Goal: Task Accomplishment & Management: Complete application form

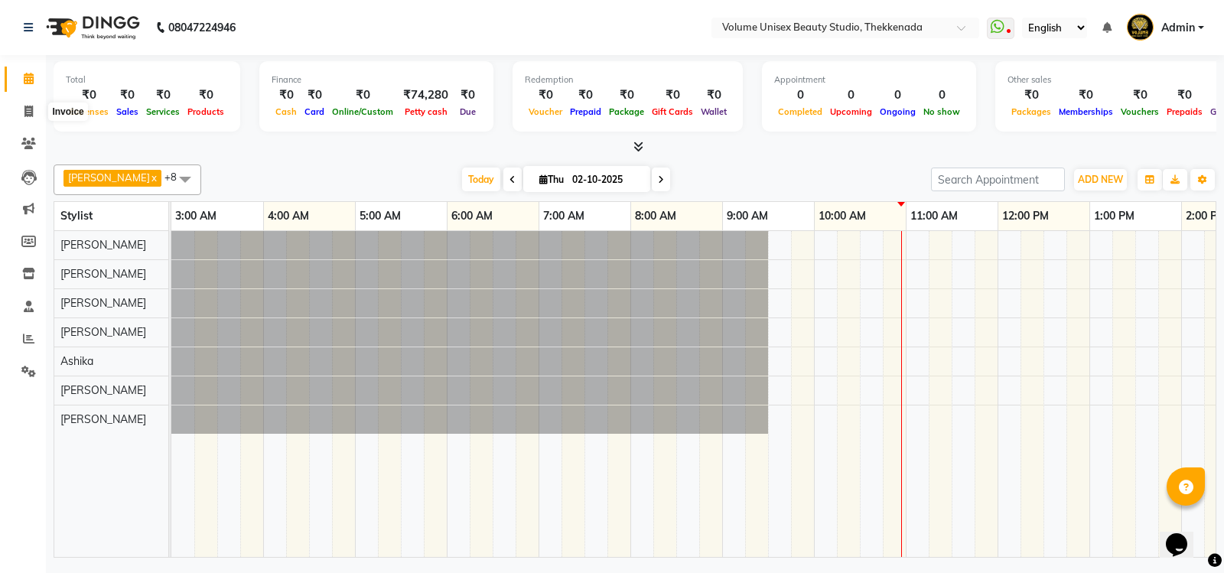
scroll to position [0, 276]
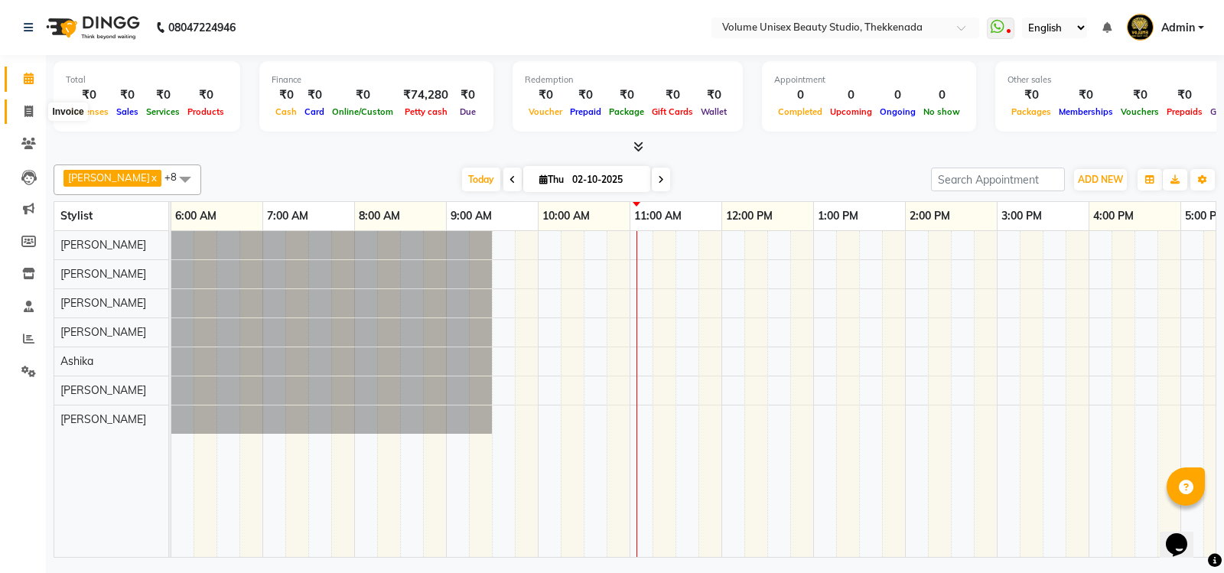
click at [36, 109] on span at bounding box center [28, 112] width 27 height 18
select select "7432"
select select "service"
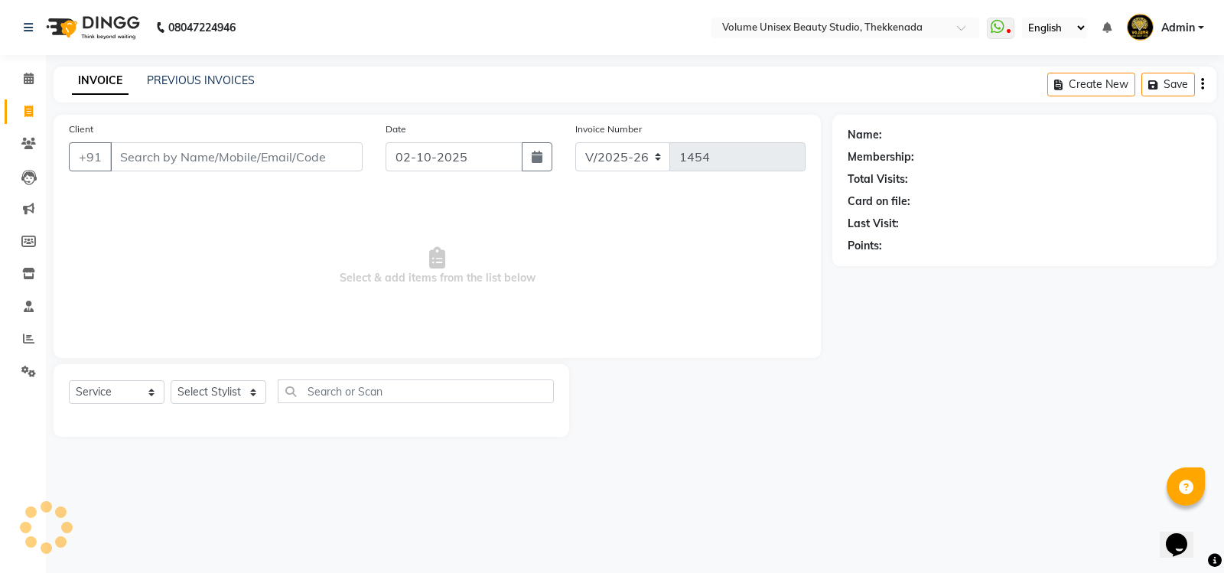
click at [163, 164] on input "Client" at bounding box center [236, 156] width 252 height 29
type input "7736355565"
click at [334, 161] on span "Add Client" at bounding box center [323, 156] width 60 height 15
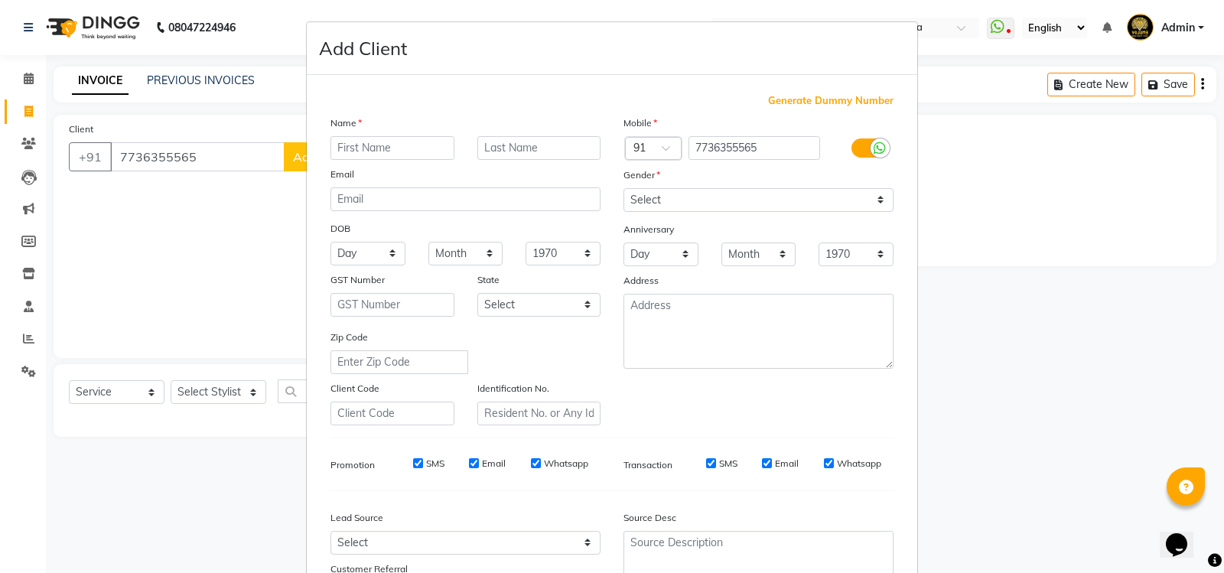
click at [391, 150] on input "text" at bounding box center [393, 148] width 124 height 24
type input "Lija"
click at [878, 206] on select "Select Male Female Other Prefer Not To Say" at bounding box center [759, 200] width 270 height 24
select select "female"
click at [624, 188] on select "Select Male Female Other Prefer Not To Say" at bounding box center [759, 200] width 270 height 24
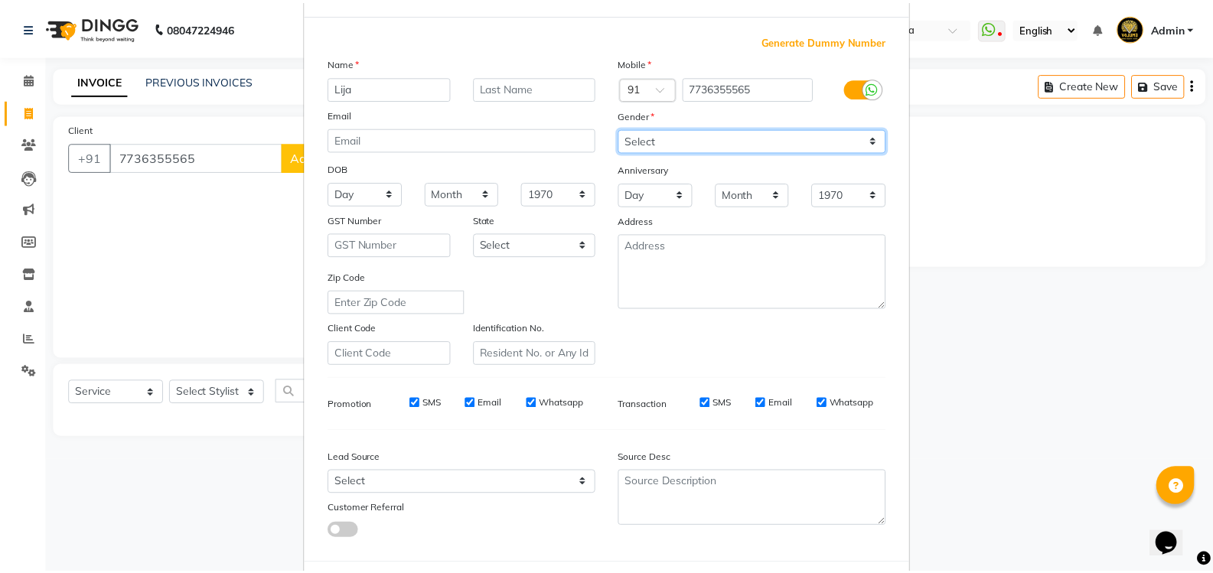
scroll to position [133, 0]
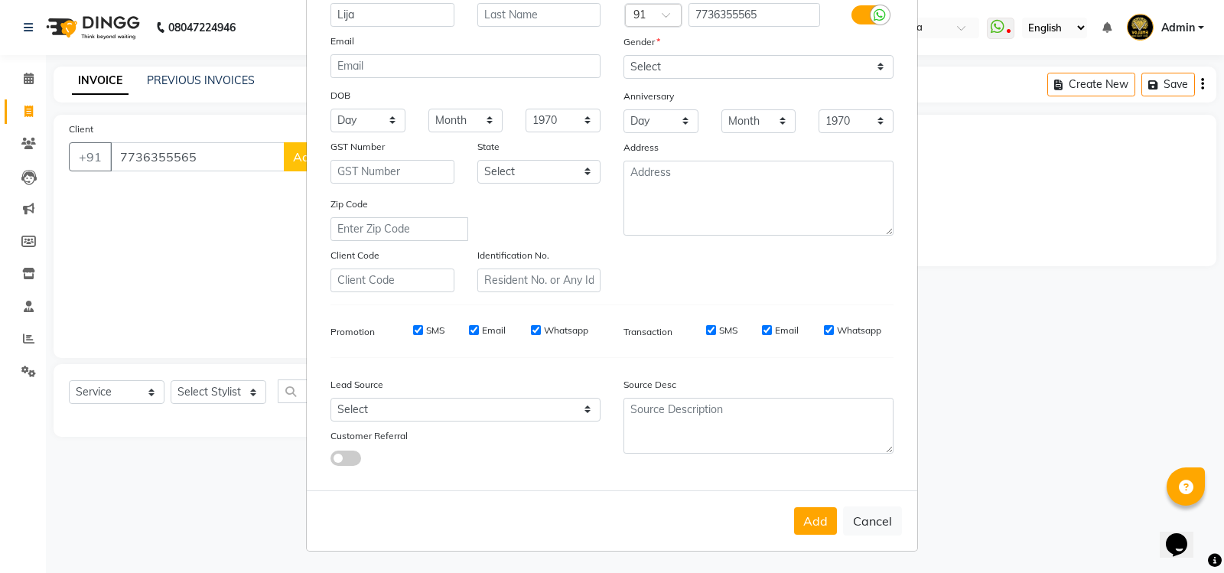
click at [816, 518] on button "Add" at bounding box center [815, 521] width 43 height 28
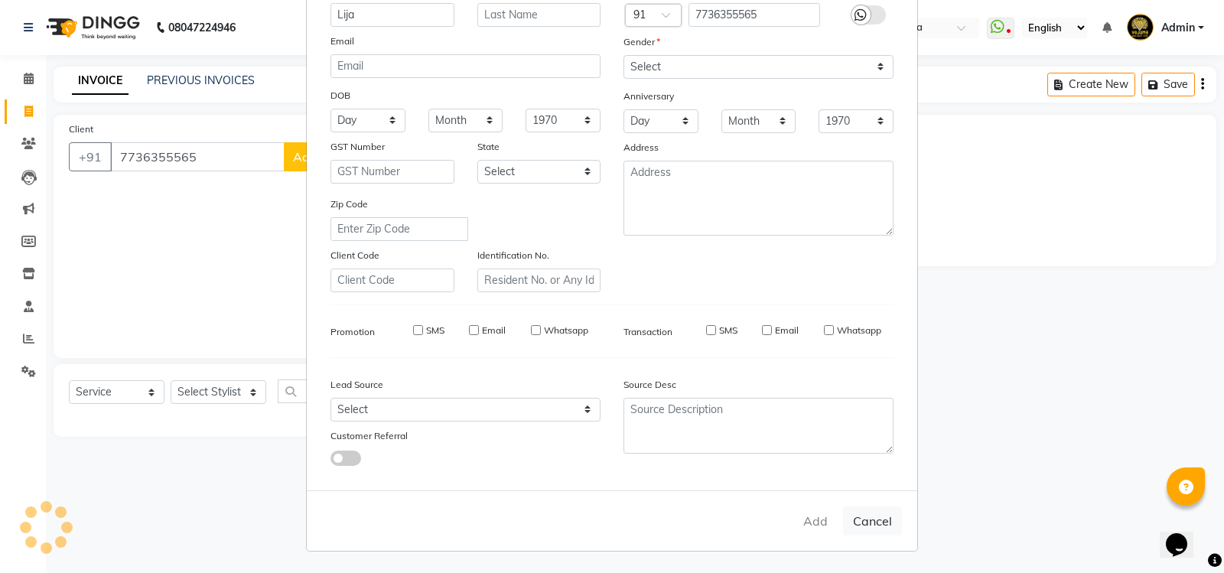
select select
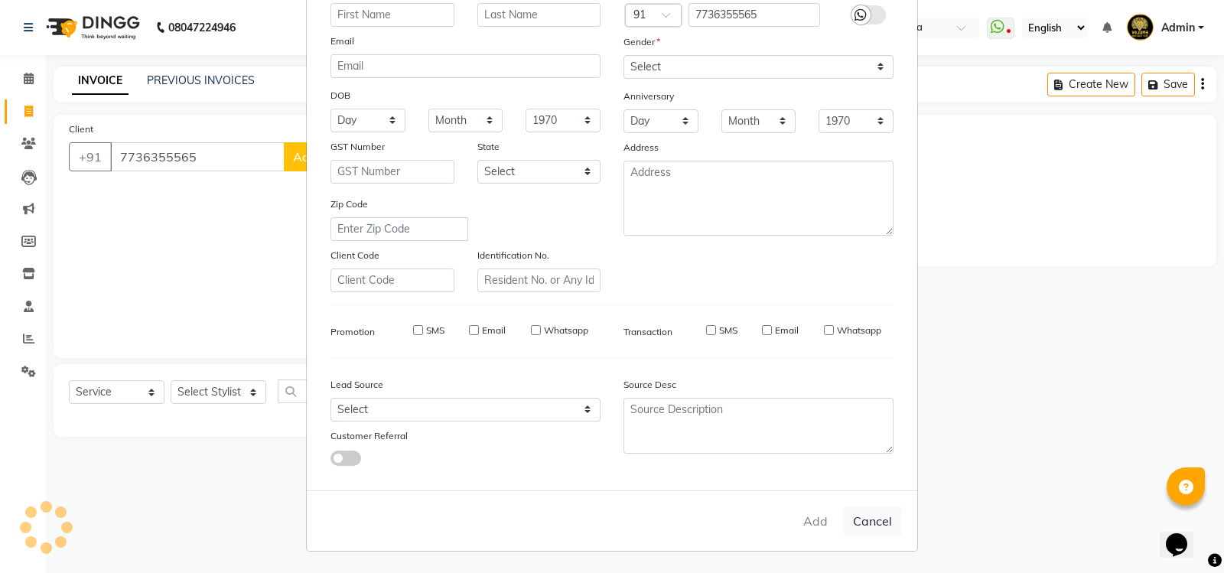
select select
checkbox input "false"
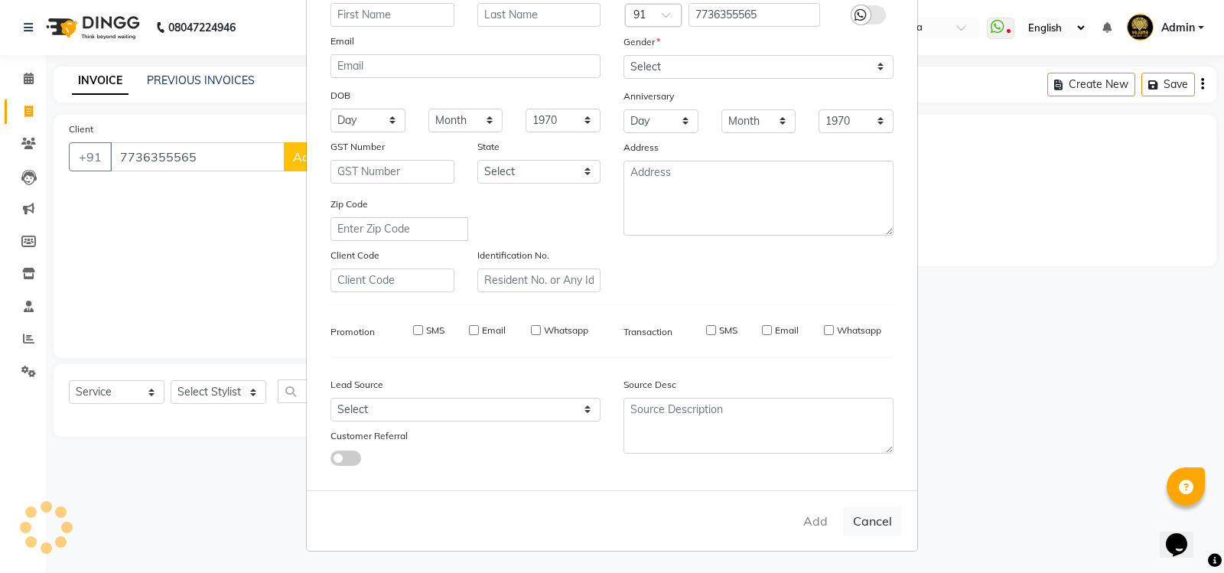
checkbox input "false"
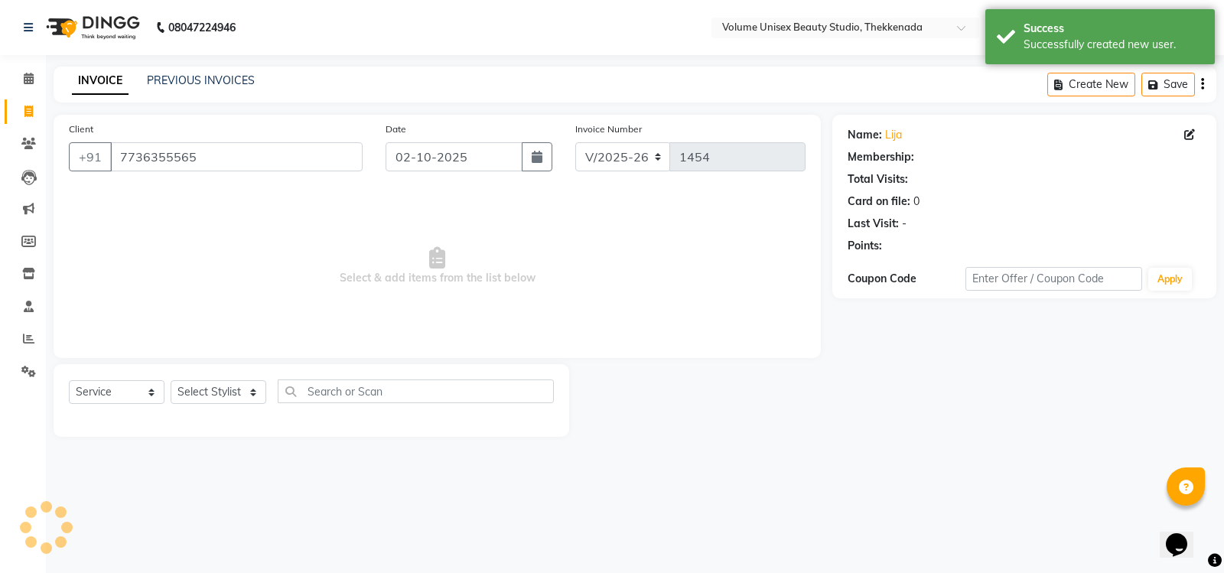
select select "1: Object"
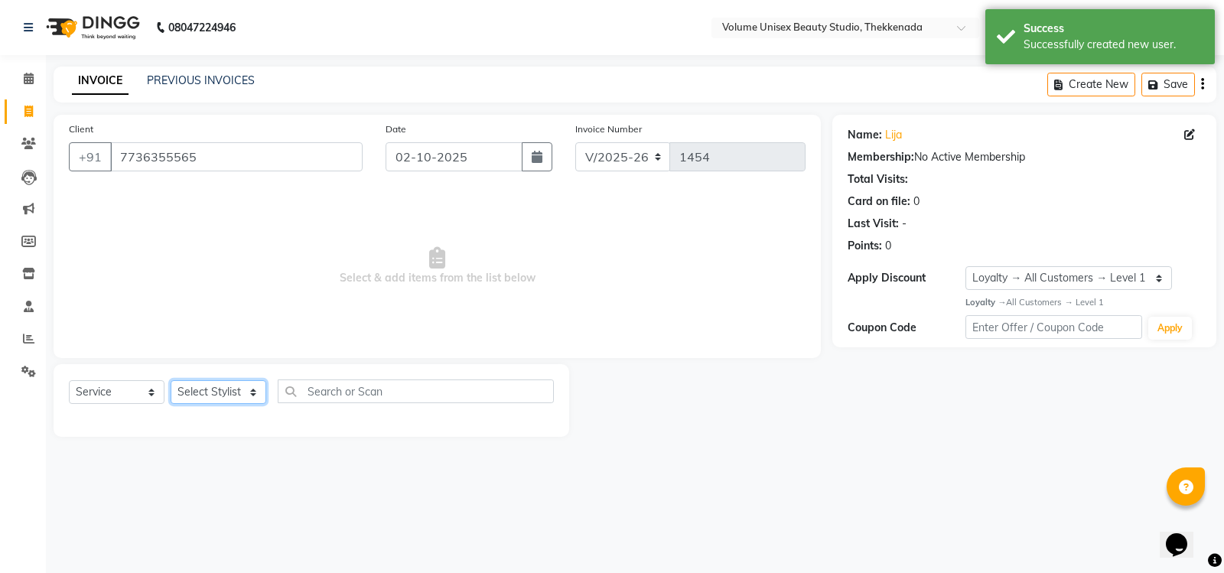
click at [255, 391] on select "Select Stylist Adarsh Ashika Ayaan Khan Bimal Krishnan Firoj Khan Neethu S Kuma…" at bounding box center [219, 392] width 96 height 24
select select "89555"
click at [171, 380] on select "Select Stylist Adarsh Ashika Ayaan Khan Bimal Krishnan Firoj Khan Neethu S Kuma…" at bounding box center [219, 392] width 96 height 24
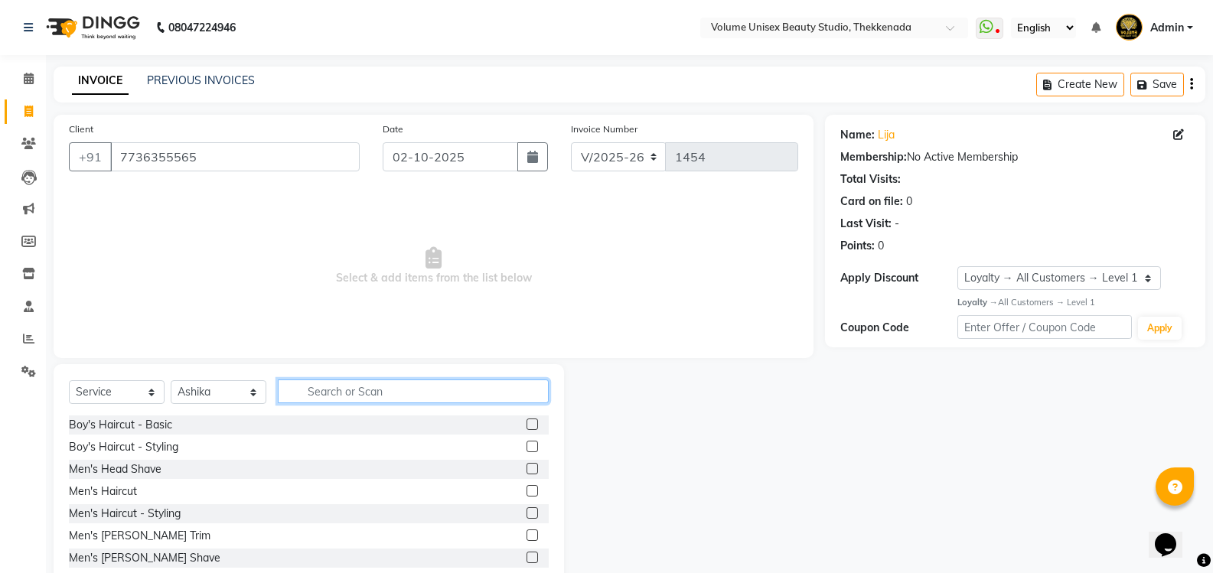
click at [333, 396] on input "text" at bounding box center [413, 391] width 271 height 24
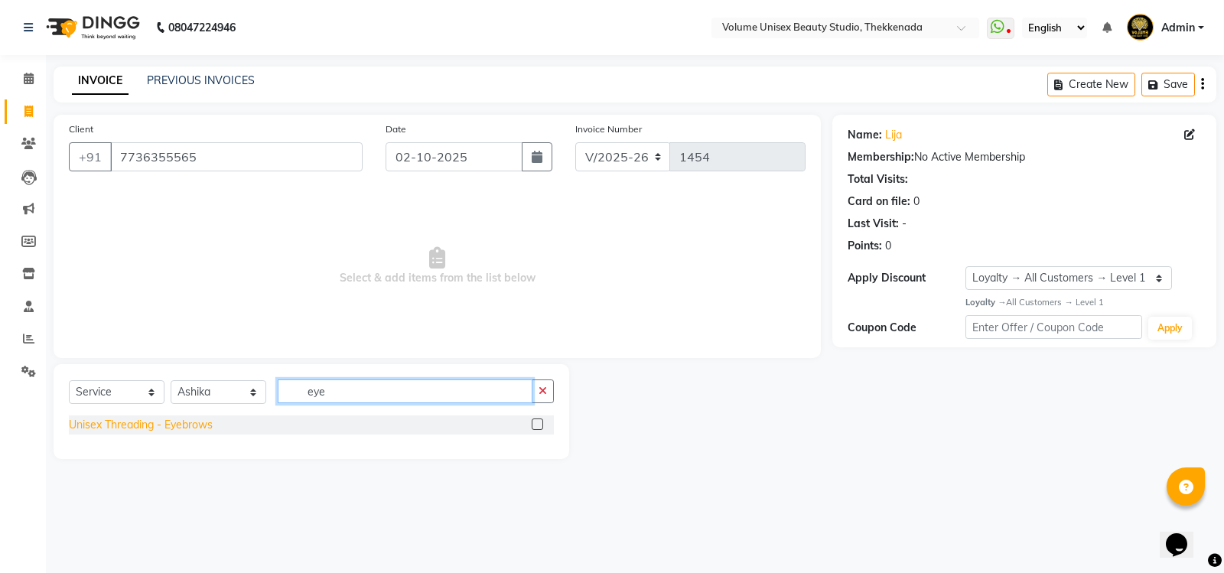
type input "eye"
click at [147, 428] on div "Unisex Threading - Eyebrows" at bounding box center [141, 425] width 144 height 16
checkbox input "false"
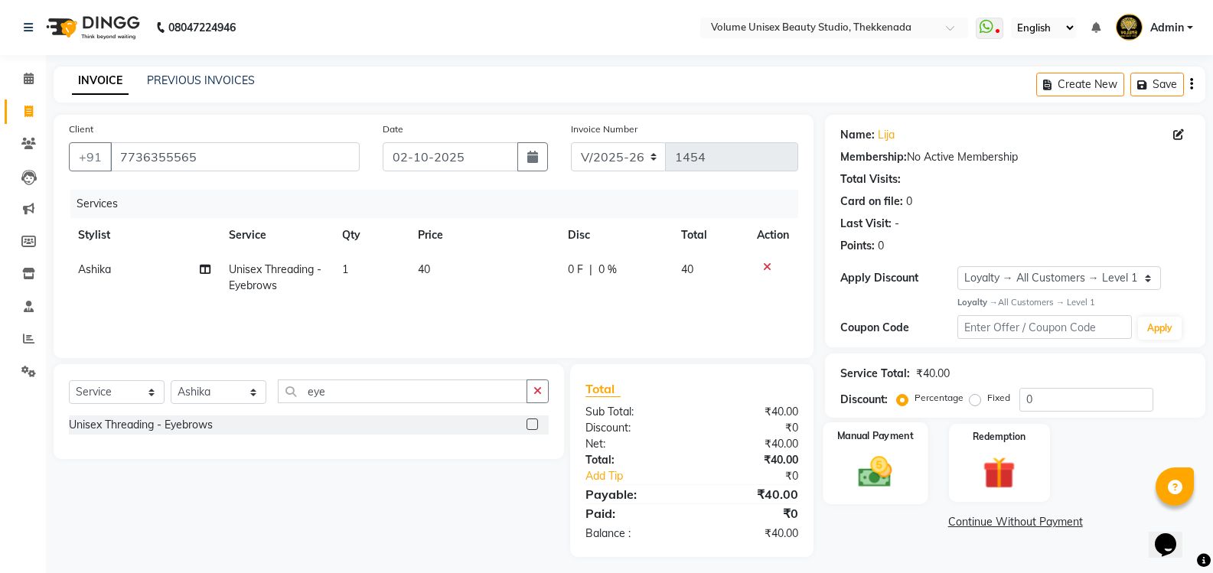
click at [881, 474] on img at bounding box center [875, 471] width 54 height 39
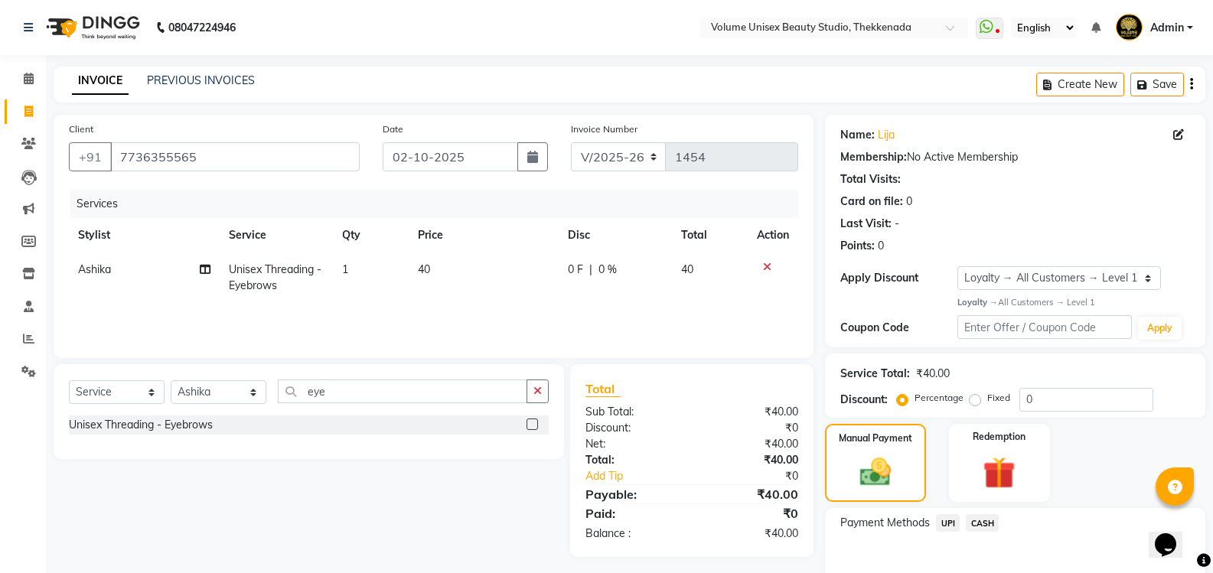
click at [950, 521] on span "UPI" at bounding box center [948, 523] width 24 height 18
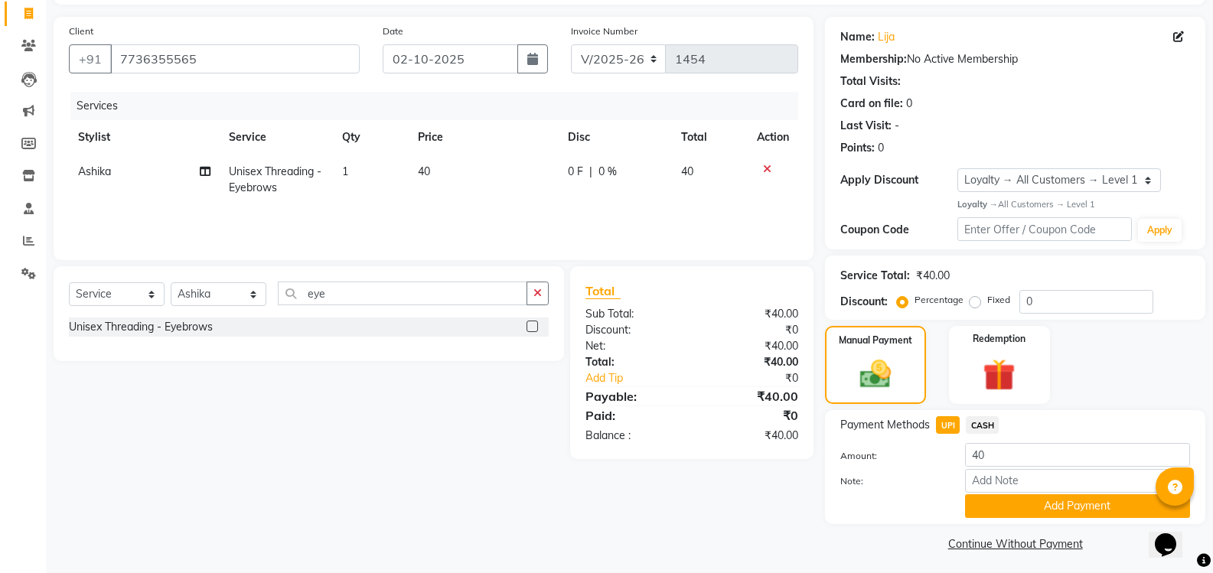
scroll to position [103, 0]
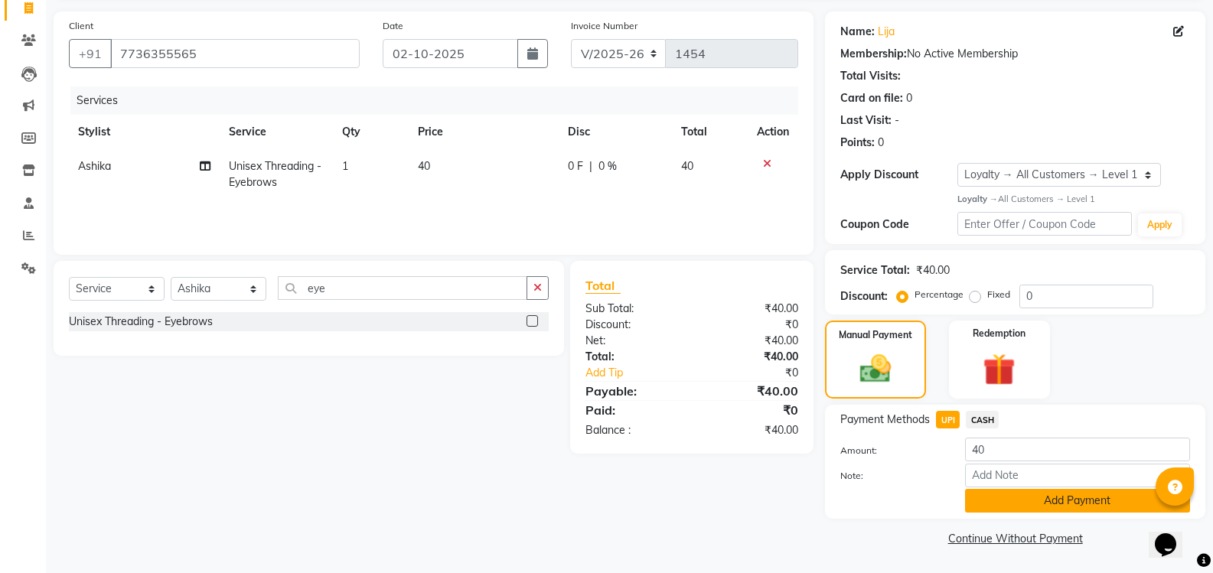
click at [1009, 501] on button "Add Payment" at bounding box center [1077, 501] width 225 height 24
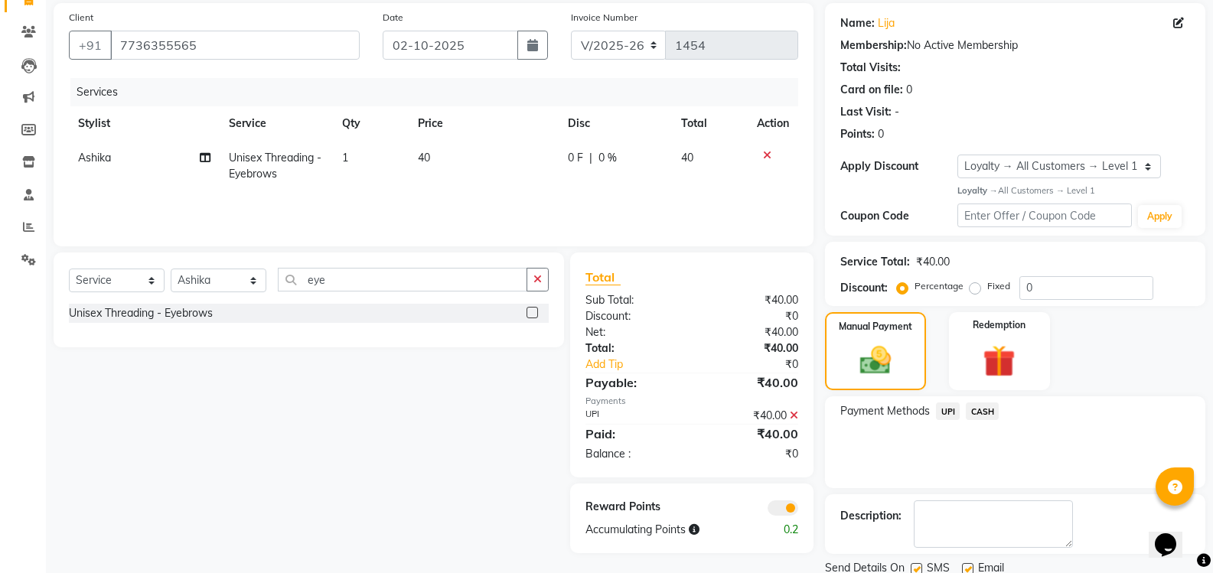
scroll to position [168, 0]
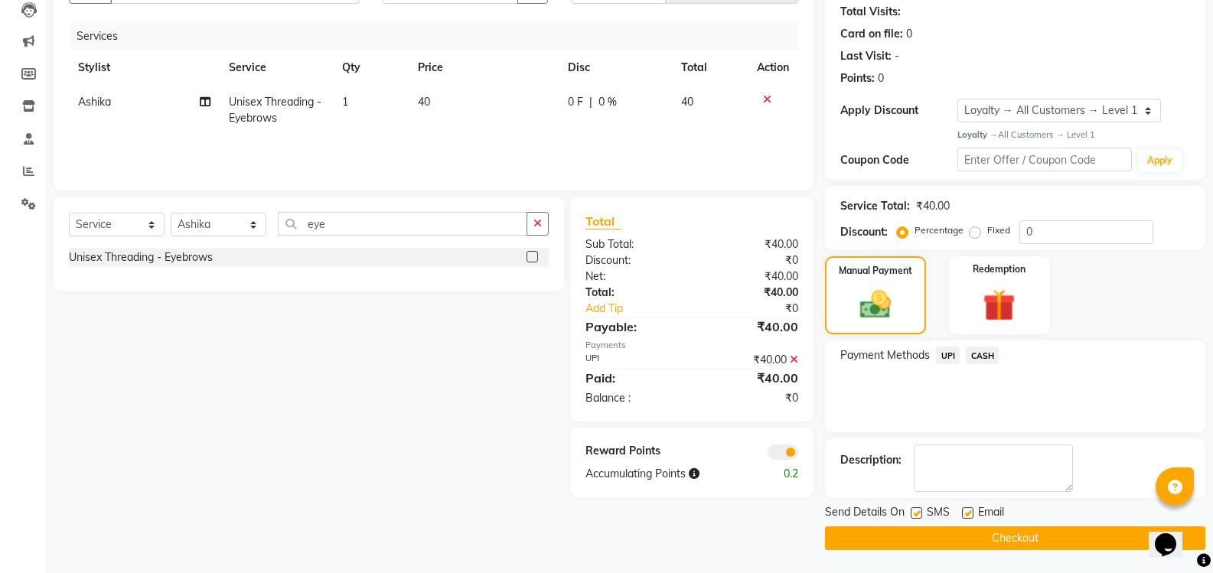
click at [991, 539] on button "Checkout" at bounding box center [1015, 538] width 380 height 24
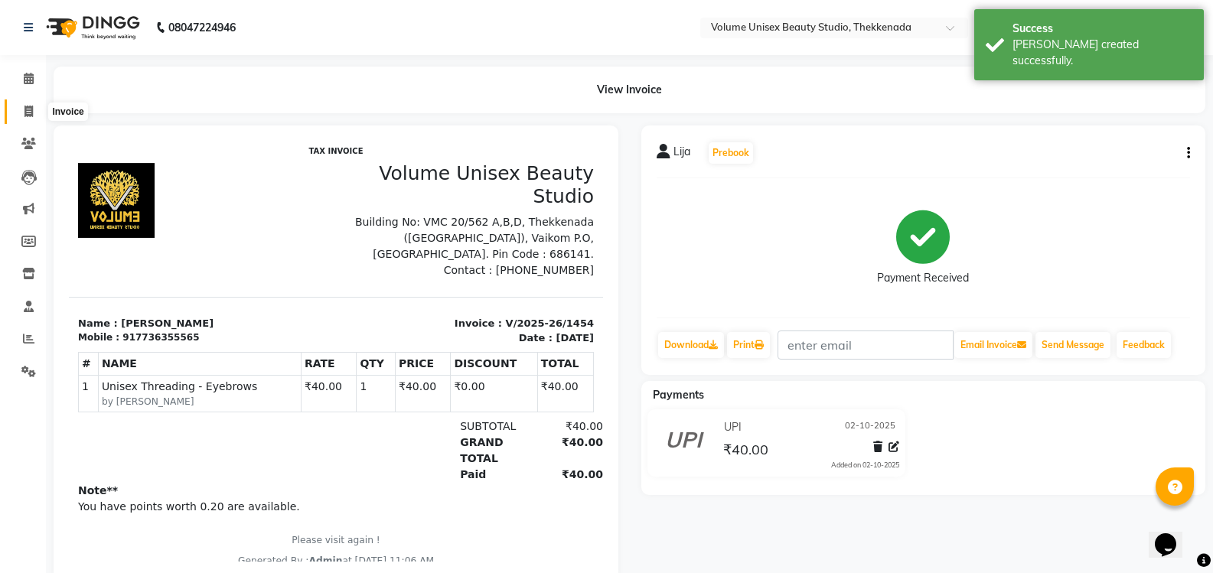
click at [31, 110] on icon at bounding box center [28, 111] width 8 height 11
select select "service"
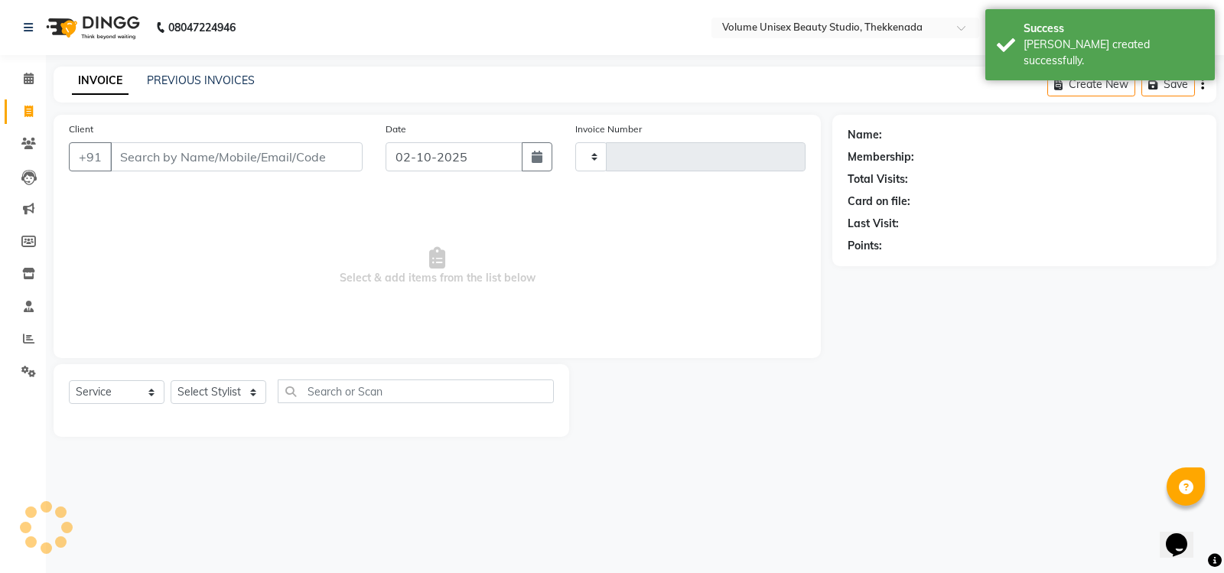
type input "1455"
select select "7432"
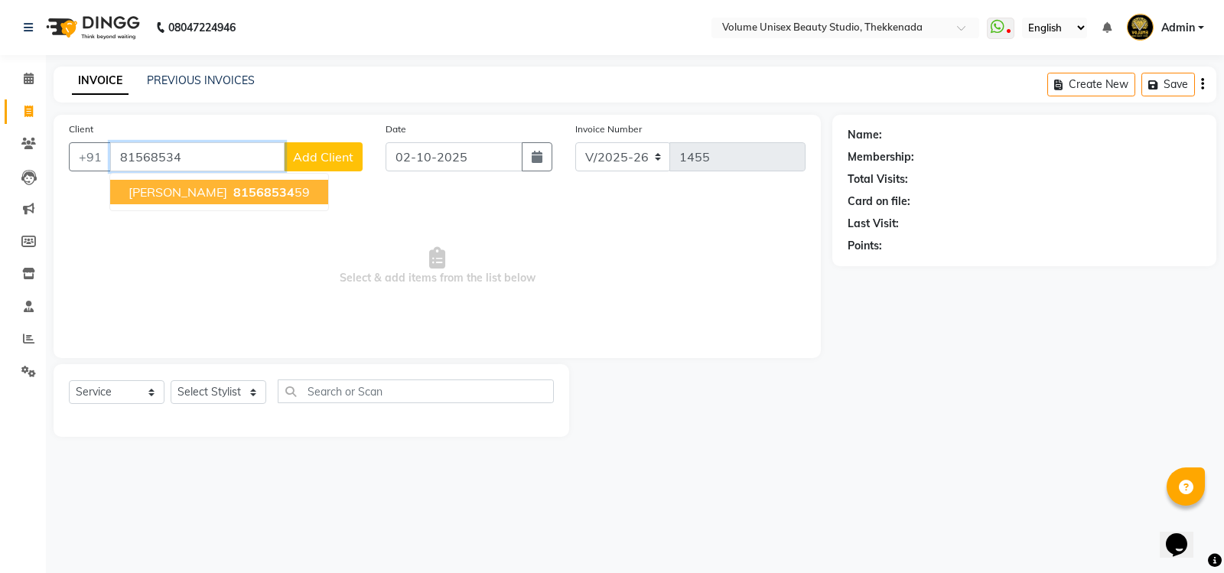
click at [206, 188] on span "Anusree Ajikumar" at bounding box center [178, 191] width 99 height 15
type input "8156853459"
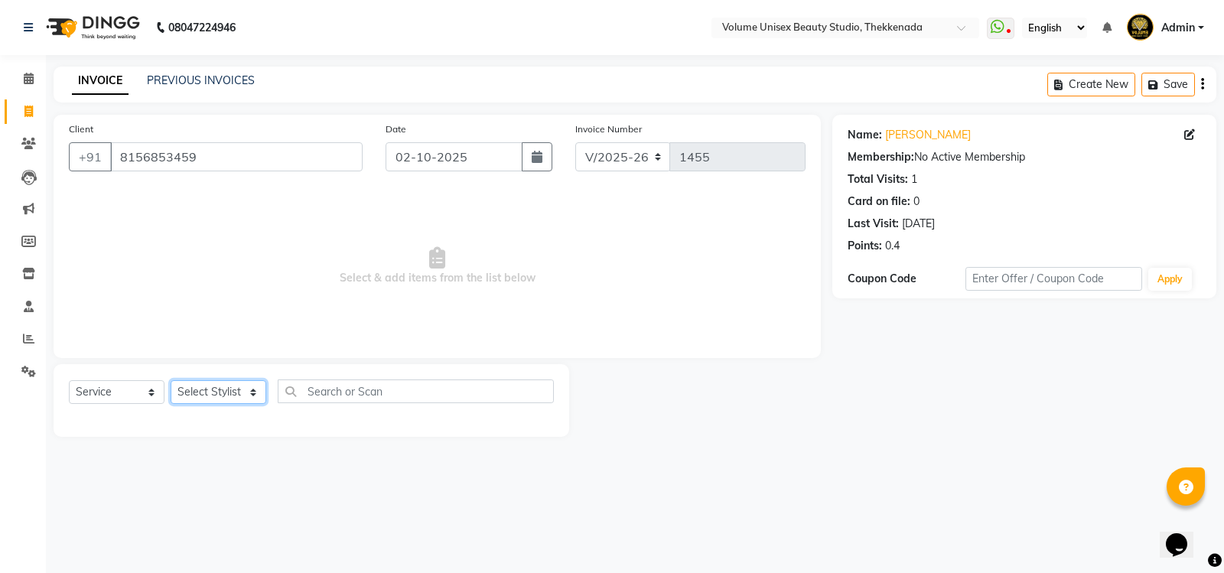
drag, startPoint x: 253, startPoint y: 393, endPoint x: 243, endPoint y: 380, distance: 16.8
click at [252, 393] on select "Select Stylist Adarsh Ashika Ayaan Khan Bimal Krishnan Firoj Khan Neethu S Kuma…" at bounding box center [219, 392] width 96 height 24
select select "89555"
click at [171, 380] on select "Select Stylist Adarsh Ashika Ayaan Khan Bimal Krishnan Firoj Khan Neethu S Kuma…" at bounding box center [219, 392] width 96 height 24
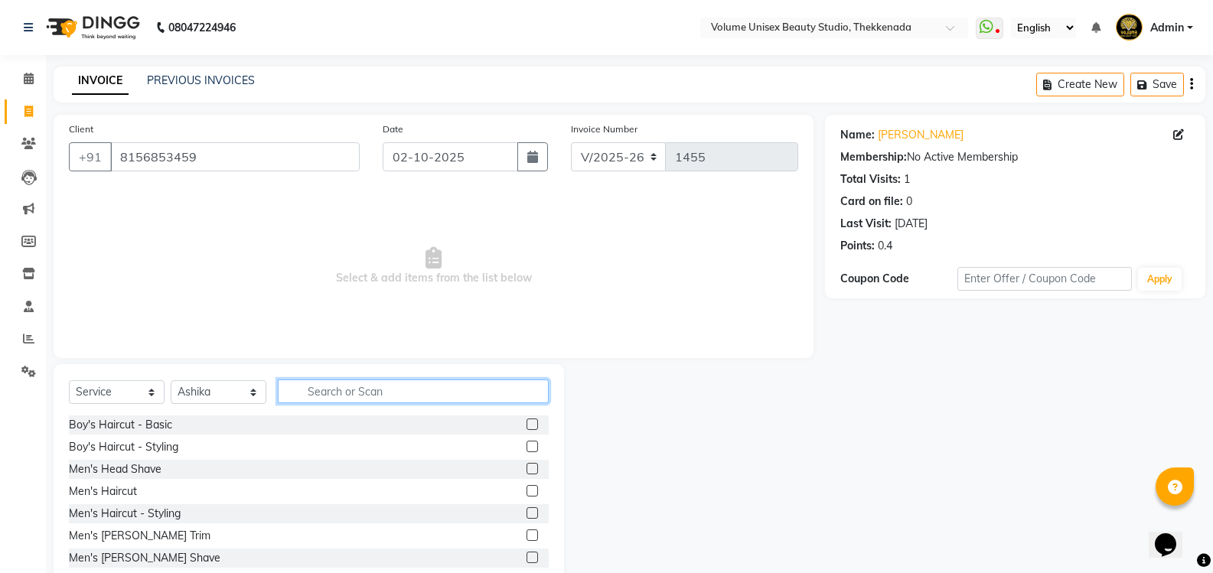
click at [326, 399] on input "text" at bounding box center [413, 391] width 271 height 24
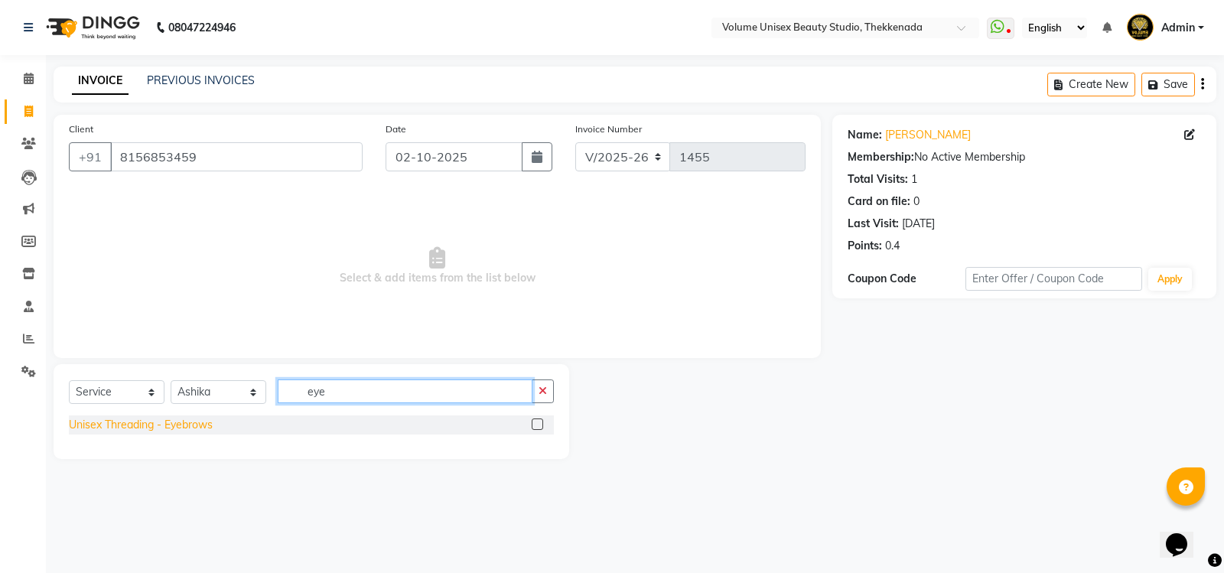
type input "eye"
click at [205, 431] on div "Unisex Threading - Eyebrows" at bounding box center [141, 425] width 144 height 16
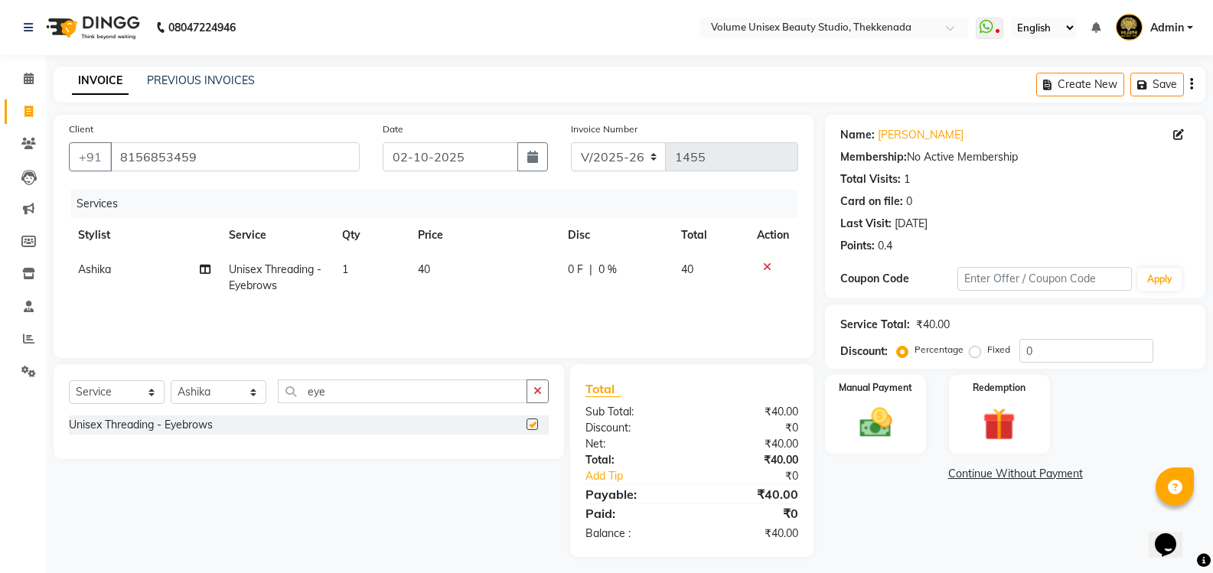
checkbox input "false"
click at [879, 428] on img at bounding box center [875, 422] width 54 height 39
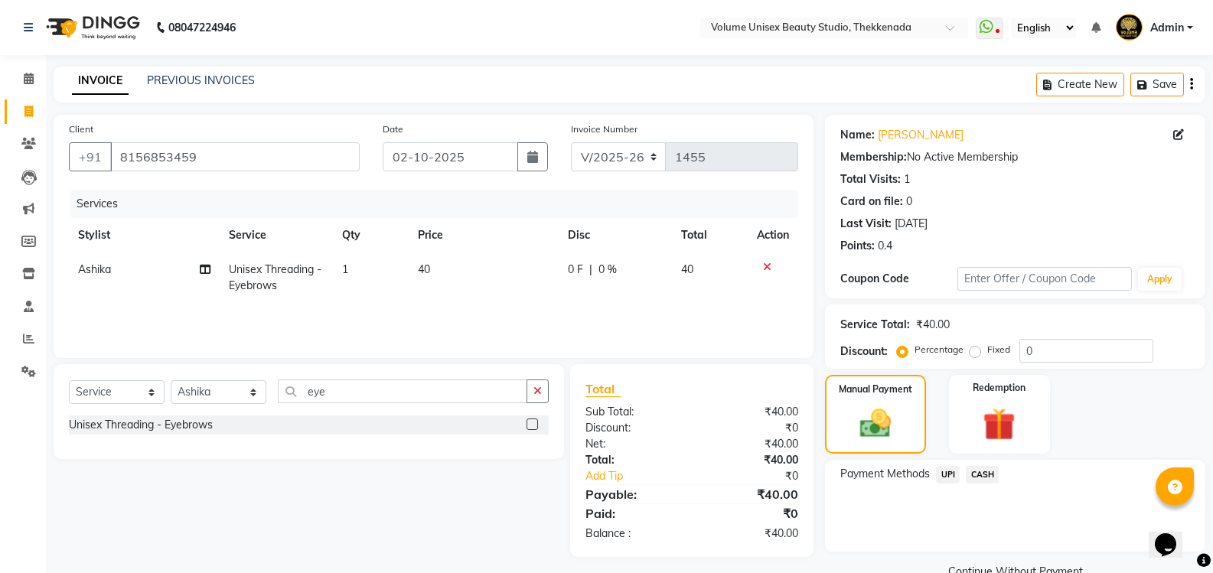
click at [951, 472] on span "UPI" at bounding box center [948, 475] width 24 height 18
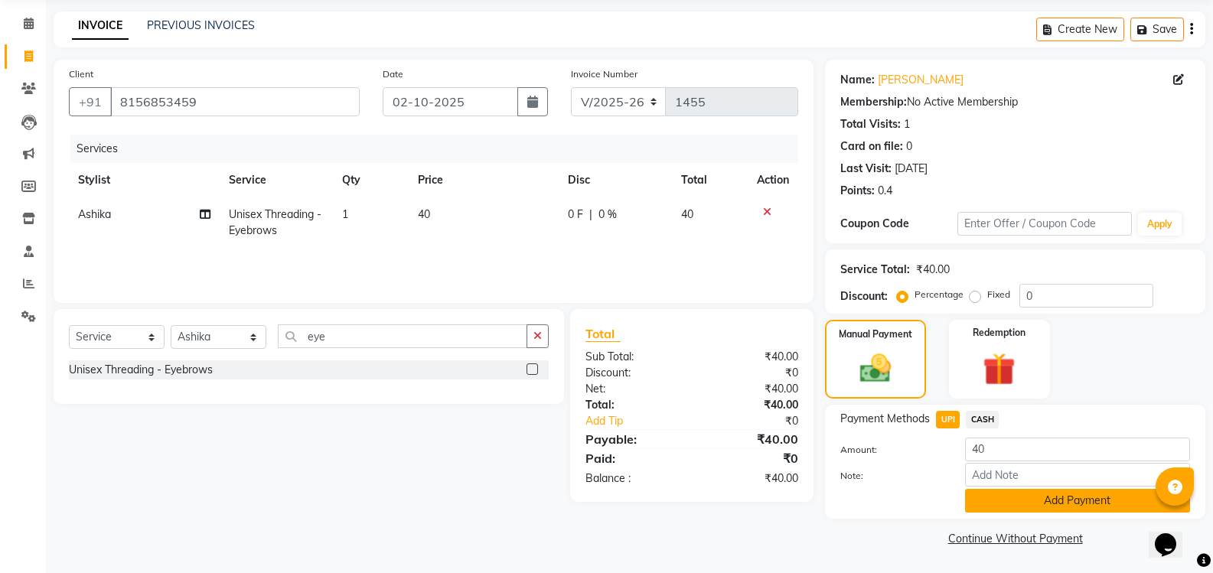
click at [1031, 495] on button "Add Payment" at bounding box center [1077, 501] width 225 height 24
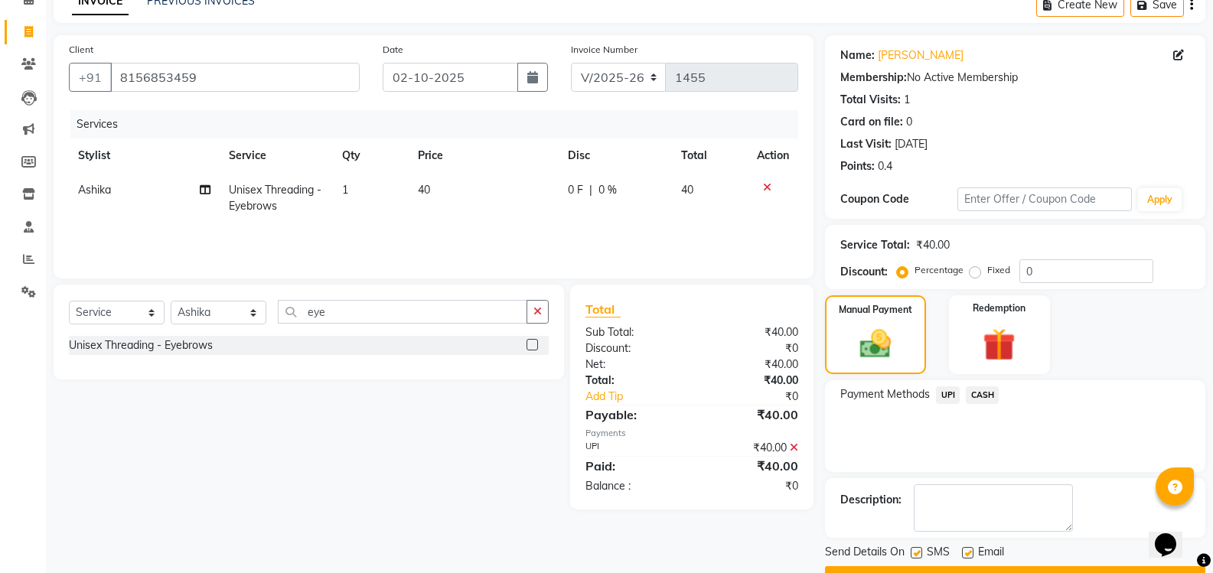
scroll to position [119, 0]
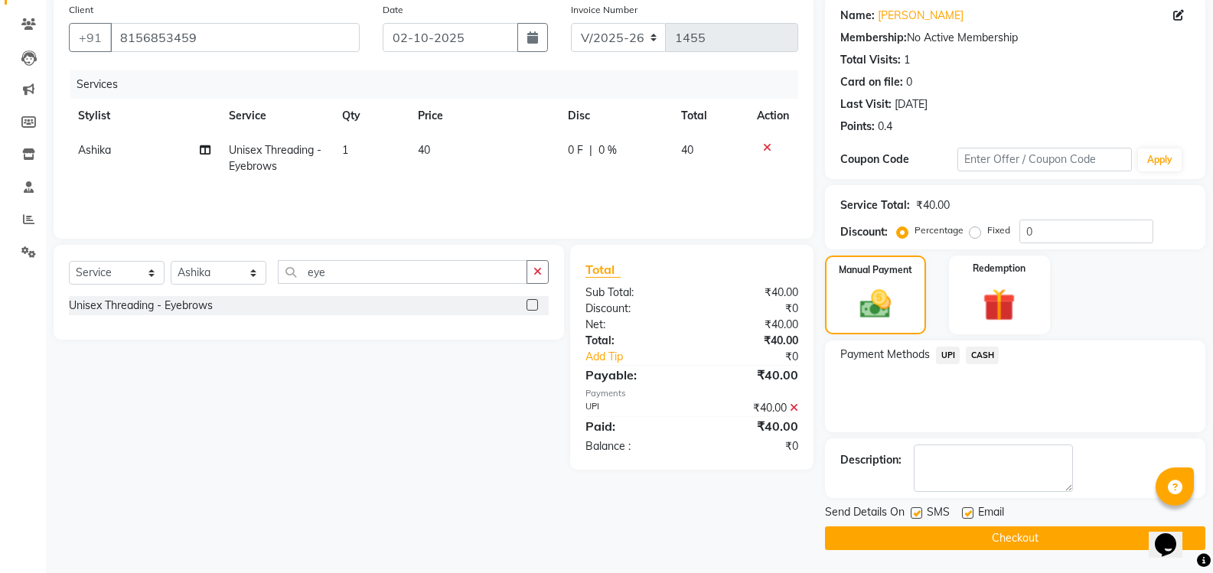
click at [1038, 532] on button "Checkout" at bounding box center [1015, 538] width 380 height 24
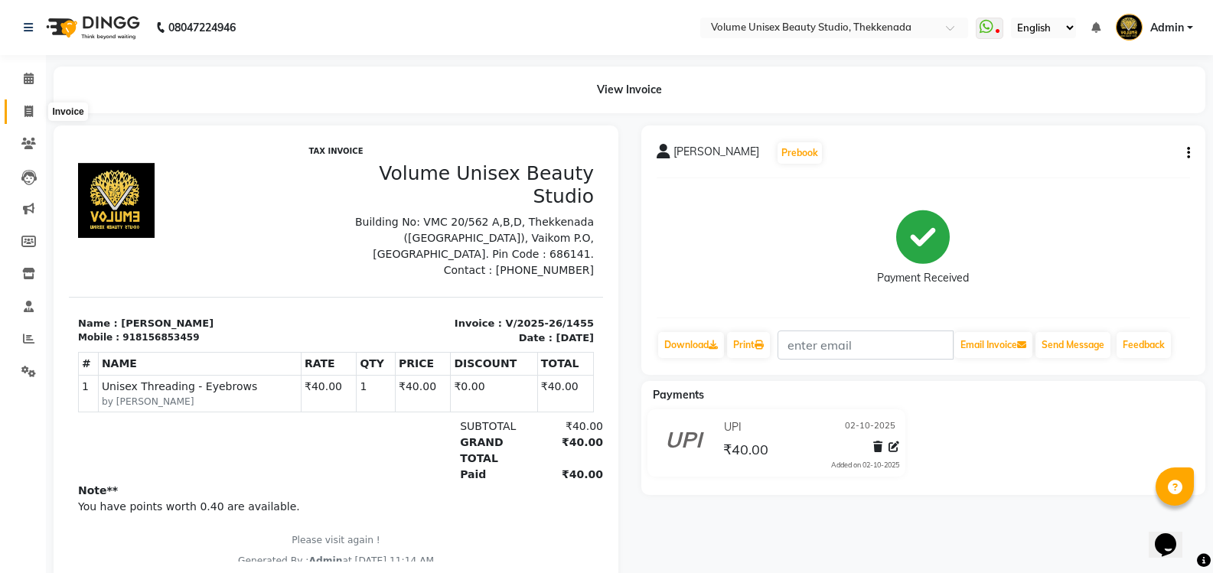
click at [32, 113] on icon at bounding box center [28, 111] width 8 height 11
select select "7432"
select select "service"
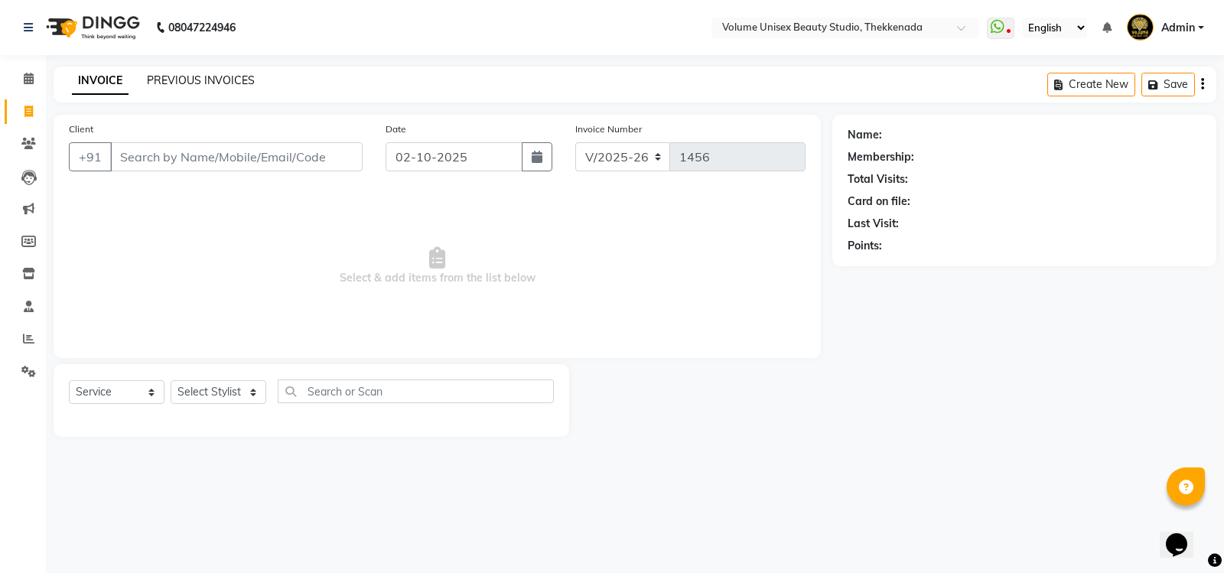
click at [203, 78] on link "PREVIOUS INVOICES" at bounding box center [201, 80] width 108 height 14
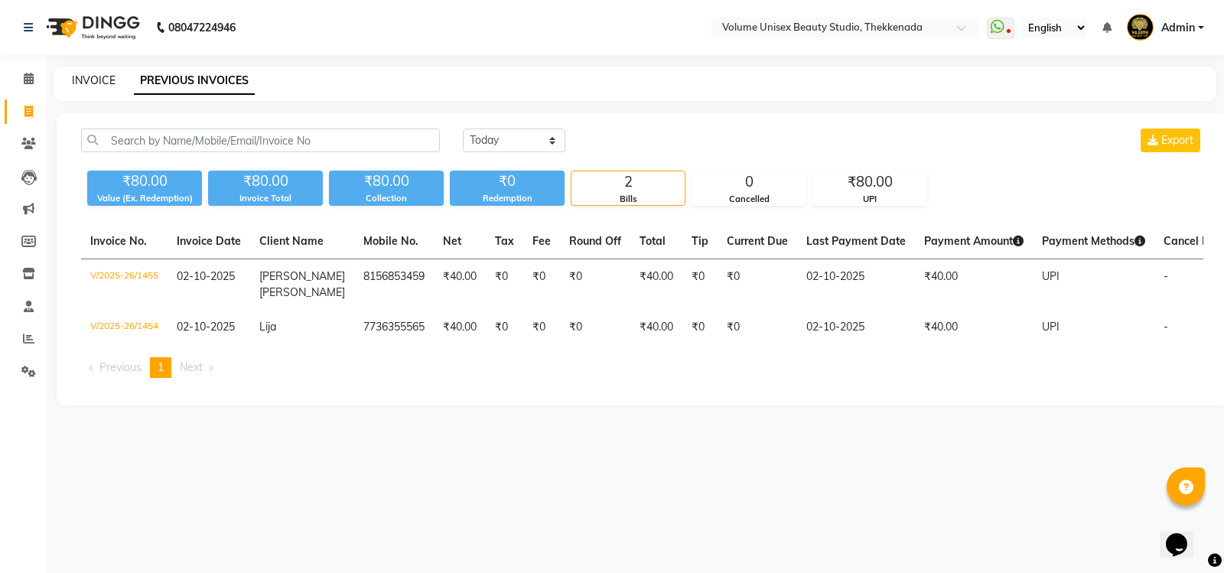
click at [89, 81] on link "INVOICE" at bounding box center [94, 80] width 44 height 14
select select "7432"
select select "service"
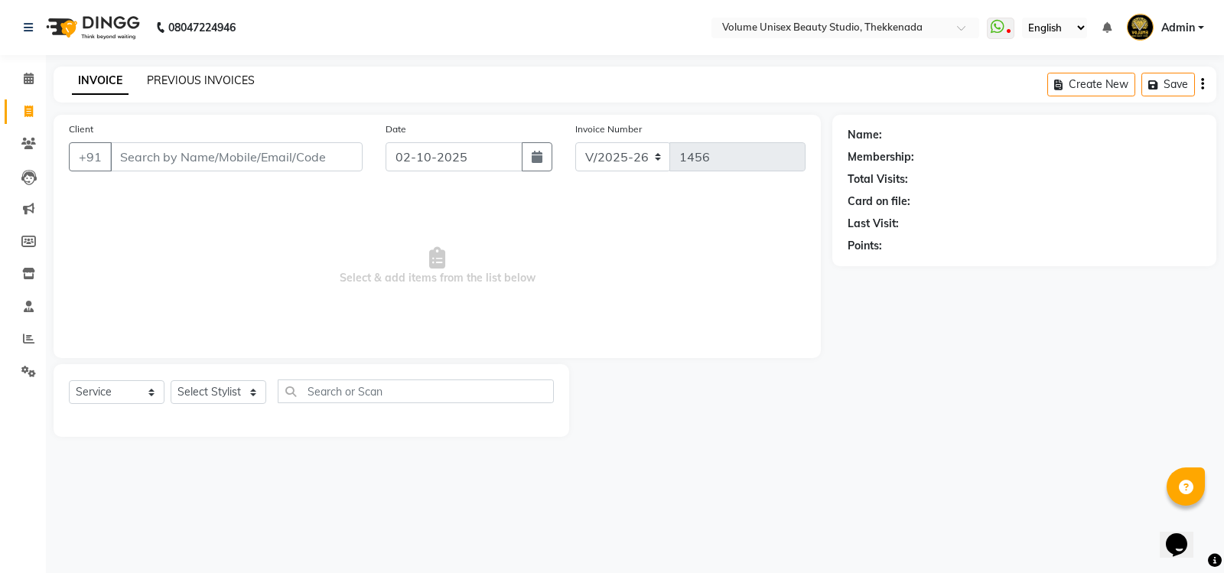
click at [181, 79] on link "PREVIOUS INVOICES" at bounding box center [201, 80] width 108 height 14
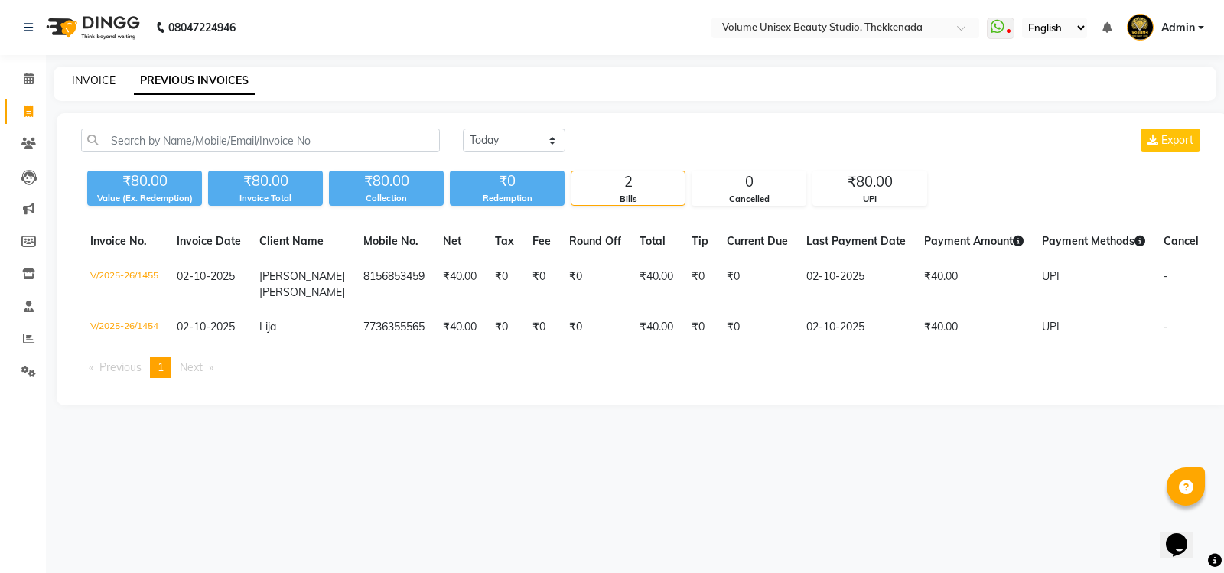
click at [90, 77] on link "INVOICE" at bounding box center [94, 80] width 44 height 14
select select "service"
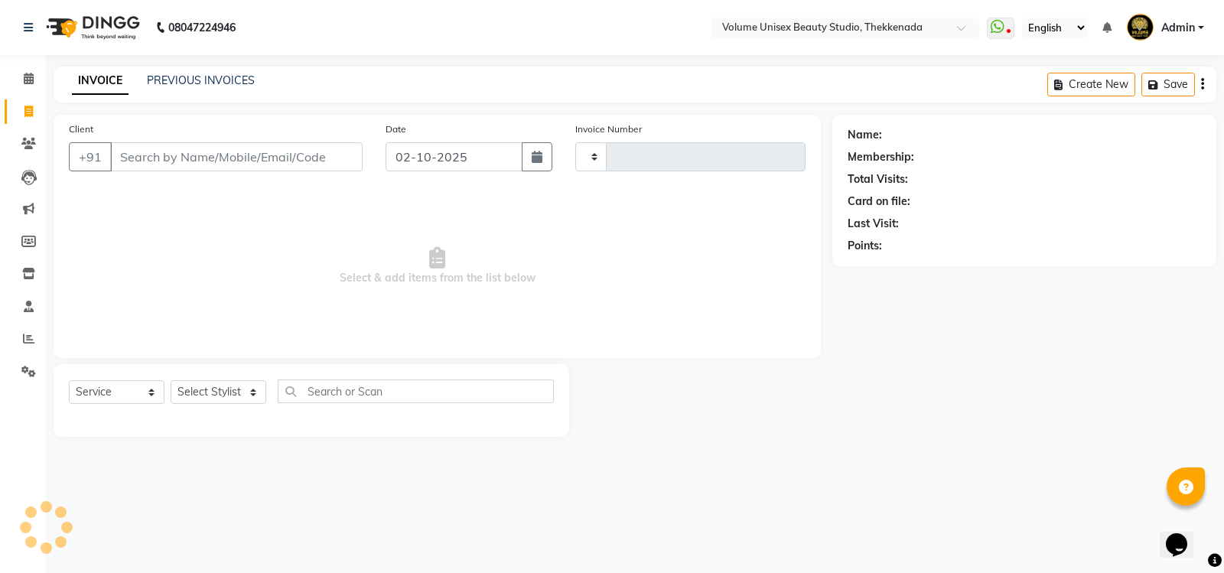
type input "1456"
select select "7432"
click at [174, 154] on input "Client" at bounding box center [236, 156] width 252 height 29
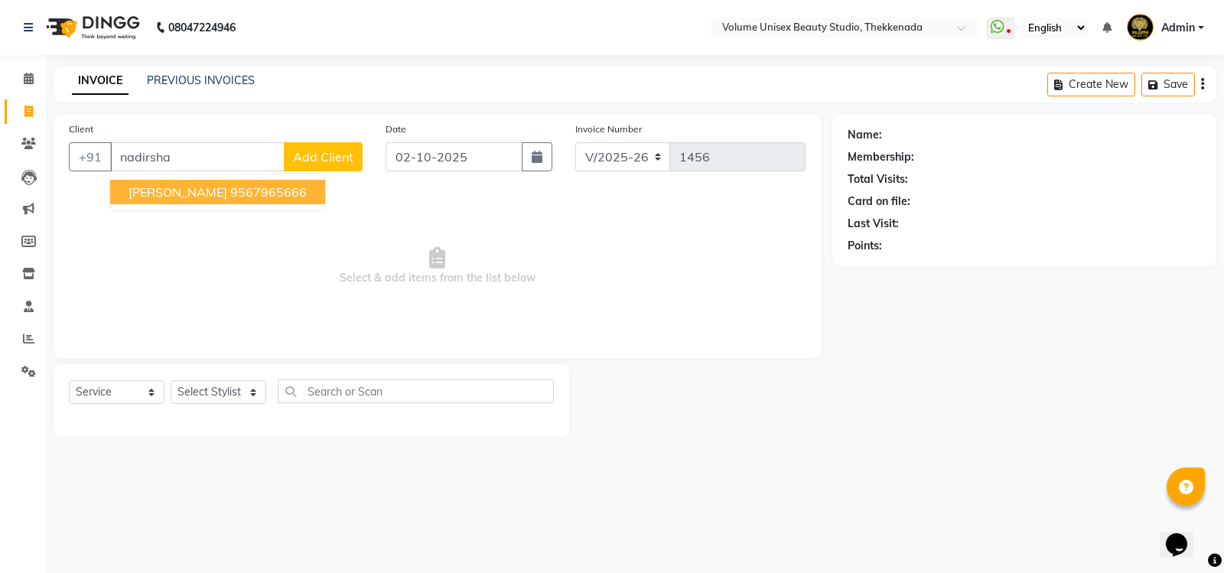
drag, startPoint x: 177, startPoint y: 181, endPoint x: 176, endPoint y: 200, distance: 19.2
click at [176, 200] on button "Nadirsha K A 9567965666" at bounding box center [217, 192] width 215 height 24
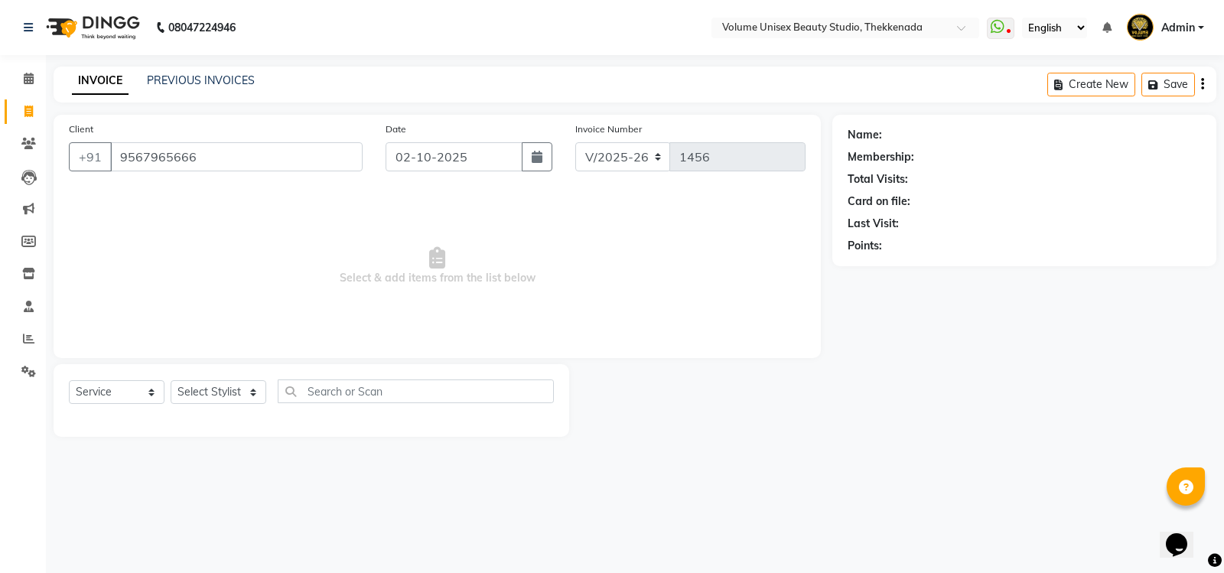
type input "9567965666"
select select "1: Object"
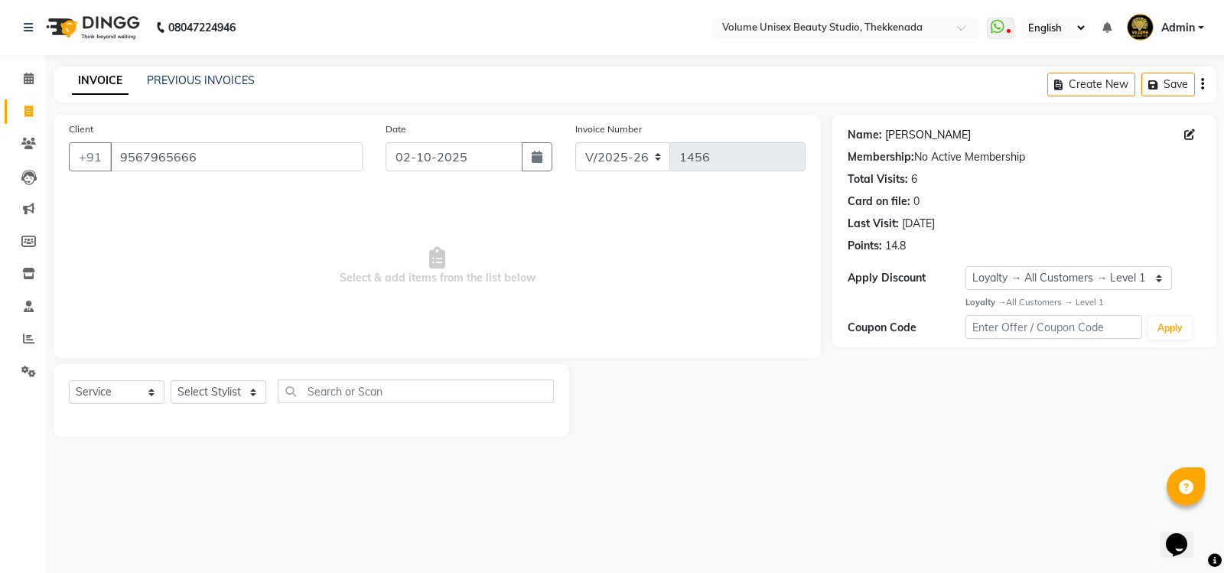
click at [930, 140] on link "[PERSON_NAME]" at bounding box center [928, 135] width 86 height 16
click at [208, 157] on input "9567965666" at bounding box center [236, 156] width 252 height 29
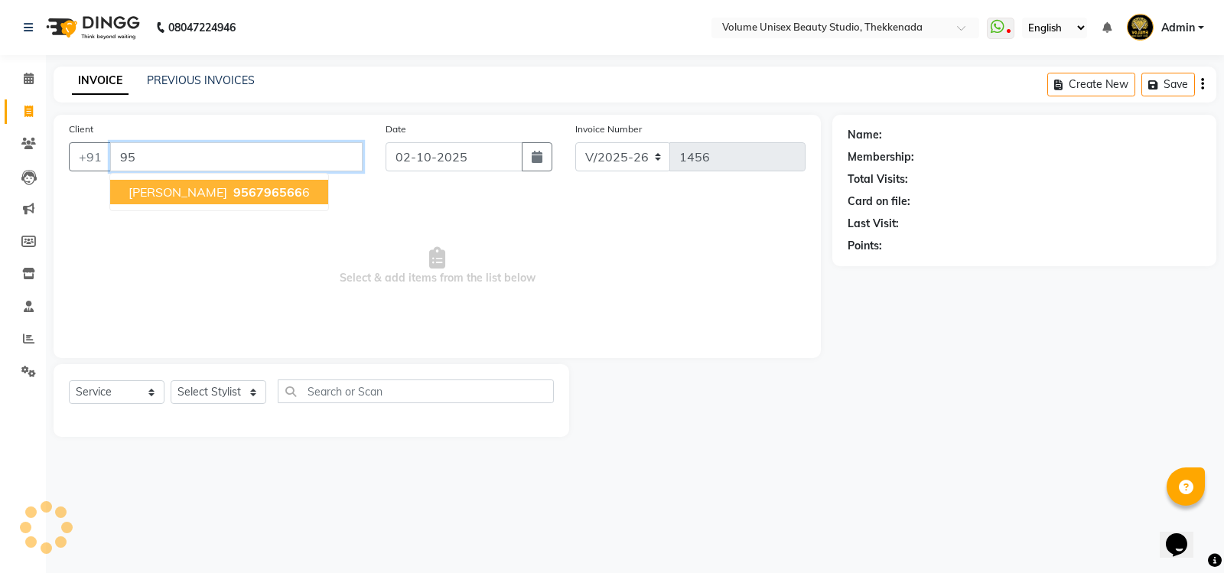
type input "9"
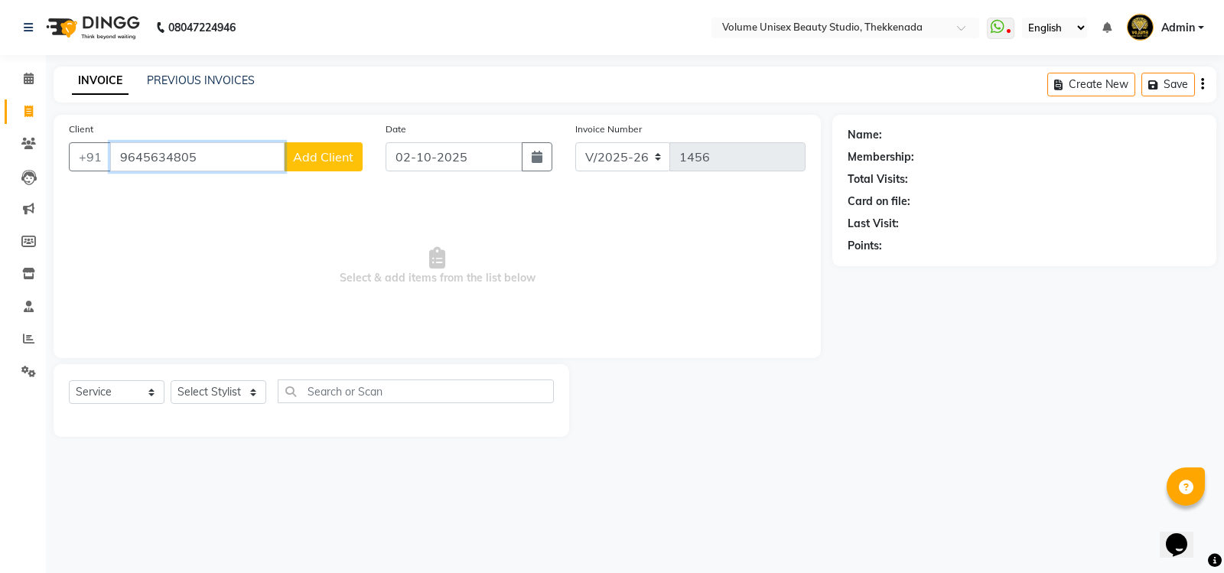
type input "9645634805"
click at [350, 151] on span "Add Client" at bounding box center [323, 156] width 60 height 15
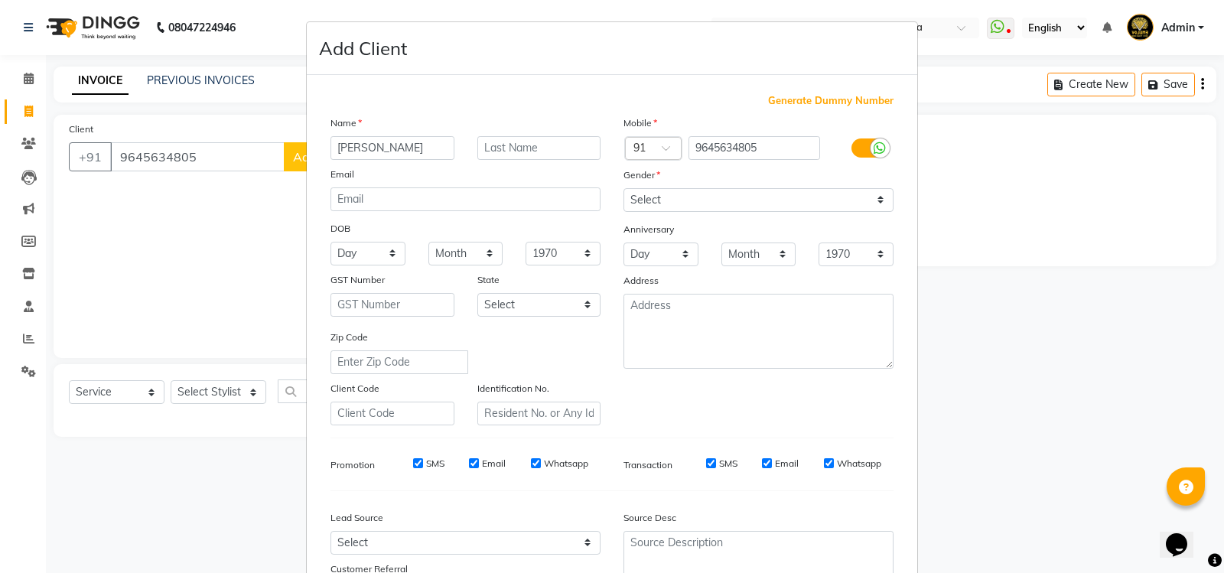
type input "Sreejith"
type input "Pradeep"
click at [876, 201] on select "Select Male Female Other Prefer Not To Say" at bounding box center [759, 200] width 270 height 24
select select "[DEMOGRAPHIC_DATA]"
click at [624, 188] on select "Select Male Female Other Prefer Not To Say" at bounding box center [759, 200] width 270 height 24
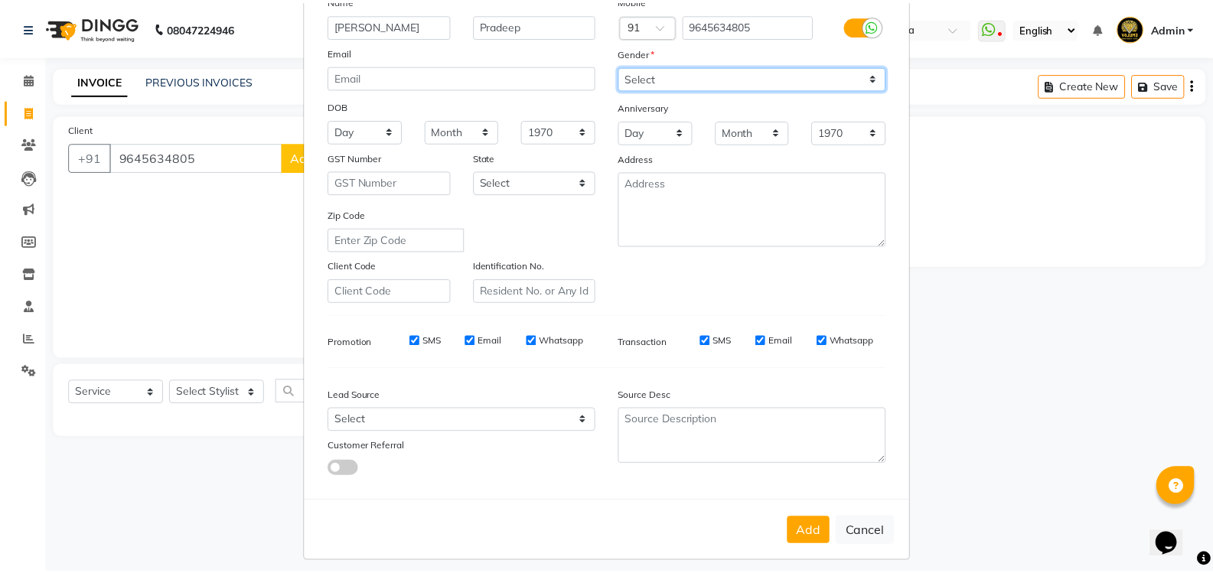
scroll to position [133, 0]
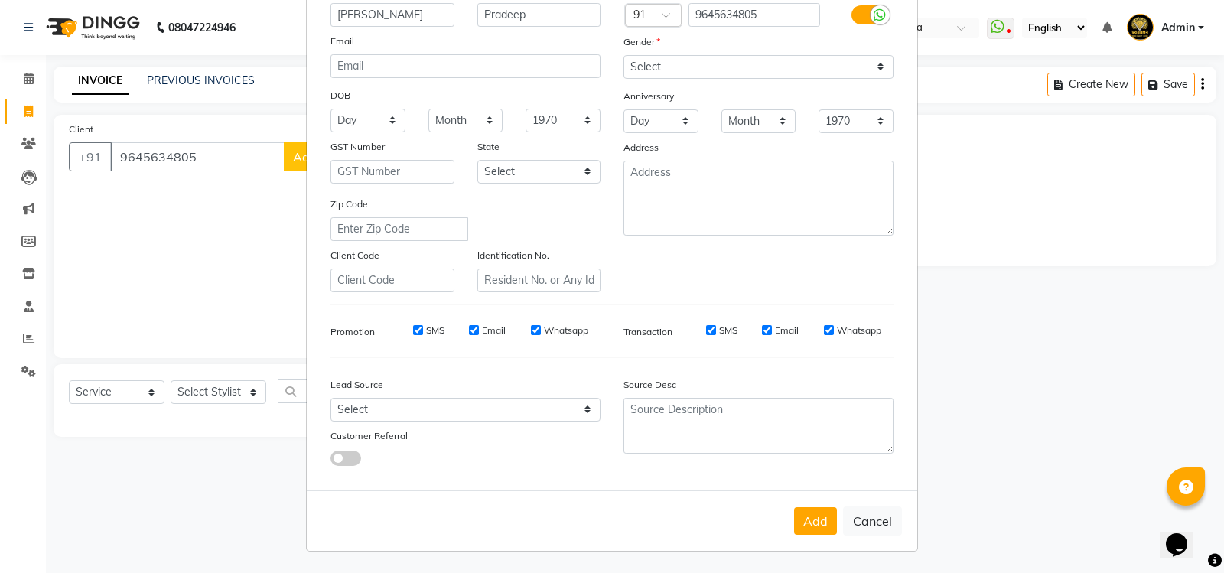
drag, startPoint x: 813, startPoint y: 522, endPoint x: 751, endPoint y: 503, distance: 64.6
click at [813, 522] on button "Add" at bounding box center [815, 521] width 43 height 28
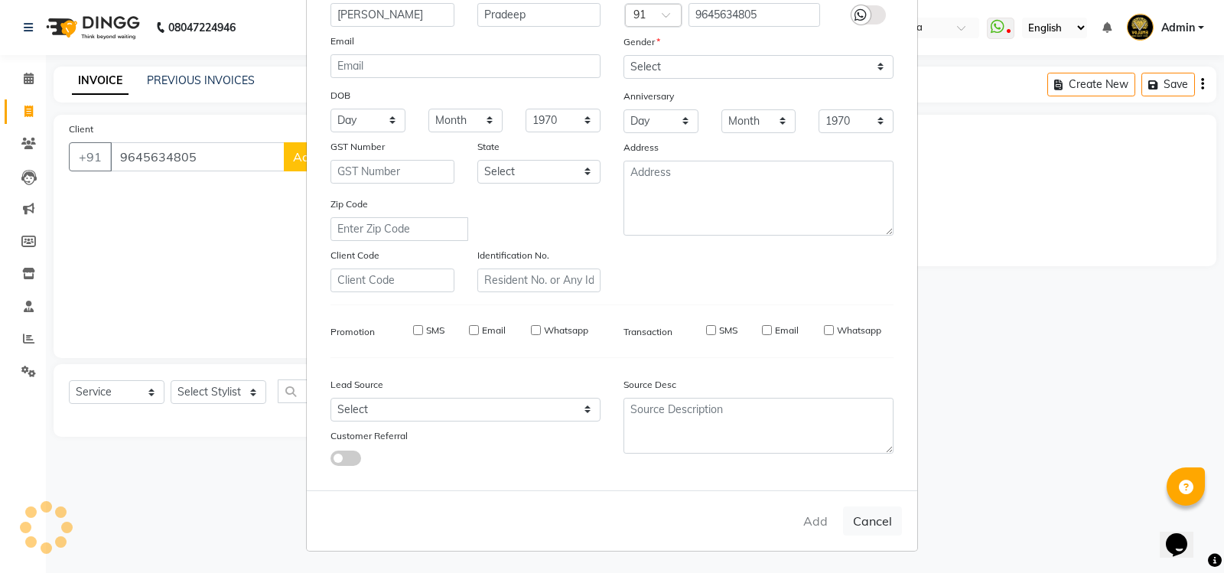
select select
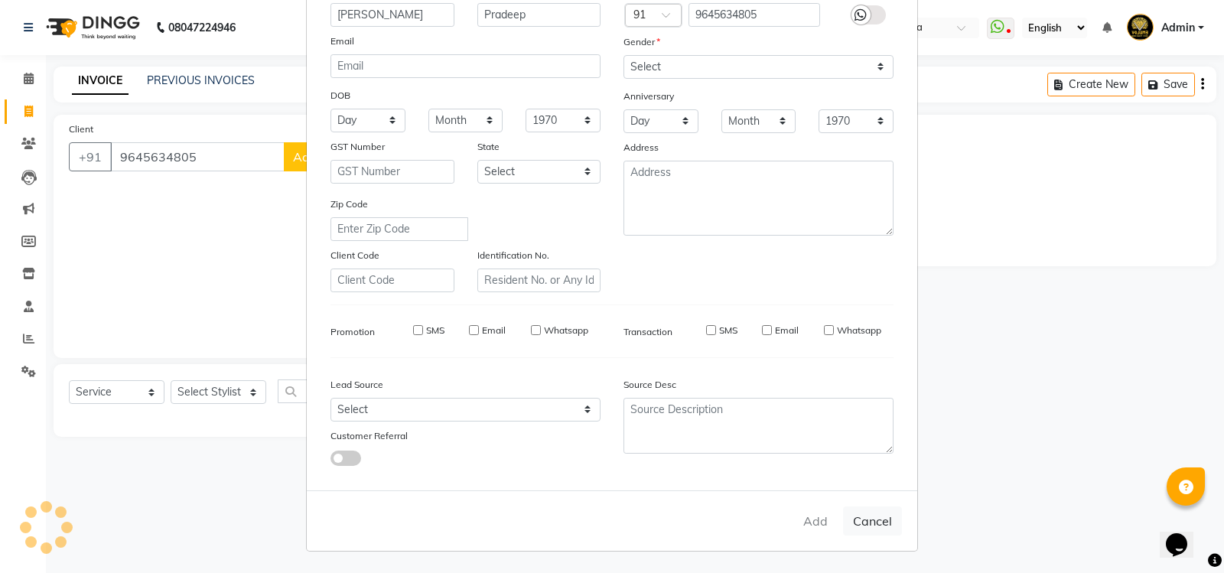
select select
checkbox input "false"
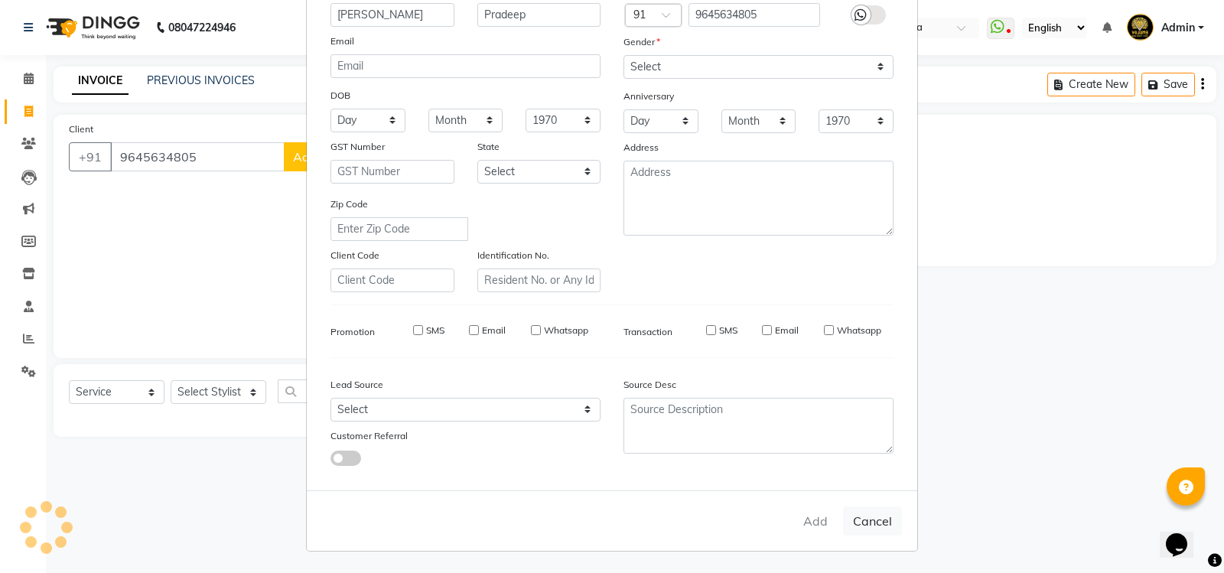
checkbox input "false"
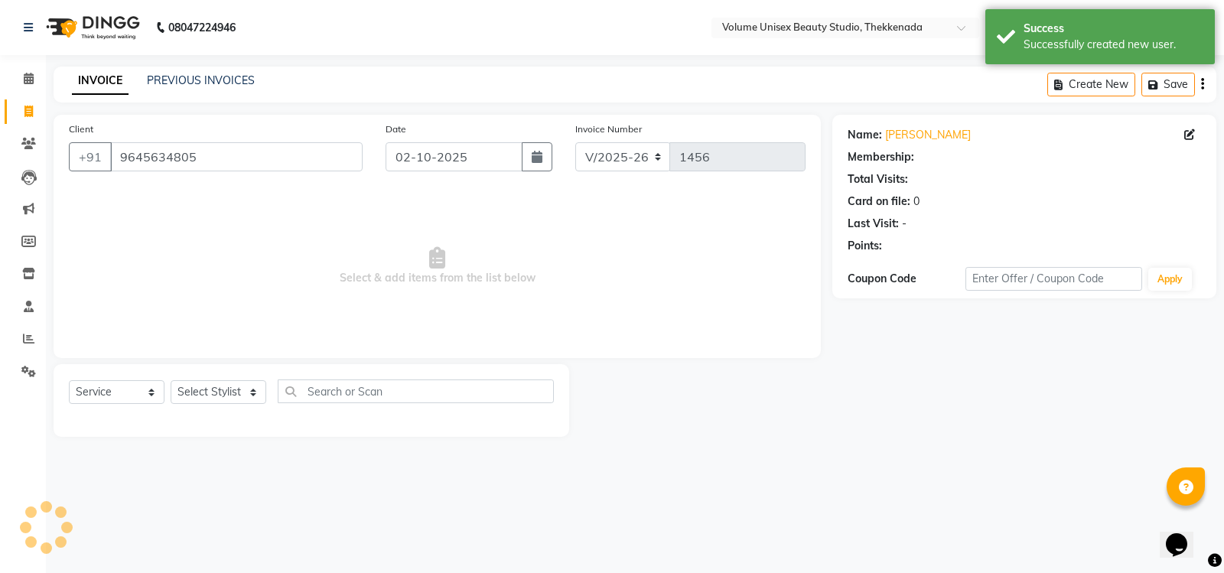
select select "1: Object"
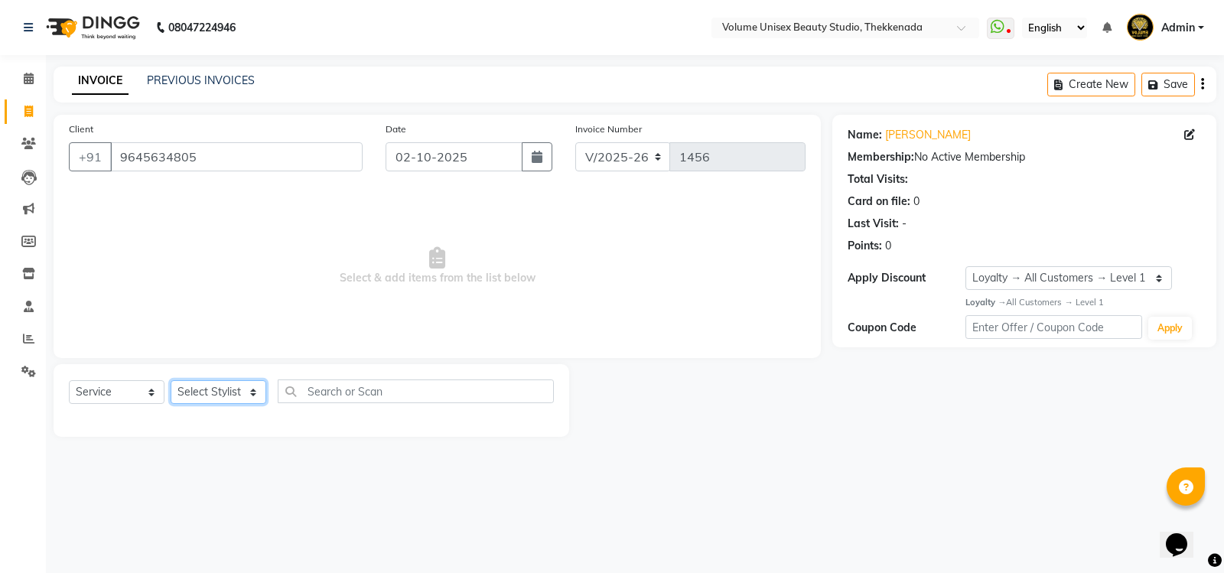
click at [256, 390] on select "Select Stylist Adarsh Ashika Ayaan Khan Bimal Krishnan Firoj Khan Neethu S Kuma…" at bounding box center [219, 392] width 96 height 24
select select "91920"
click at [171, 380] on select "Select Stylist Adarsh Ashika Ayaan Khan Bimal Krishnan Firoj Khan Neethu S Kuma…" at bounding box center [219, 392] width 96 height 24
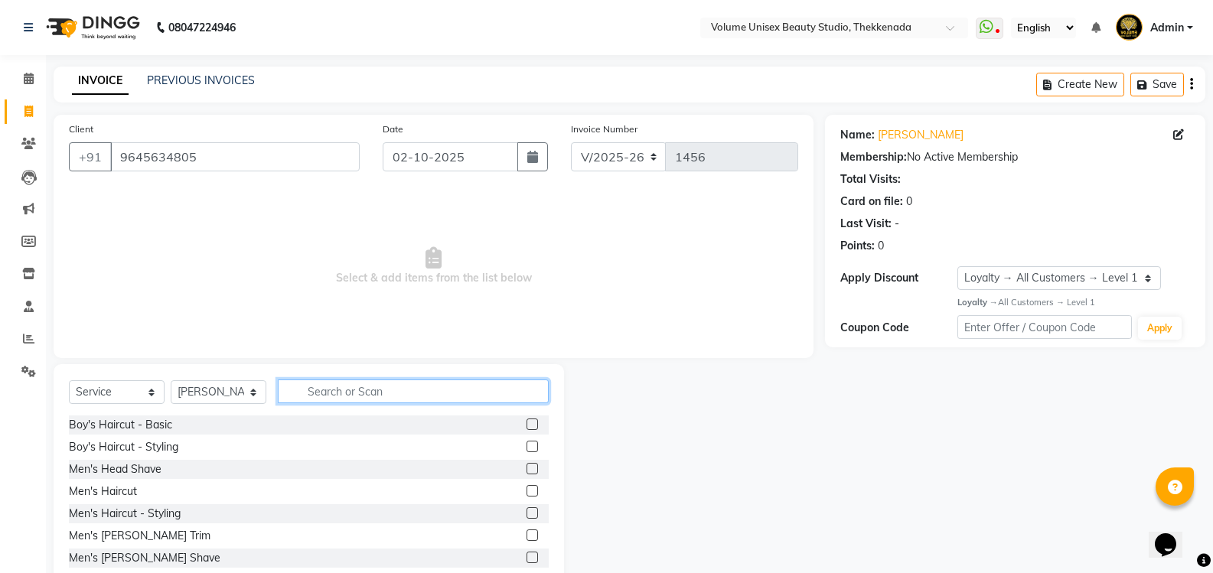
click at [315, 390] on input "text" at bounding box center [413, 391] width 271 height 24
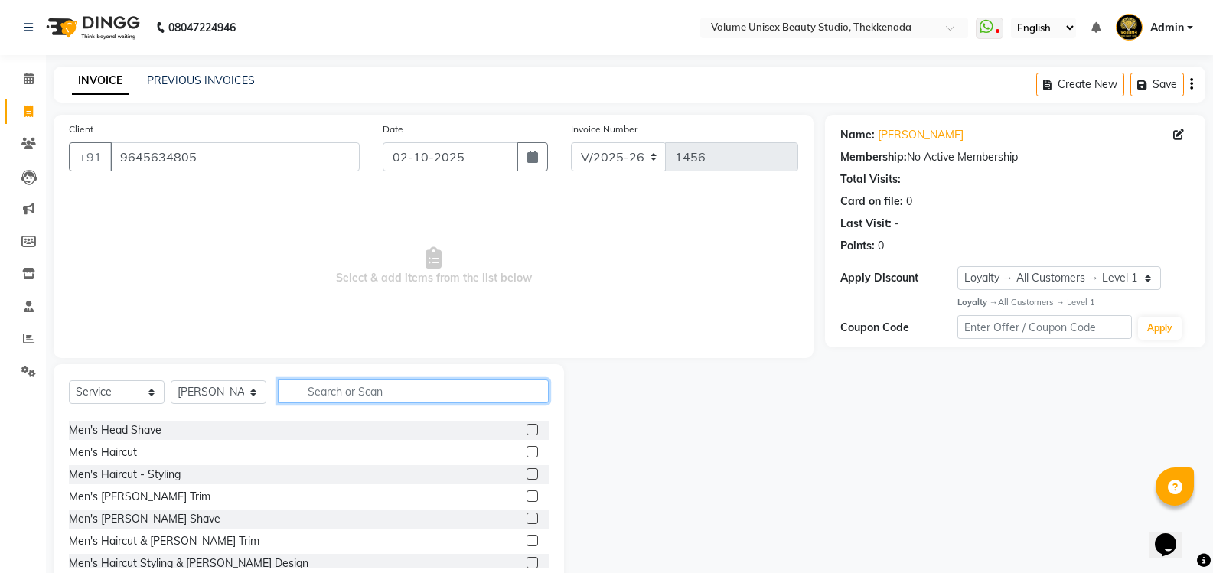
scroll to position [77, 0]
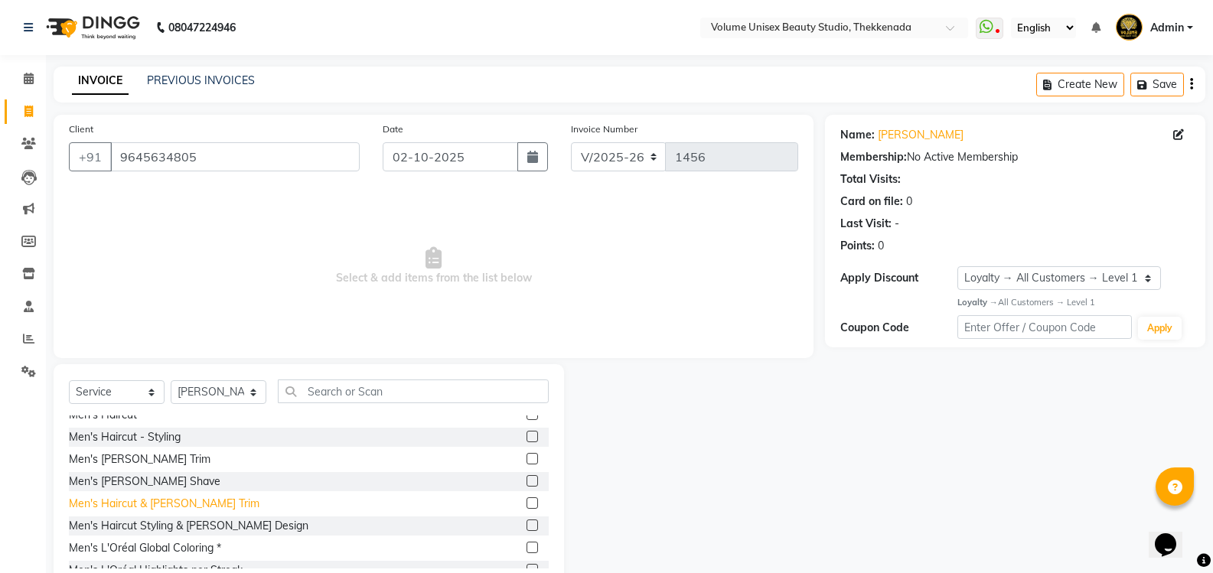
click at [179, 502] on div "Men's Haircut & [PERSON_NAME] Trim" at bounding box center [164, 504] width 191 height 16
checkbox input "false"
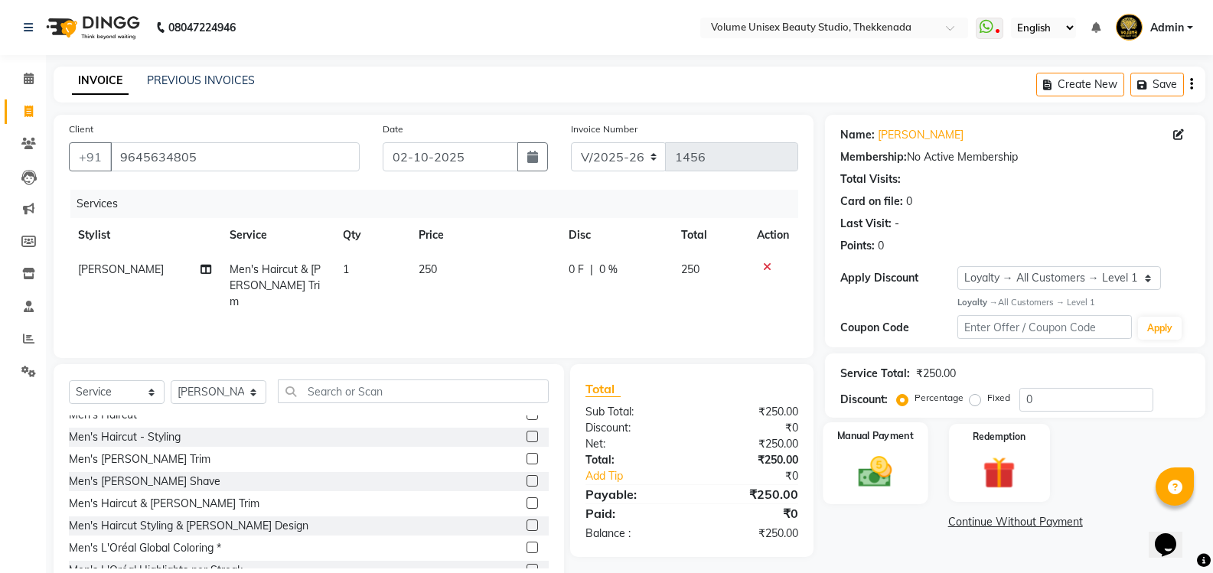
drag, startPoint x: 865, startPoint y: 476, endPoint x: 873, endPoint y: 476, distance: 8.4
click at [866, 476] on img at bounding box center [875, 471] width 54 height 39
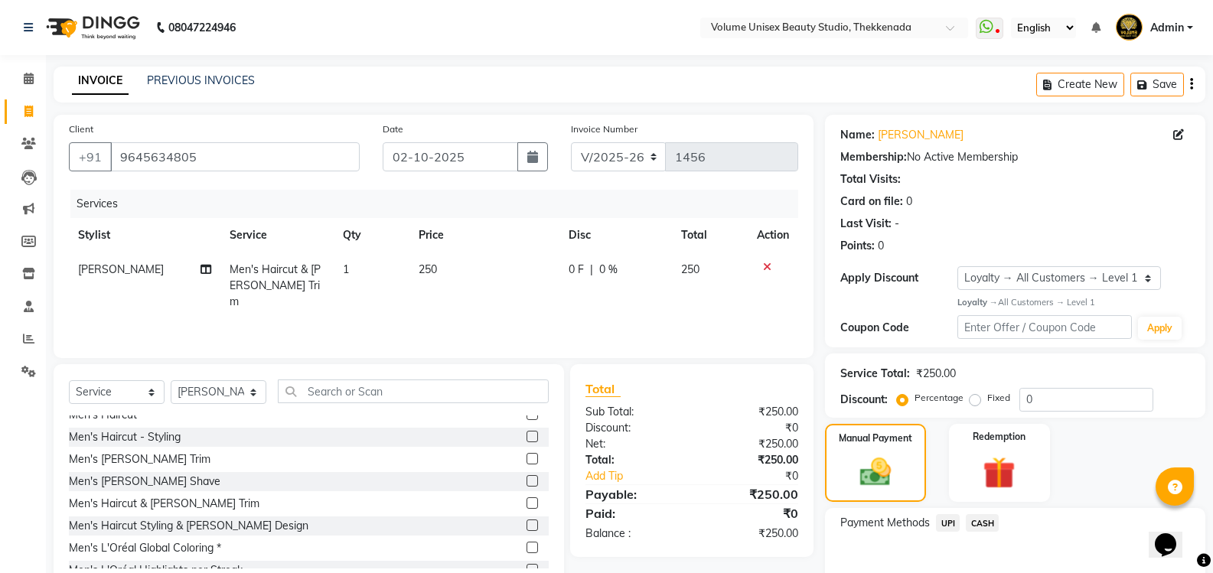
click at [955, 523] on span "UPI" at bounding box center [948, 523] width 24 height 18
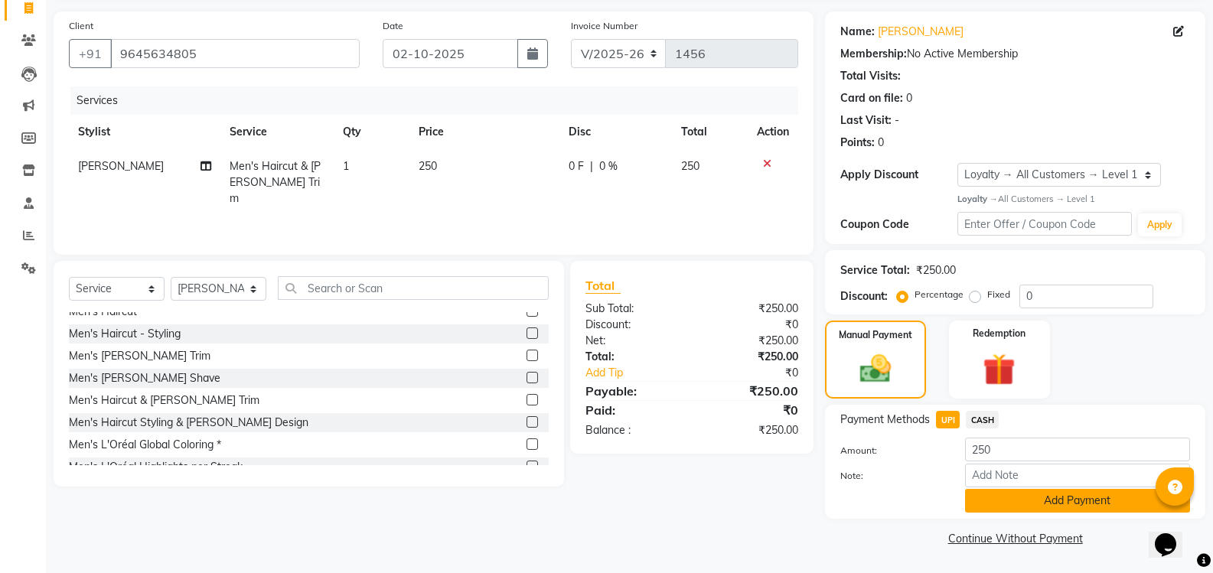
click at [1003, 492] on button "Add Payment" at bounding box center [1077, 501] width 225 height 24
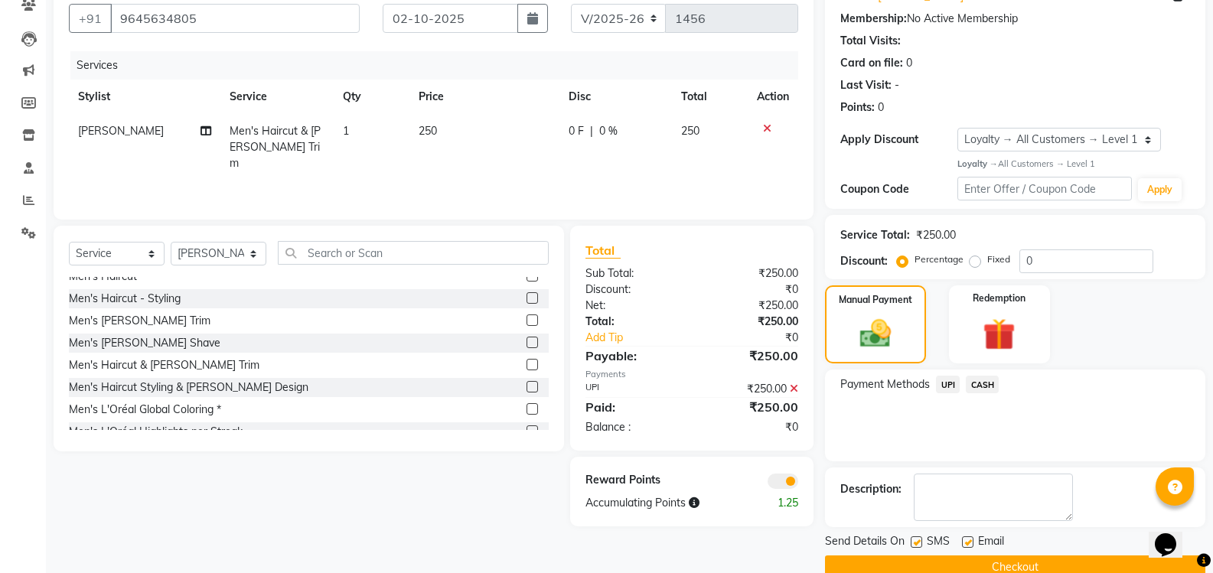
scroll to position [168, 0]
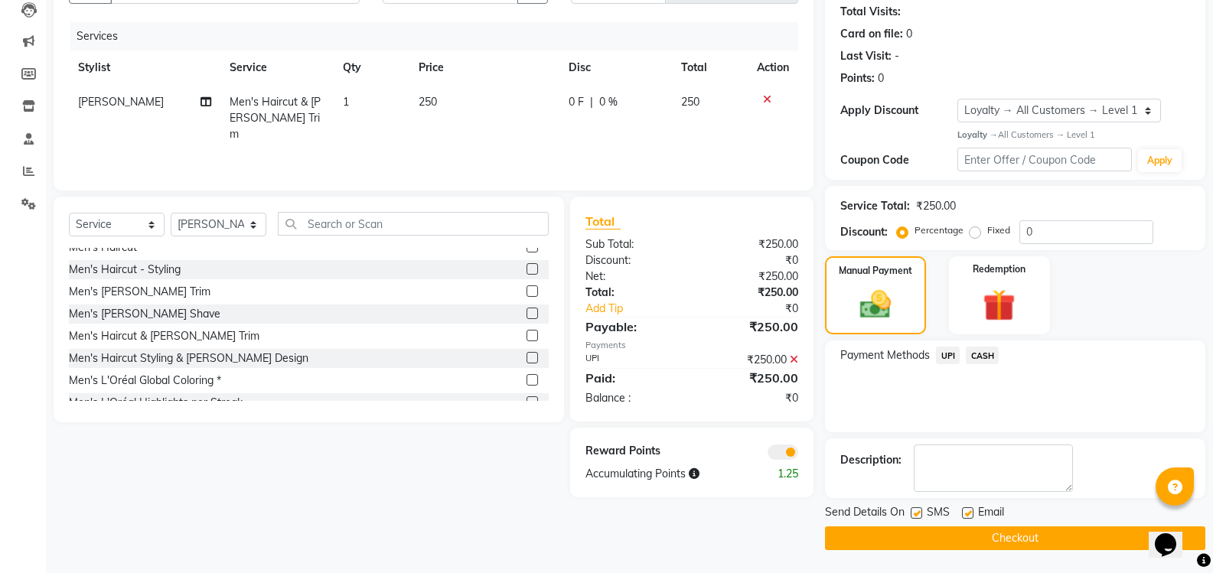
click at [966, 532] on button "Checkout" at bounding box center [1015, 538] width 380 height 24
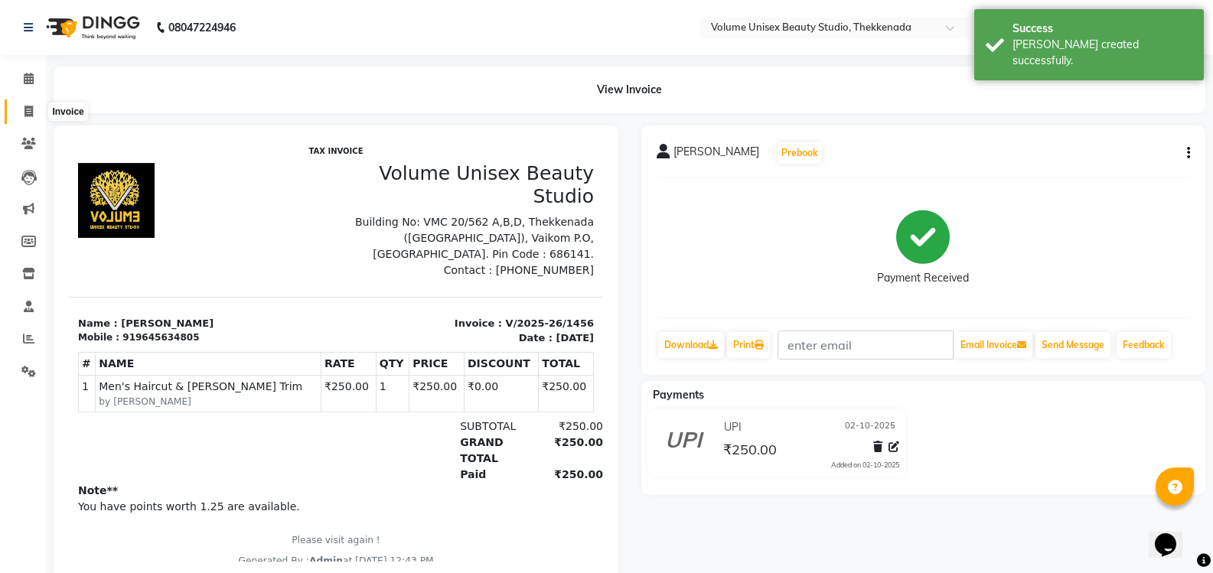
click at [32, 112] on icon at bounding box center [28, 111] width 8 height 11
select select "7432"
select select "service"
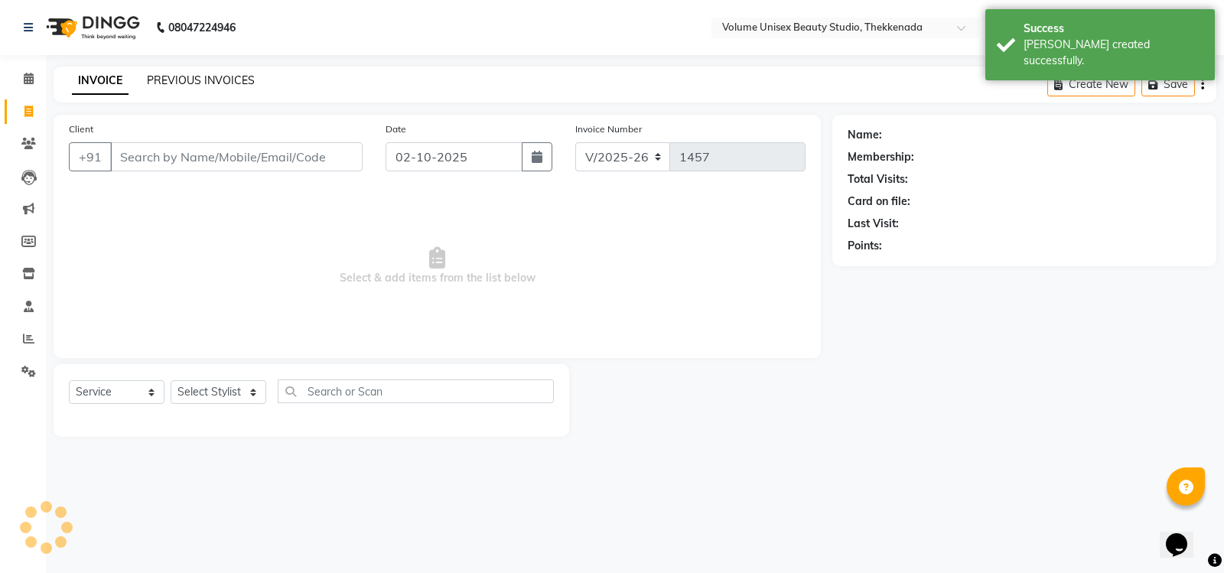
click at [223, 81] on link "PREVIOUS INVOICES" at bounding box center [201, 80] width 108 height 14
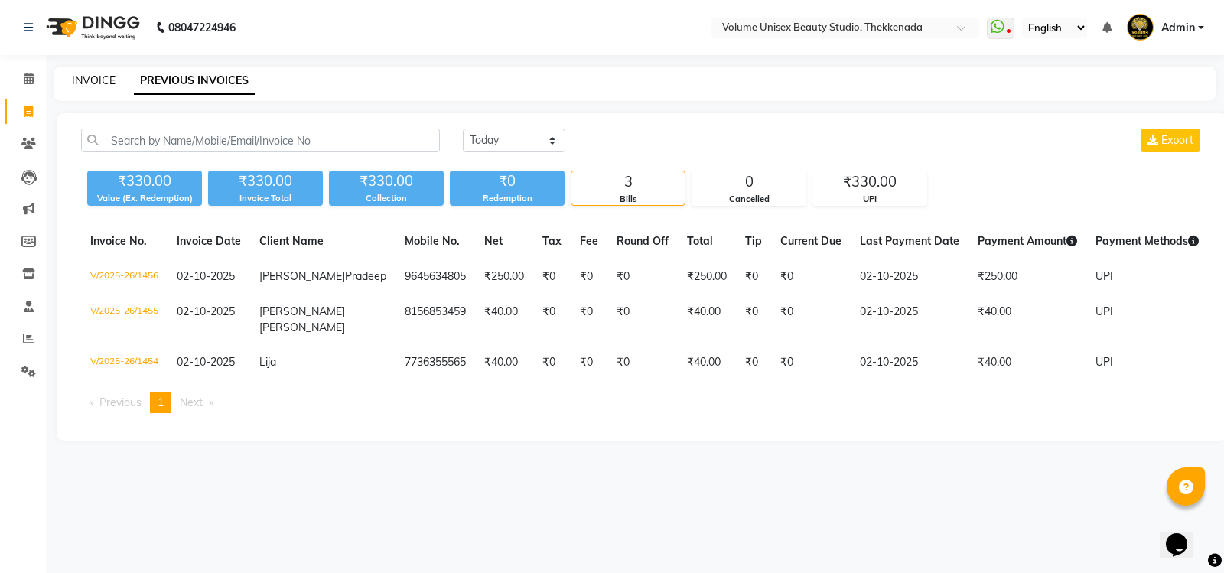
click at [94, 81] on link "INVOICE" at bounding box center [94, 80] width 44 height 14
select select "7432"
select select "service"
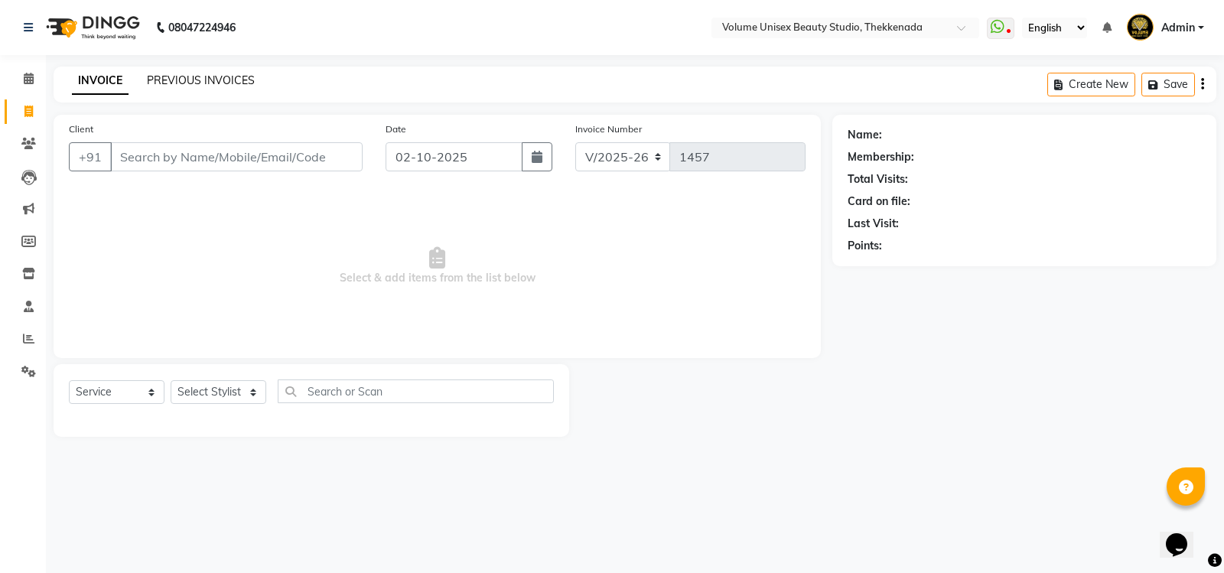
click at [184, 85] on link "PREVIOUS INVOICES" at bounding box center [201, 80] width 108 height 14
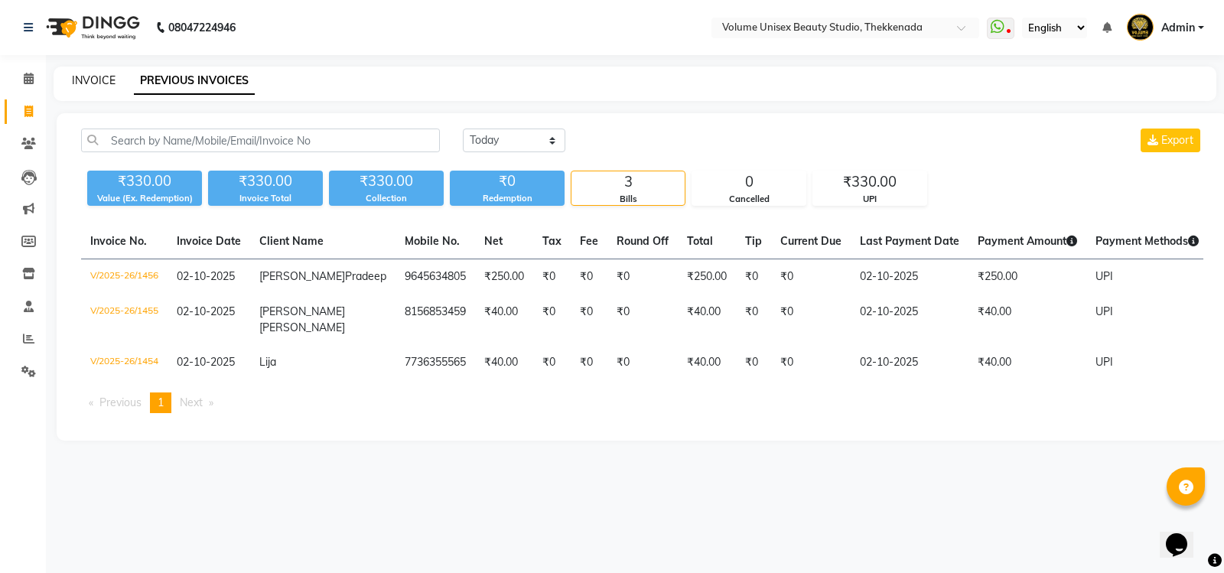
click at [96, 76] on link "INVOICE" at bounding box center [94, 80] width 44 height 14
select select "7432"
select select "service"
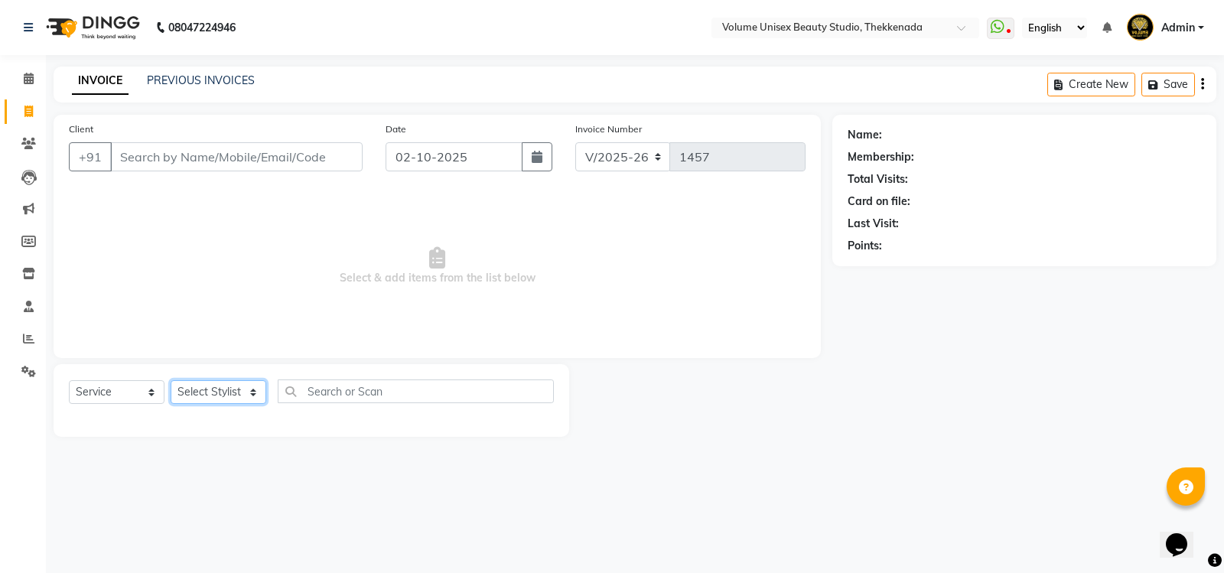
click at [253, 392] on select "Select Stylist Adarsh Ashika Ayaan Khan Bimal Krishnan Firoj Khan Neethu S Kuma…" at bounding box center [219, 392] width 96 height 24
select select "89910"
click at [171, 380] on select "Select Stylist Adarsh Ashika Ayaan Khan Bimal Krishnan Firoj Khan Neethu S Kuma…" at bounding box center [219, 392] width 96 height 24
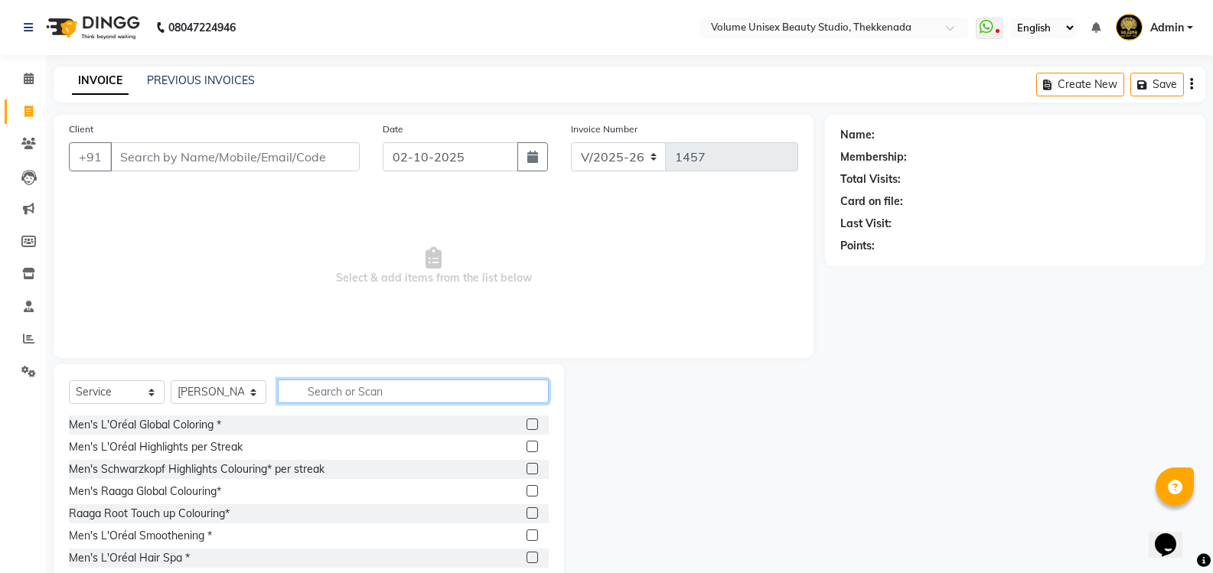
click at [370, 389] on input "text" at bounding box center [413, 391] width 271 height 24
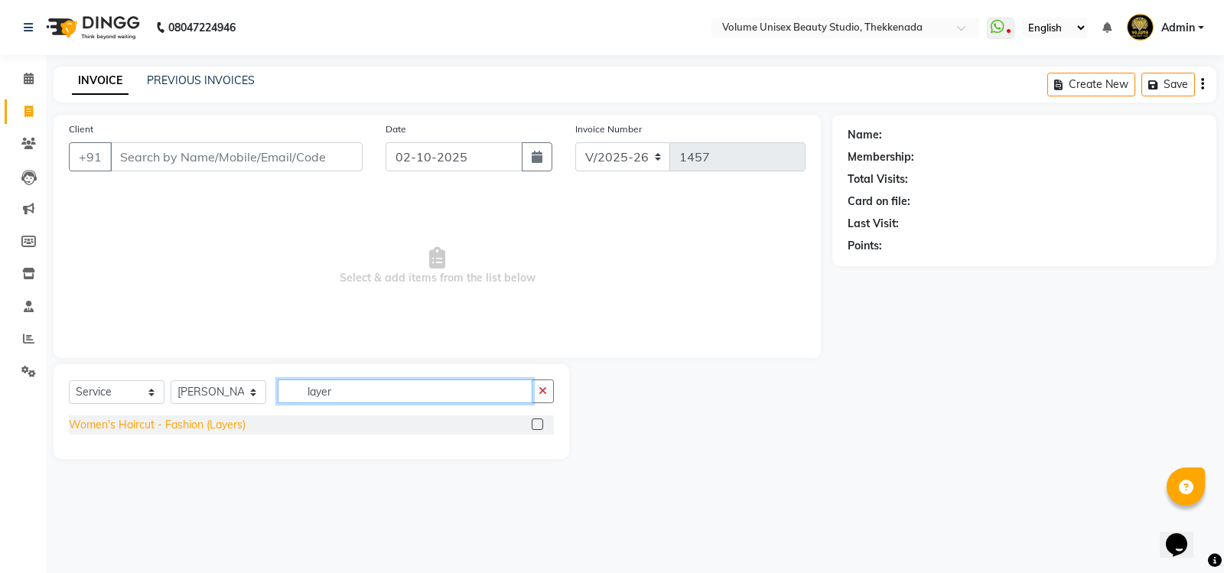
type input "layer"
click at [190, 427] on div "Women's Haircut - Fashion (Layers)" at bounding box center [157, 425] width 177 height 16
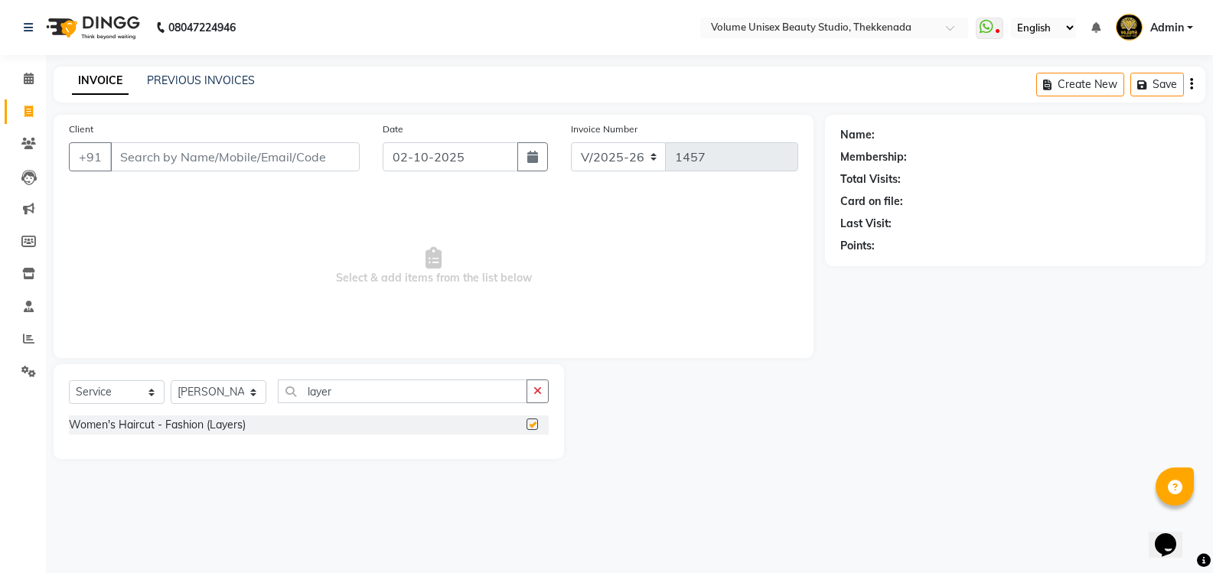
checkbox input "false"
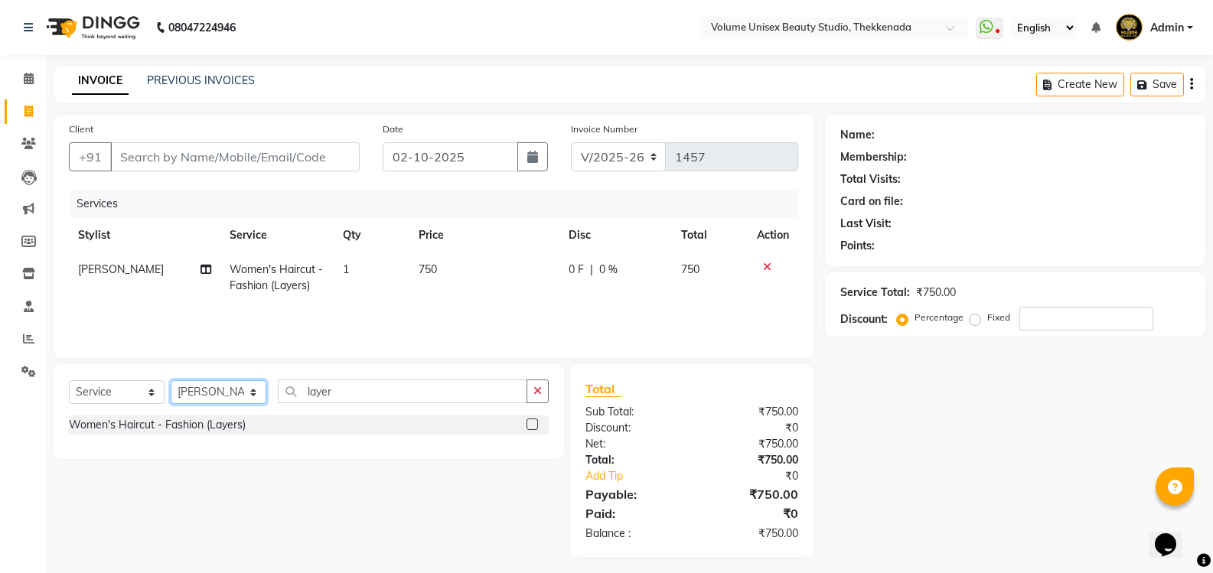
click at [254, 395] on select "Select Stylist Adarsh Ashika Ayaan Khan Bimal Krishnan Firoj Khan Neethu S Kuma…" at bounding box center [219, 392] width 96 height 24
select select "65214"
click at [171, 380] on select "Select Stylist Adarsh Ashika Ayaan Khan Bimal Krishnan Firoj Khan Neethu S Kuma…" at bounding box center [219, 392] width 96 height 24
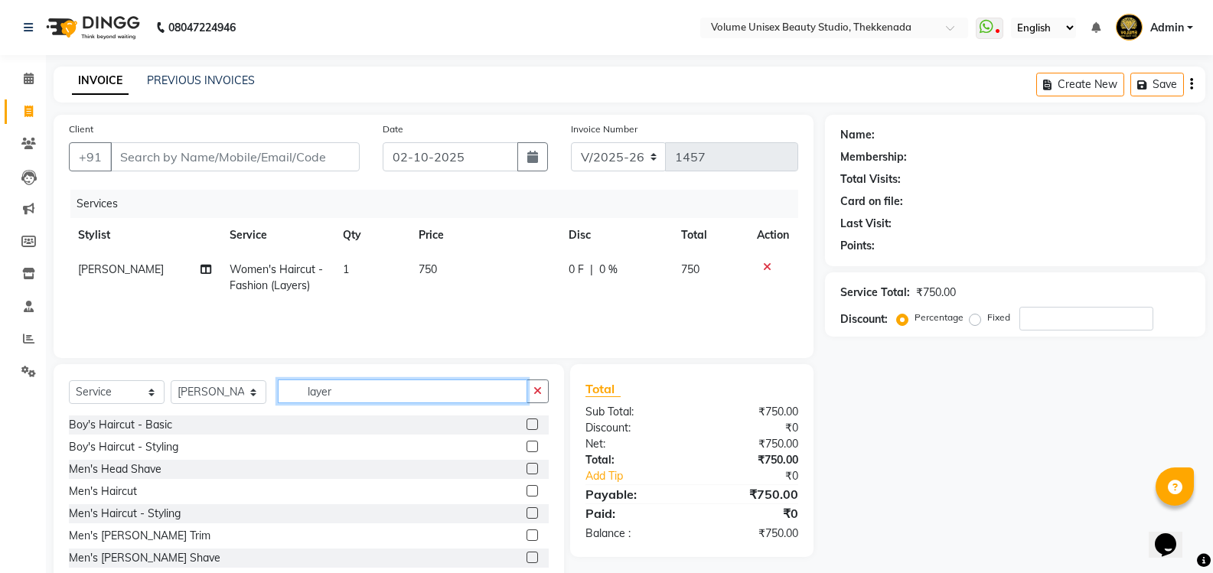
click at [357, 397] on input "layer" at bounding box center [402, 391] width 249 height 24
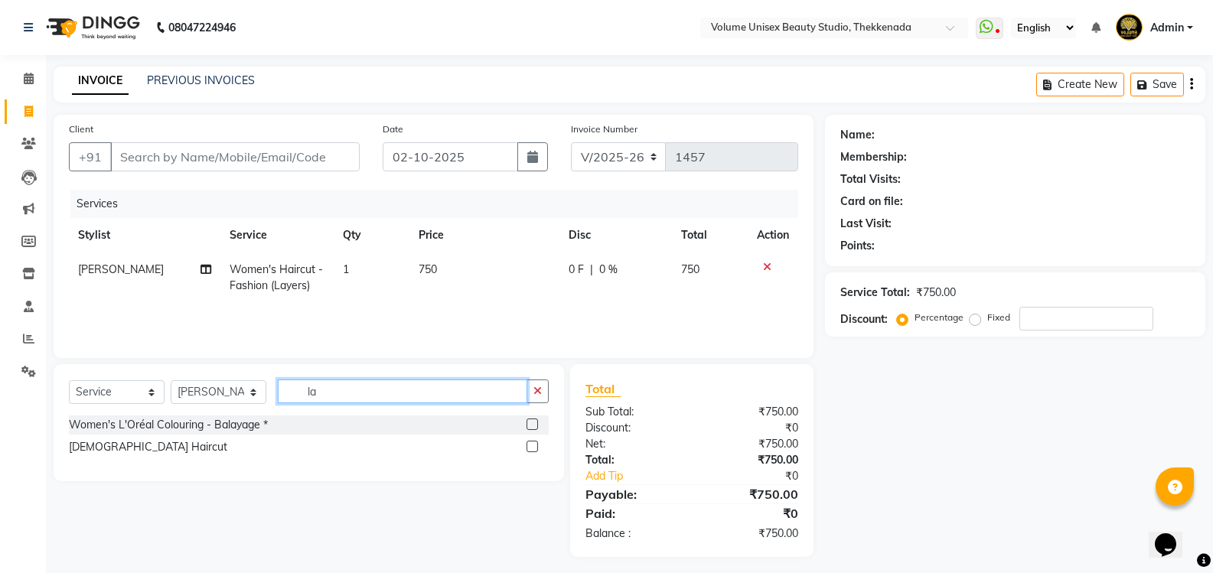
type input "l"
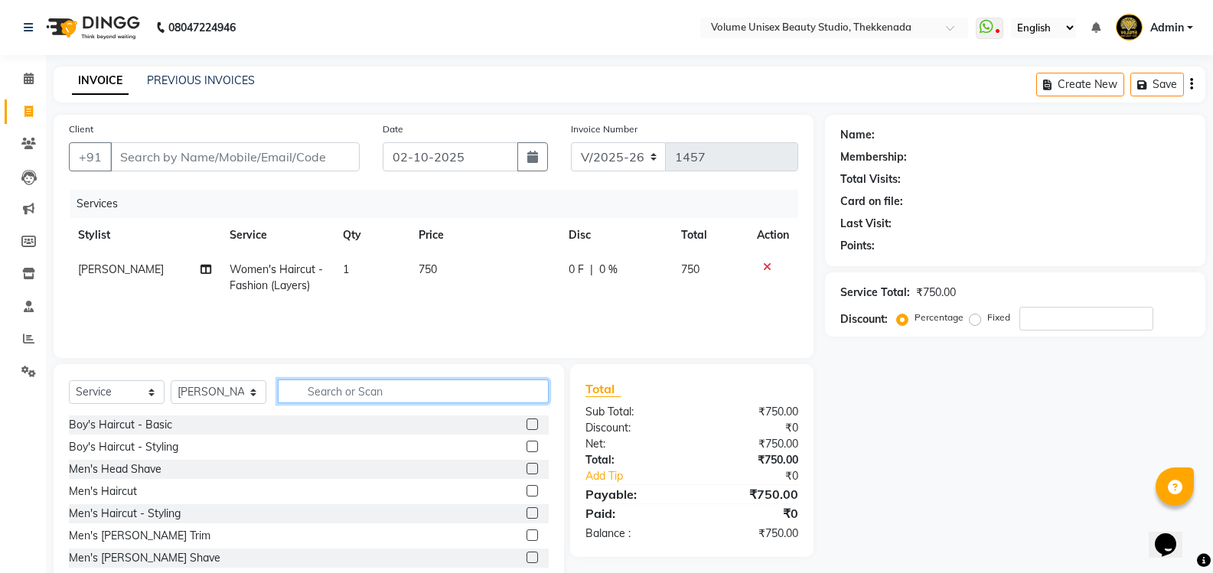
type input "1"
click at [119, 494] on div "Men's Haircut" at bounding box center [103, 492] width 68 height 16
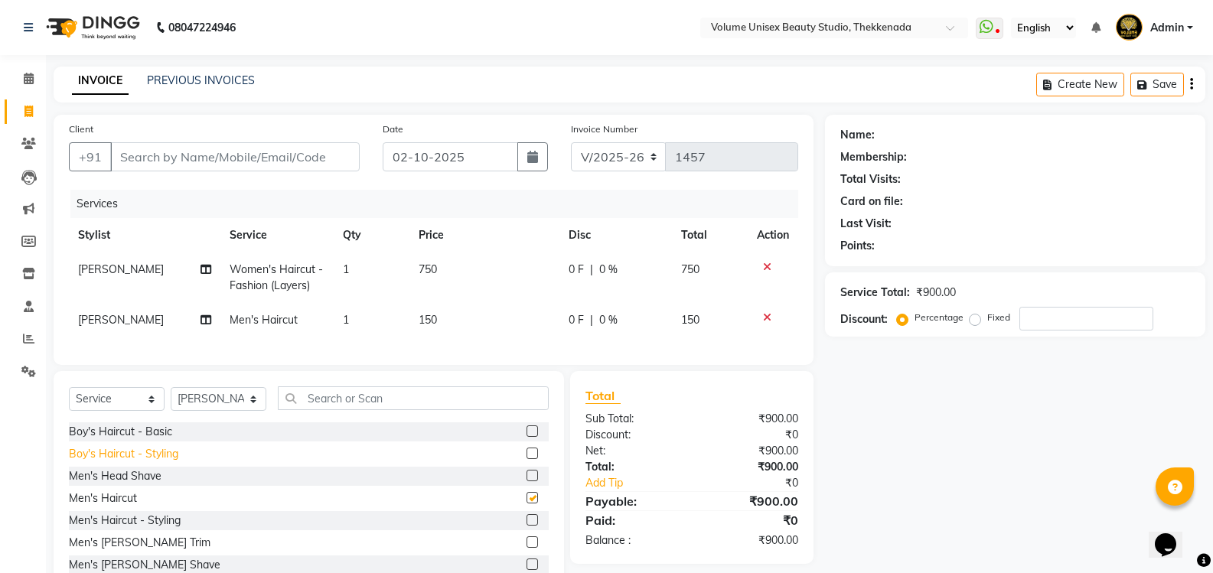
checkbox input "false"
click at [336, 408] on input "text" at bounding box center [413, 398] width 271 height 24
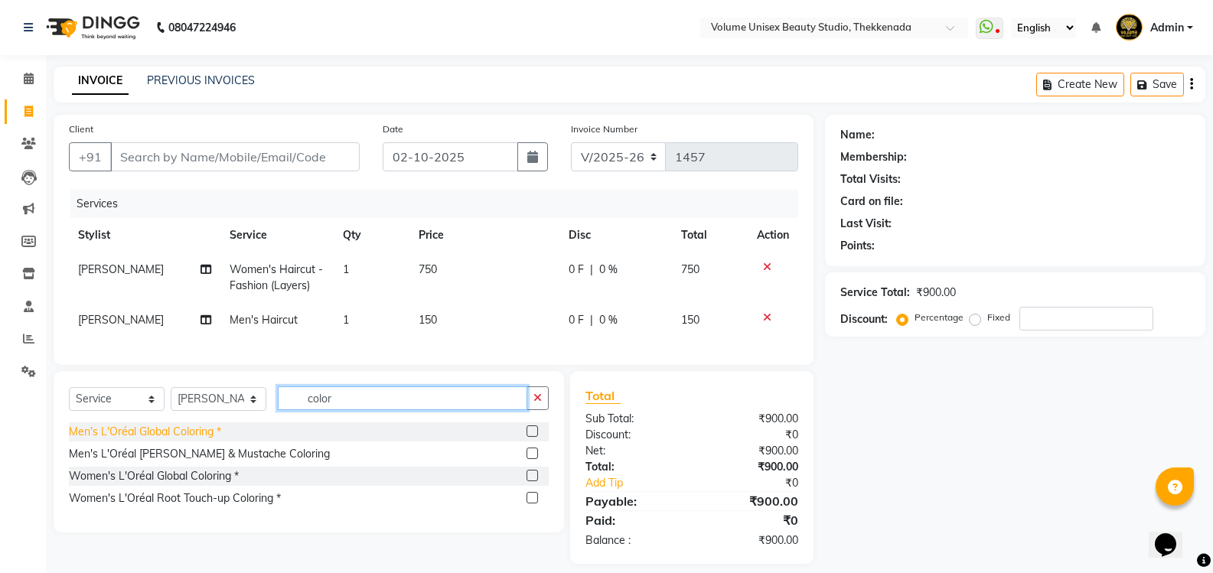
type input "color"
click at [161, 440] on div "Men's L'Oréal Global Coloring *" at bounding box center [145, 432] width 152 height 16
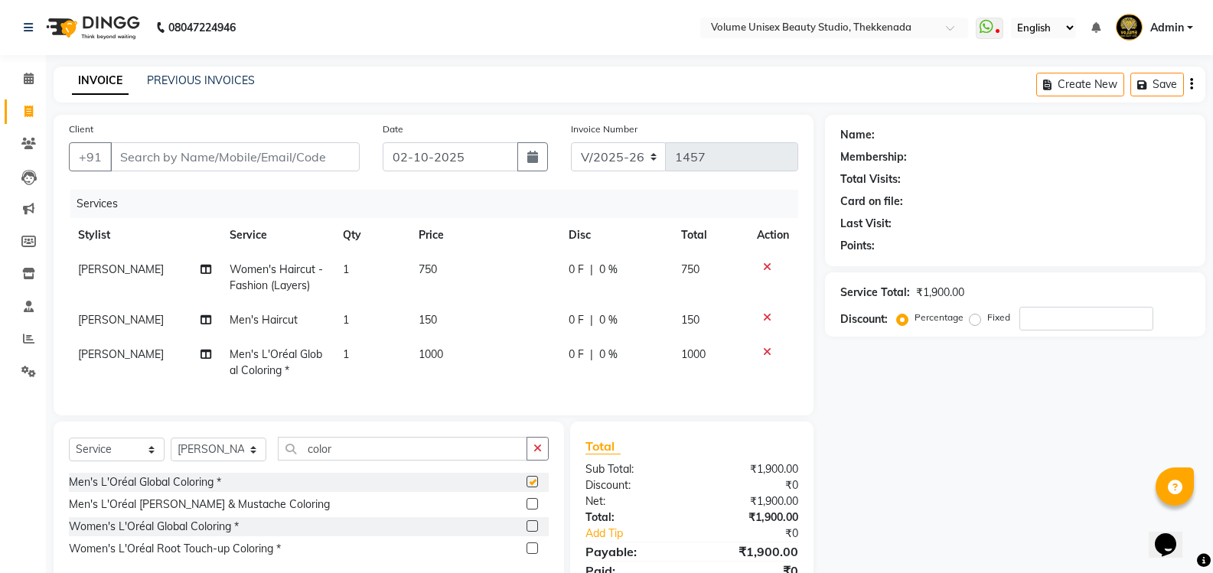
checkbox input "false"
click at [573, 353] on span "0 F" at bounding box center [575, 355] width 15 height 16
select select "65214"
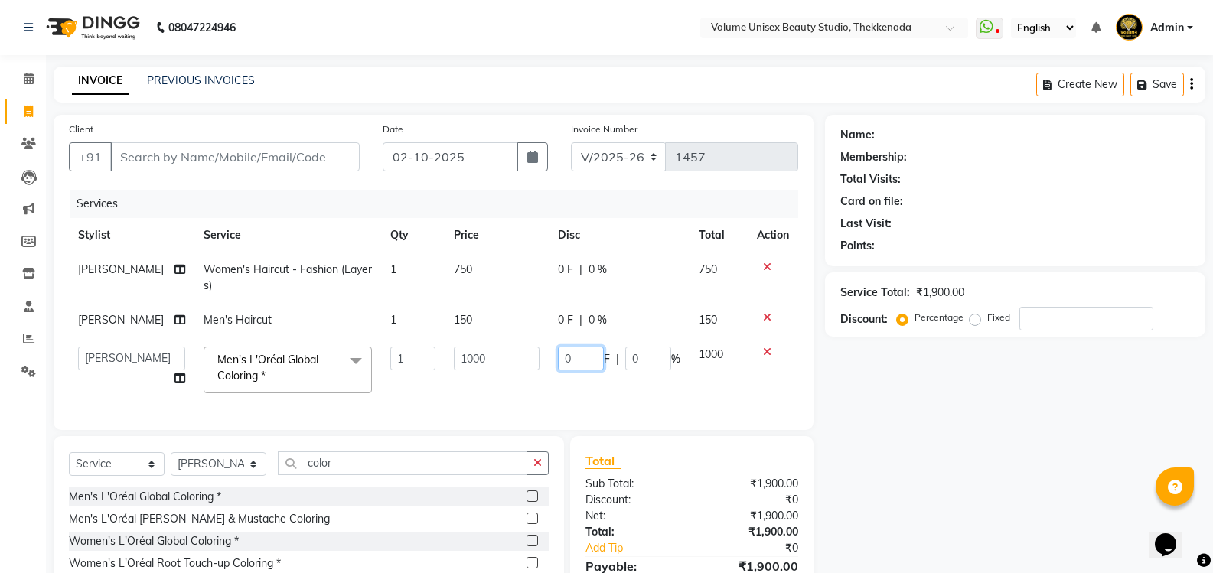
click at [581, 353] on input "0" at bounding box center [581, 359] width 46 height 24
type input "400"
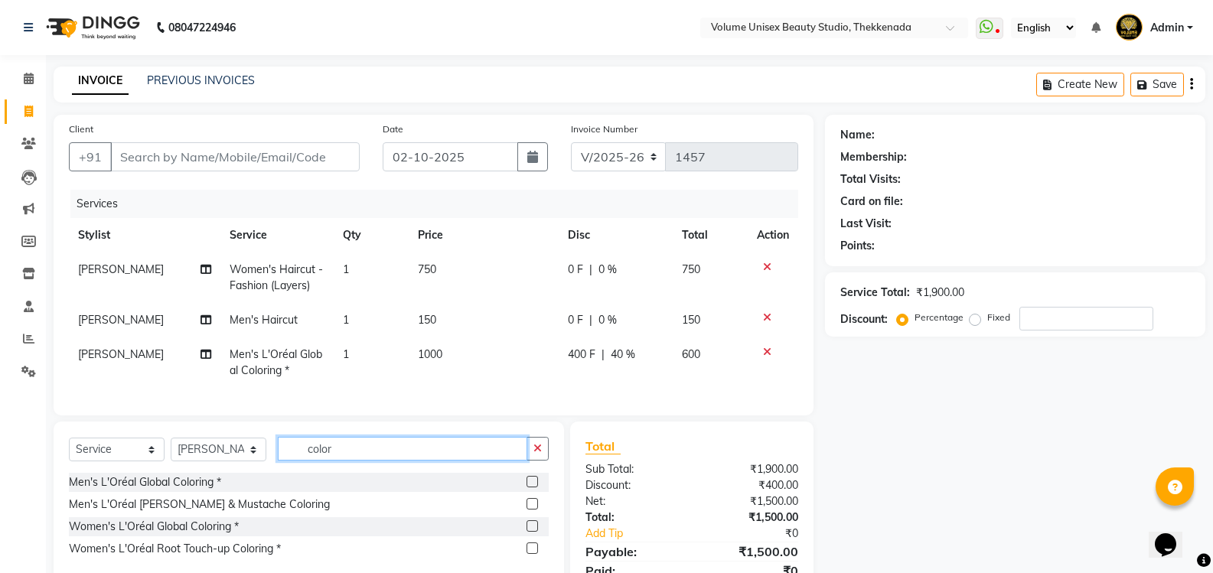
click at [349, 461] on input "color" at bounding box center [402, 449] width 249 height 24
click at [237, 510] on div "Men's L'Oréal Beard & Mustache Coloring" at bounding box center [199, 505] width 261 height 16
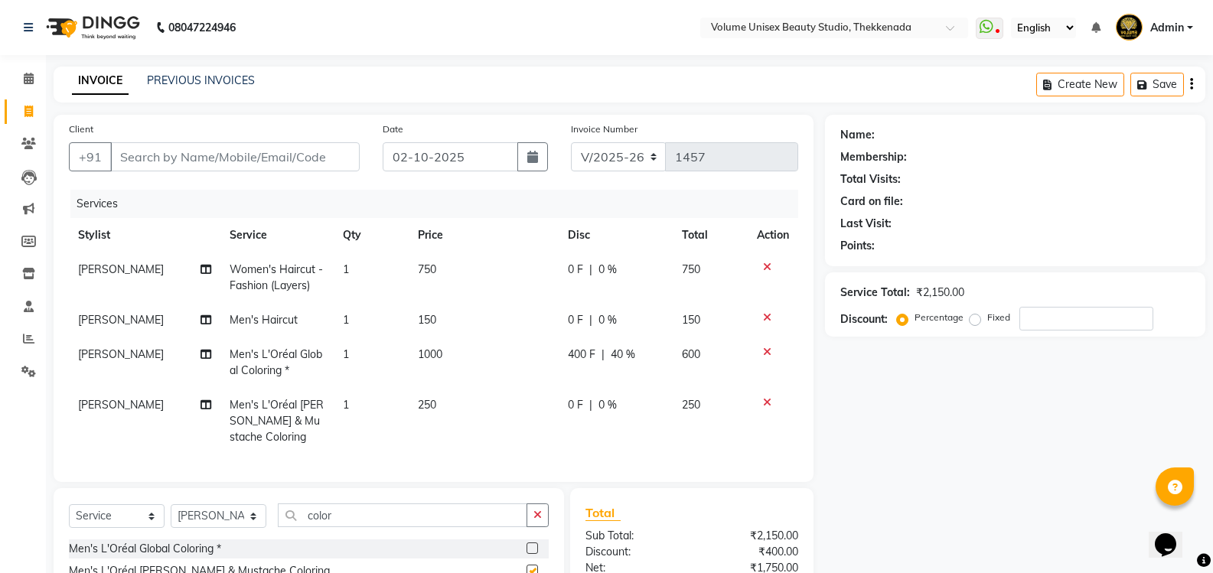
checkbox input "false"
click at [575, 404] on span "0 F" at bounding box center [575, 405] width 15 height 16
select select "65214"
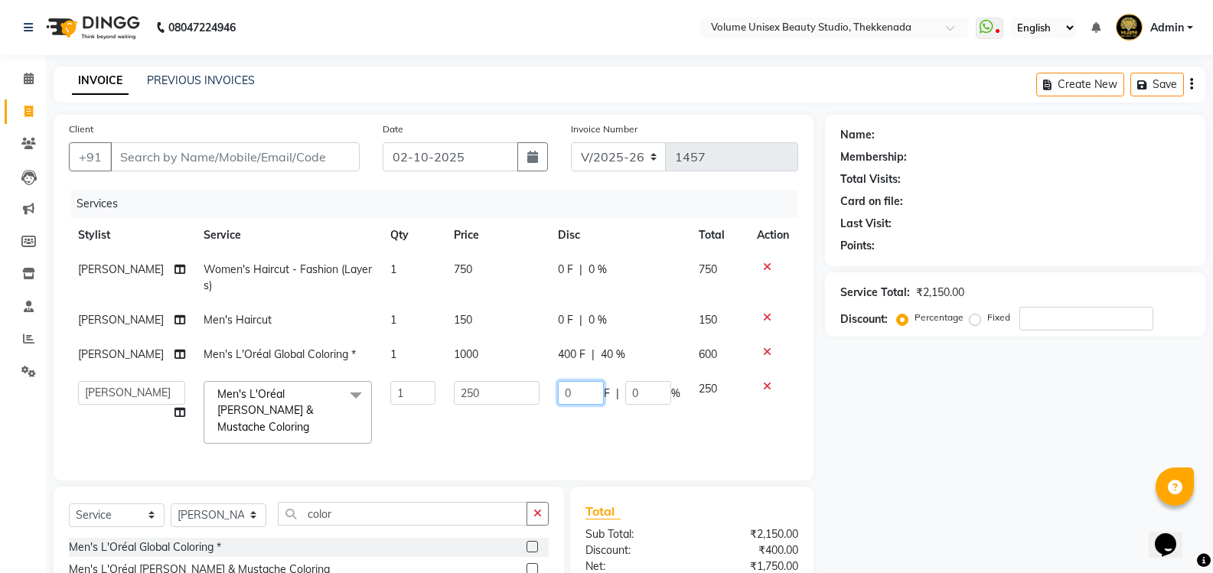
click at [590, 396] on input "0" at bounding box center [581, 393] width 46 height 24
type input "150"
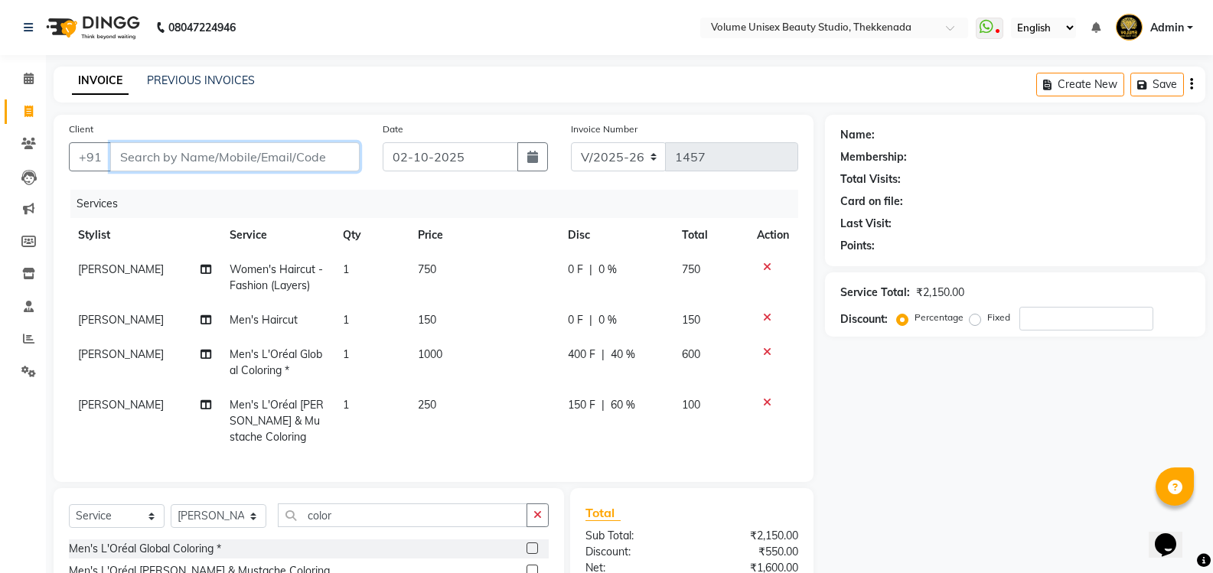
click at [187, 151] on input "Client" at bounding box center [234, 156] width 249 height 29
click at [207, 80] on link "PREVIOUS INVOICES" at bounding box center [201, 80] width 108 height 14
click at [190, 151] on input "Client" at bounding box center [234, 156] width 249 height 29
click at [245, 165] on input "Client" at bounding box center [234, 156] width 249 height 29
type input "9"
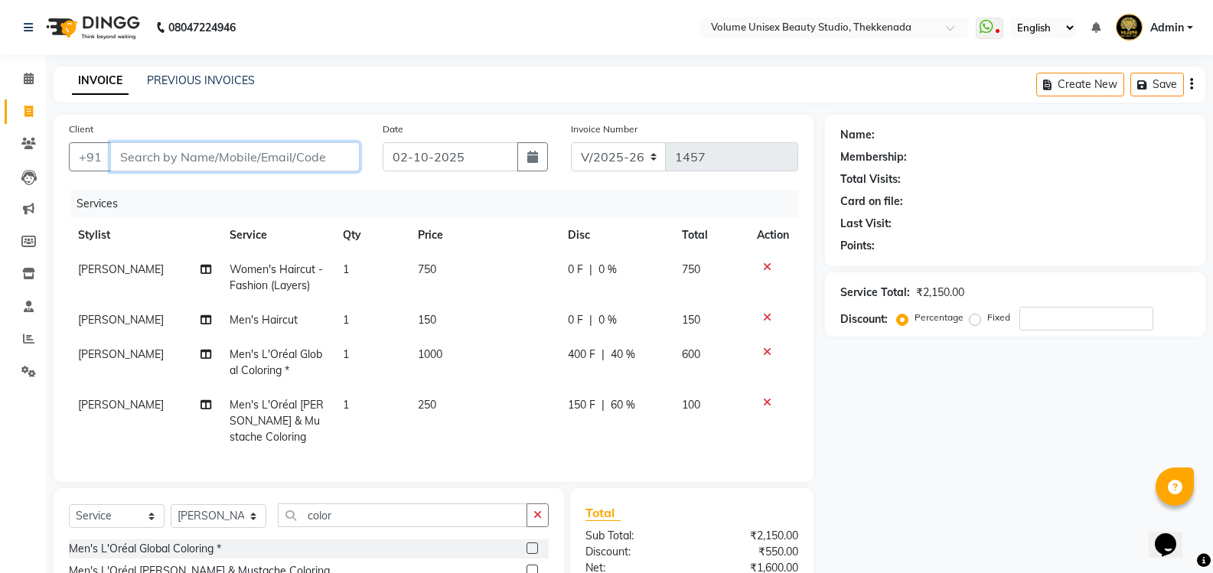
type input "0"
type input "9995369545"
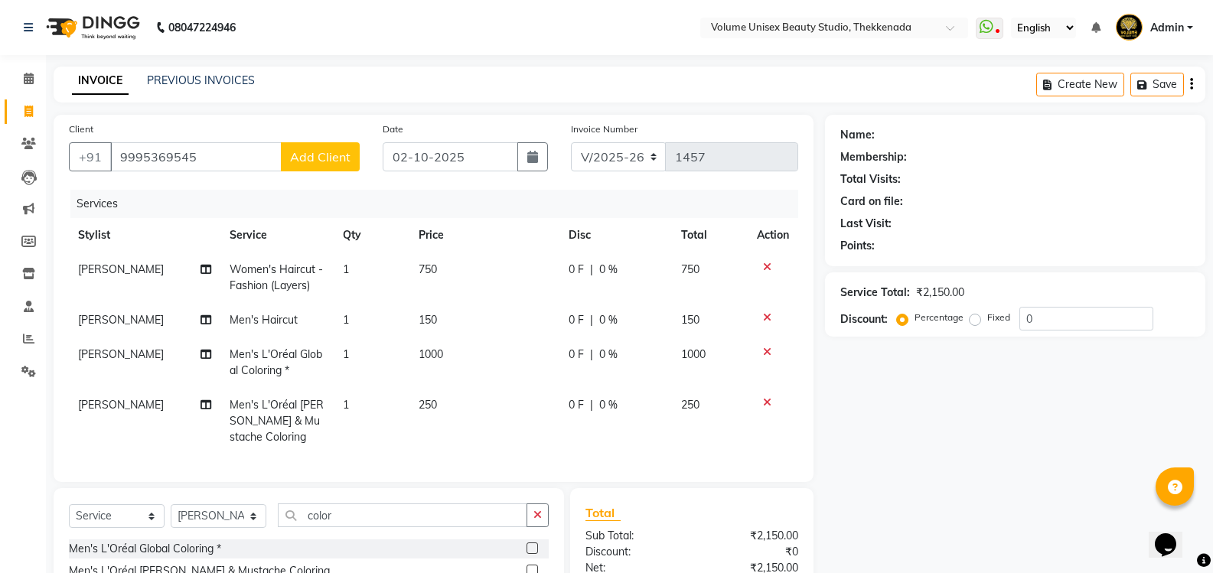
click at [314, 155] on span "Add Client" at bounding box center [320, 156] width 60 height 15
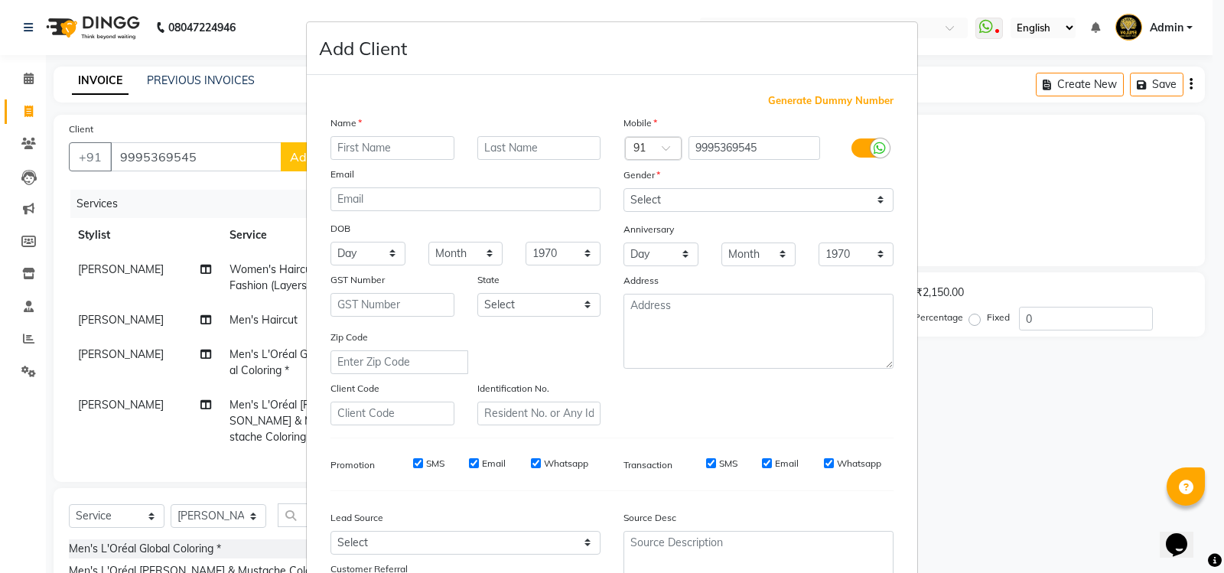
click at [397, 145] on input "text" at bounding box center [393, 148] width 124 height 24
type input "Reji"
type input "P S"
click at [875, 202] on select "Select Male Female Other Prefer Not To Say" at bounding box center [759, 200] width 270 height 24
click at [624, 188] on select "Select Male Female Other Prefer Not To Say" at bounding box center [759, 200] width 270 height 24
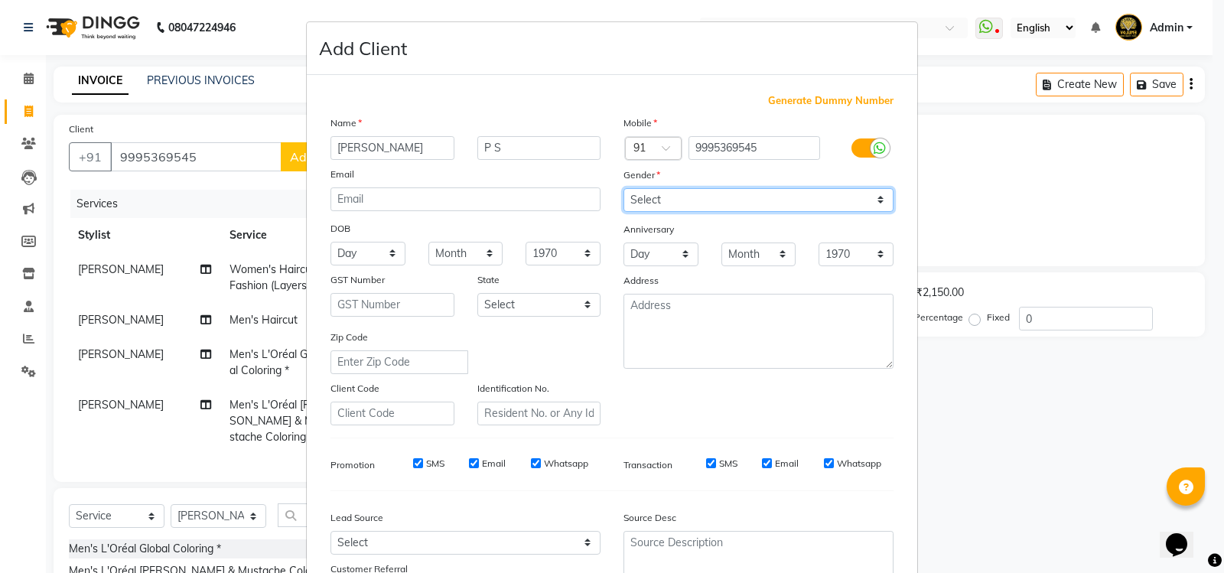
drag, startPoint x: 876, startPoint y: 200, endPoint x: 823, endPoint y: 211, distance: 53.9
click at [871, 200] on select "Select Male Female Other Prefer Not To Say" at bounding box center [759, 200] width 270 height 24
select select "[DEMOGRAPHIC_DATA]"
click at [624, 188] on select "Select Male Female Other Prefer Not To Say" at bounding box center [759, 200] width 270 height 24
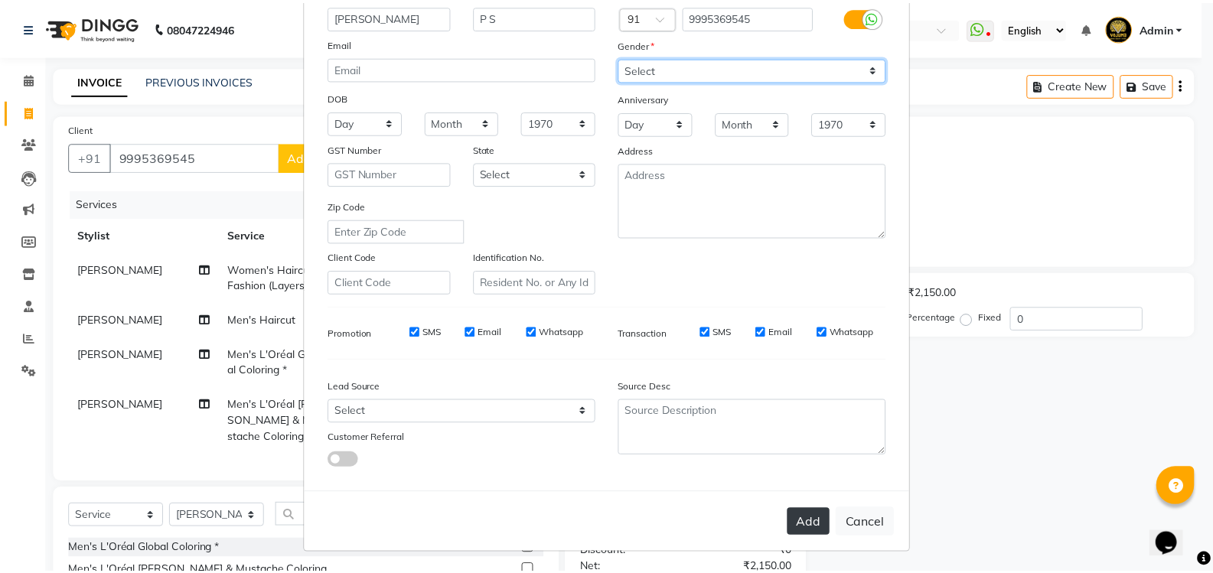
scroll to position [133, 0]
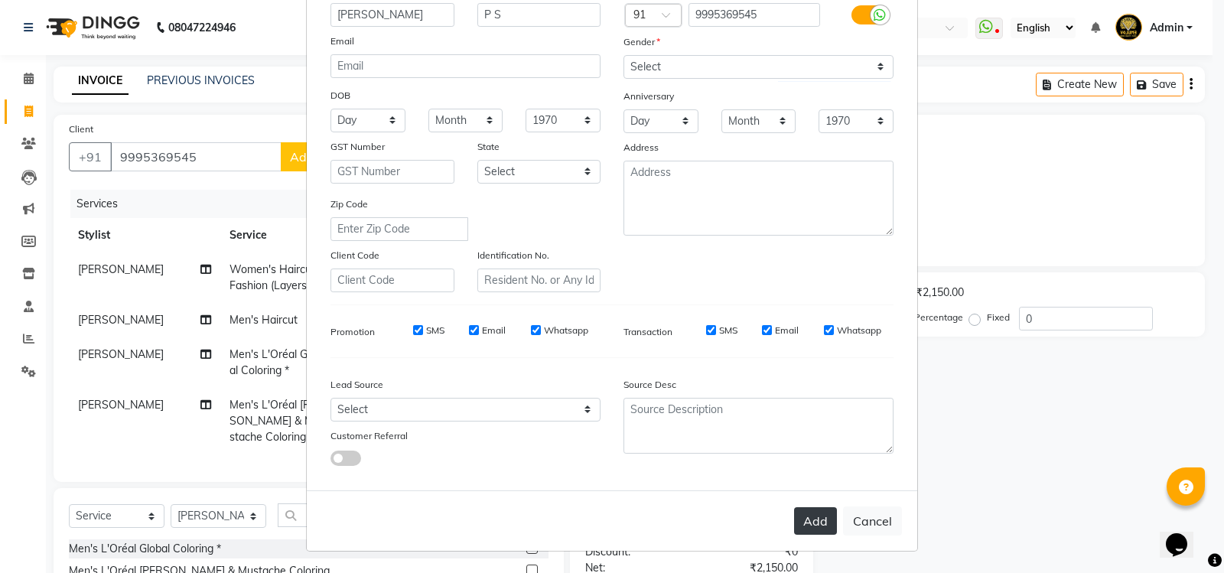
click at [826, 516] on button "Add" at bounding box center [815, 521] width 43 height 28
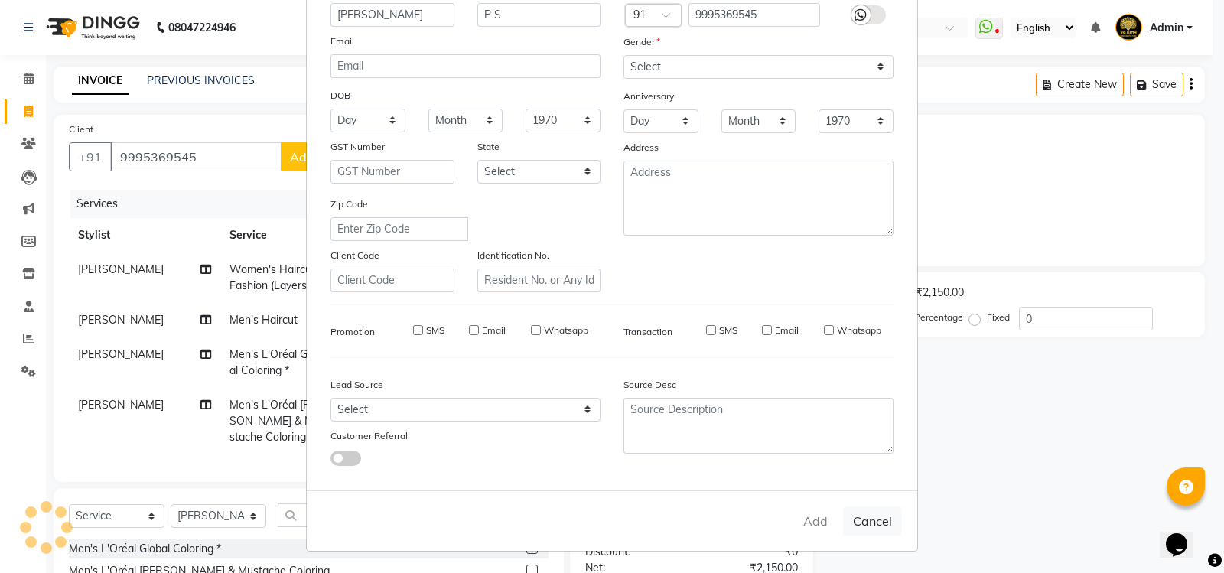
select select
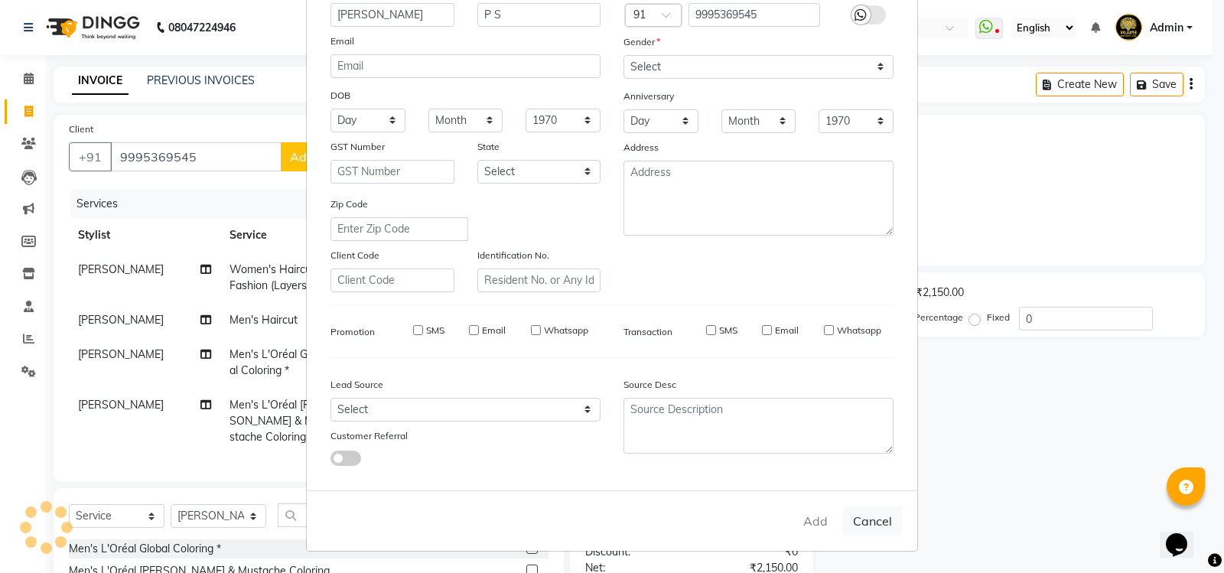
select select
checkbox input "false"
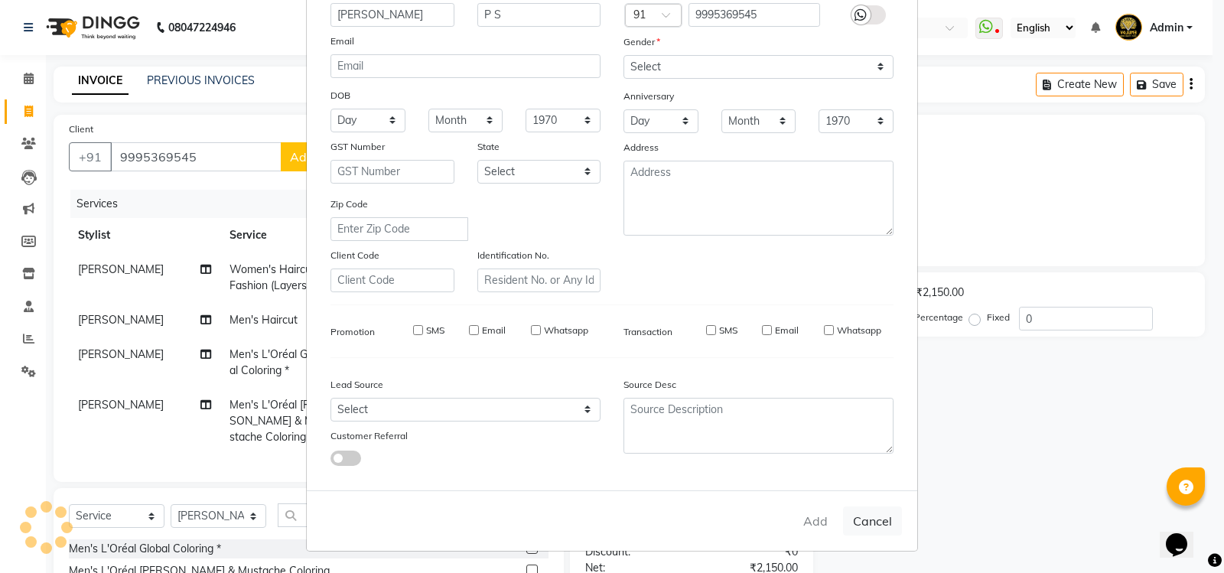
checkbox input "false"
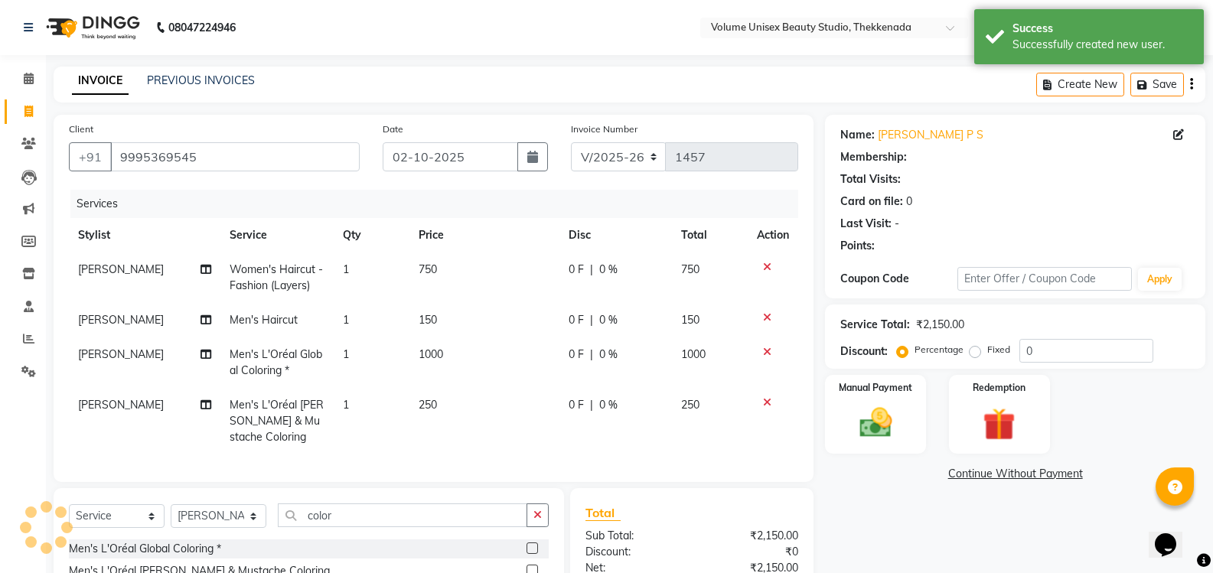
select select "1: Object"
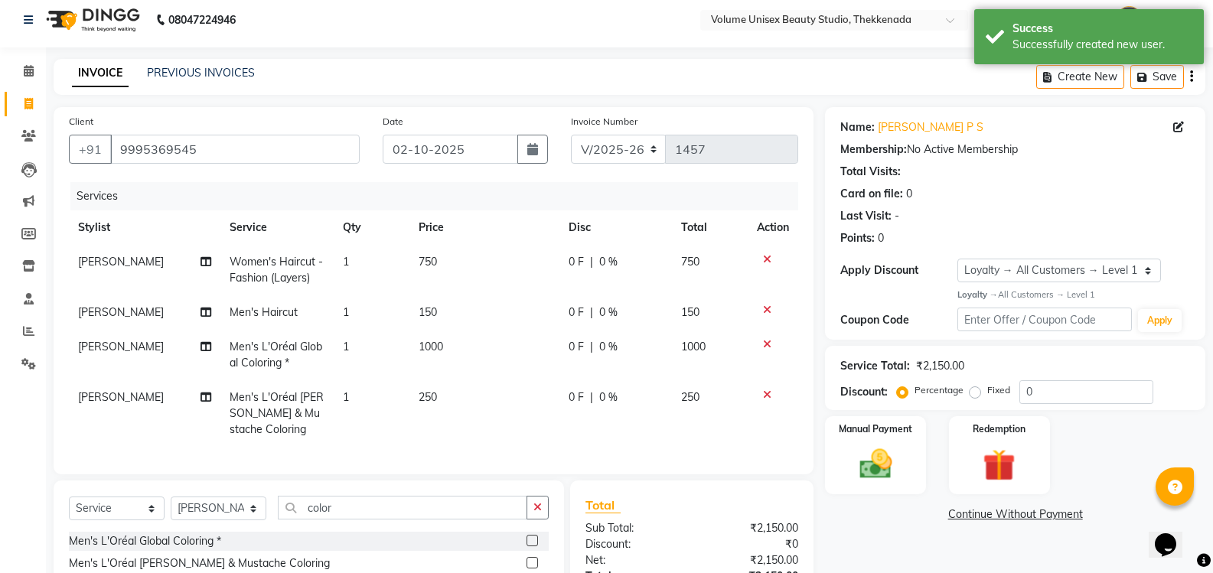
scroll to position [0, 0]
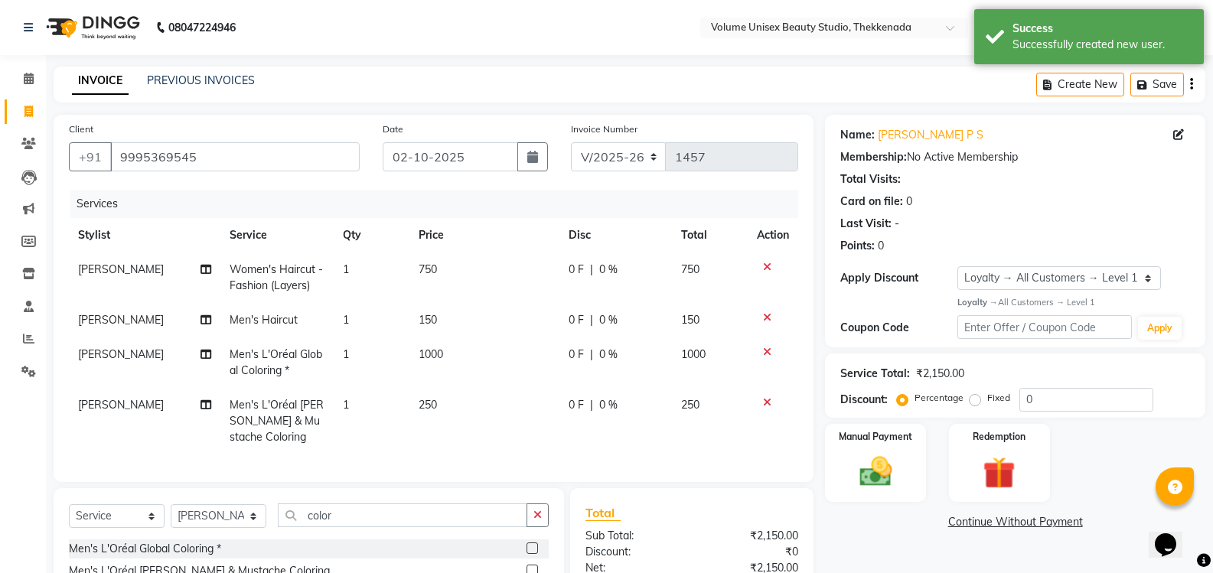
click at [576, 350] on span "0 F" at bounding box center [575, 355] width 15 height 16
select select "65214"
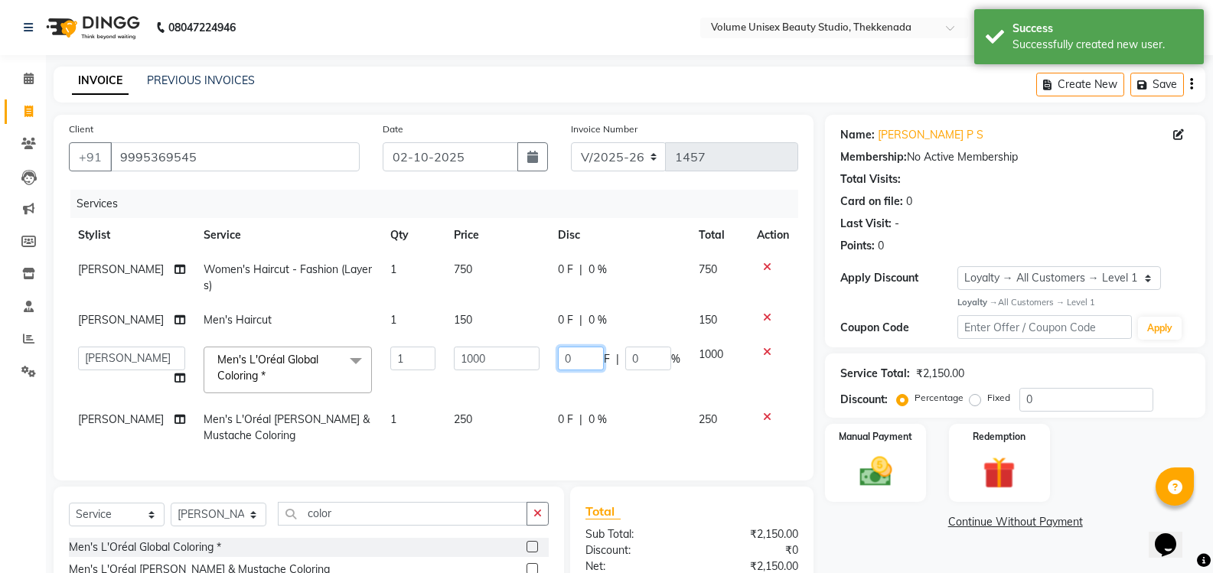
click at [590, 357] on input "0" at bounding box center [581, 359] width 46 height 24
type input "400"
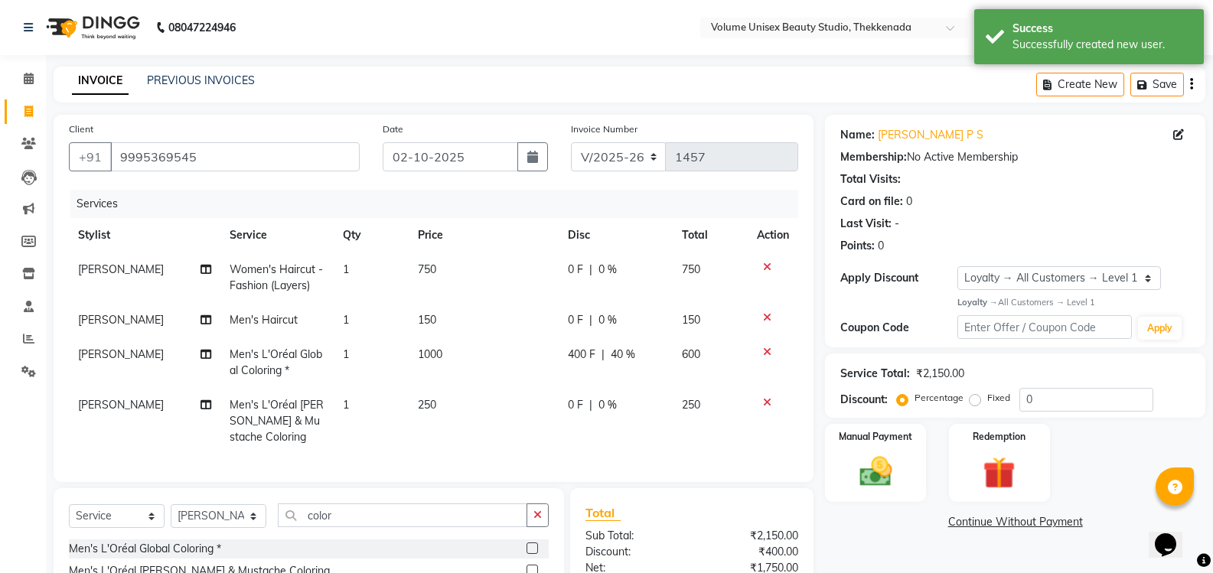
click at [571, 399] on span "0 F" at bounding box center [575, 405] width 15 height 16
select select "65214"
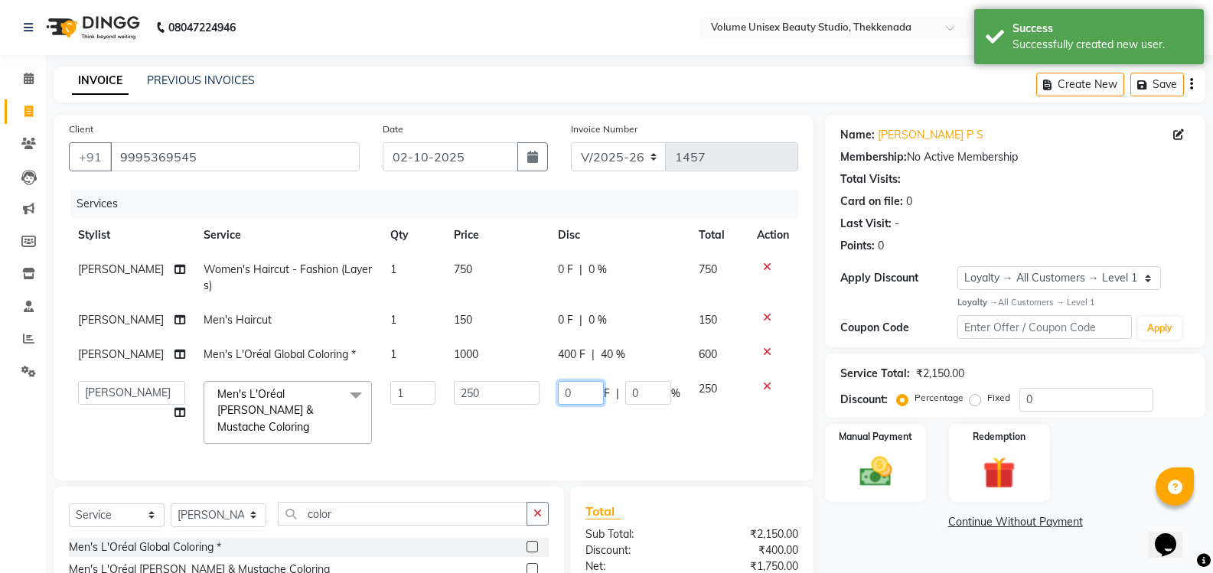
click at [578, 399] on input "0" at bounding box center [581, 393] width 46 height 24
type input "150"
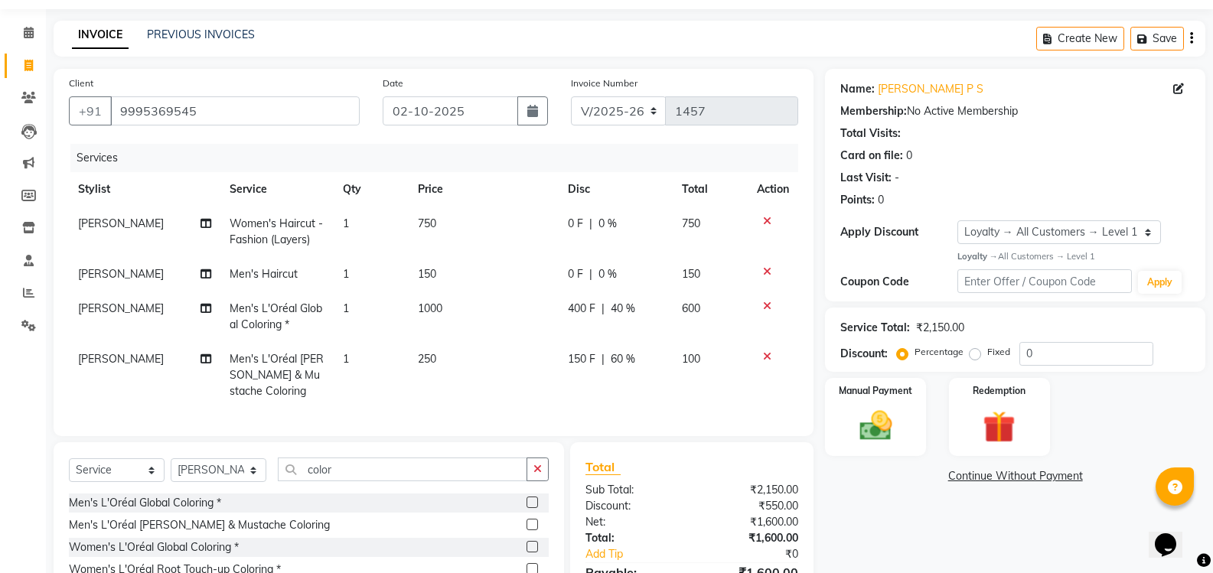
scroll to position [142, 0]
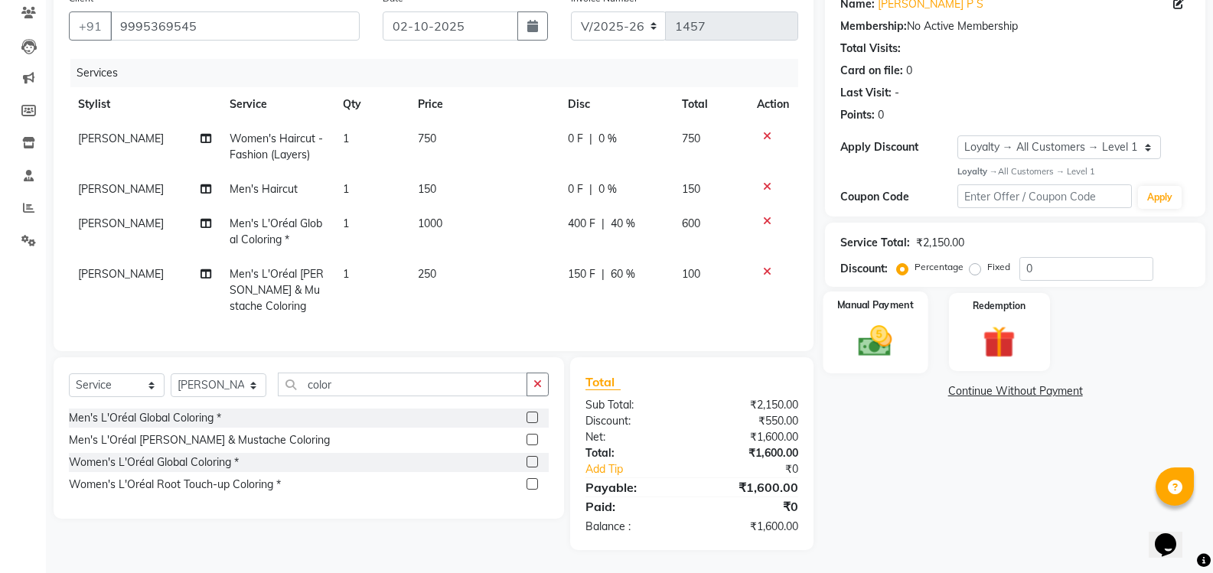
click at [871, 327] on img at bounding box center [875, 340] width 54 height 39
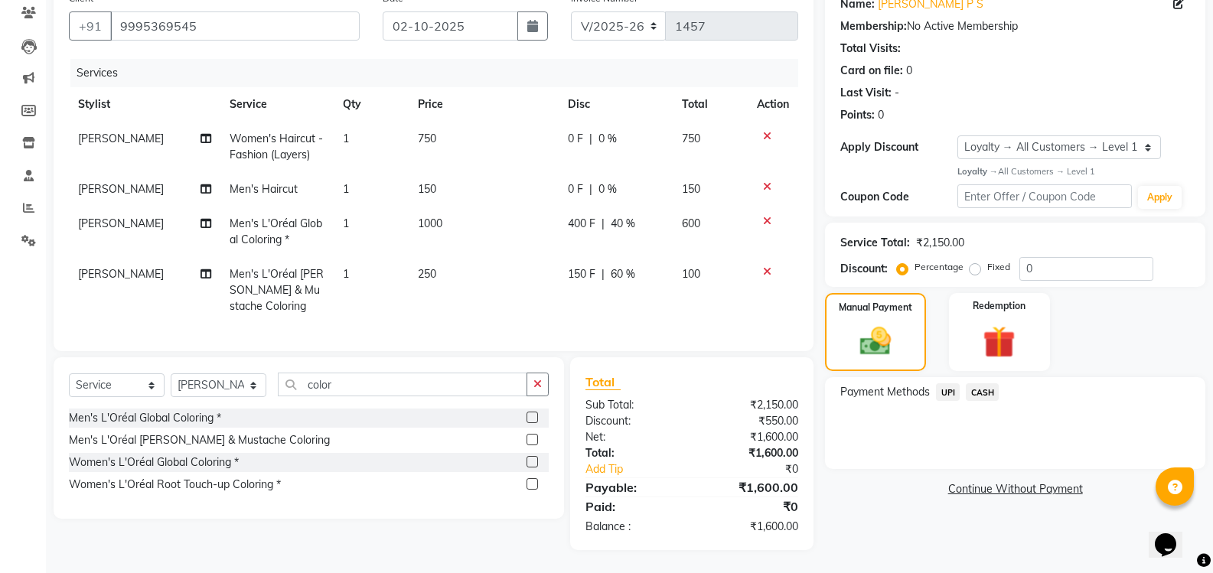
click at [946, 383] on span "UPI" at bounding box center [948, 392] width 24 height 18
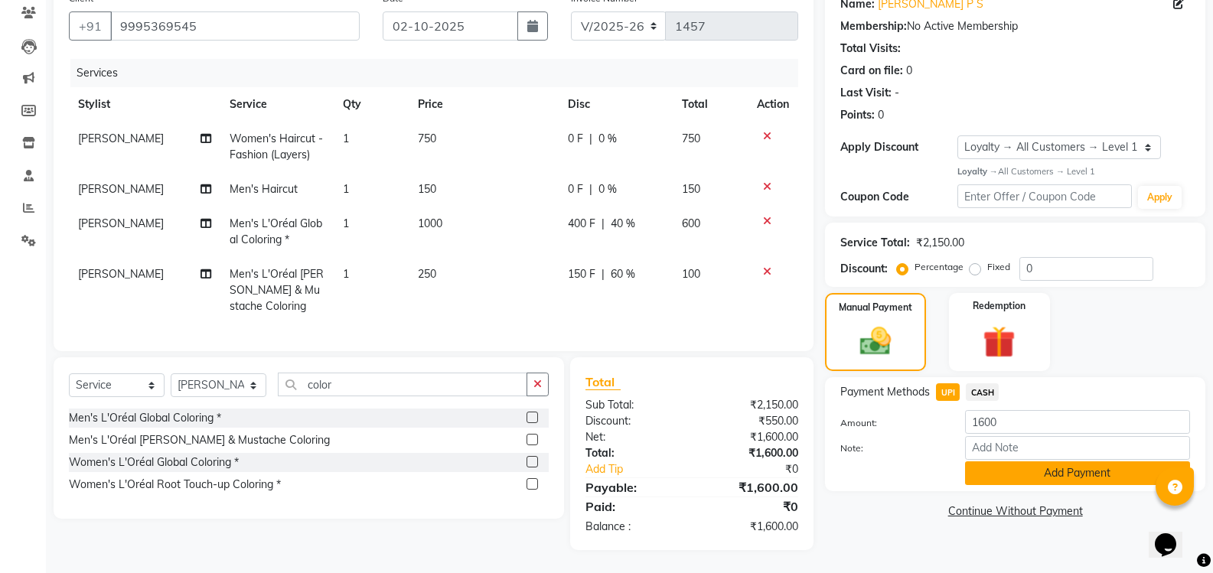
click at [1009, 468] on button "Add Payment" at bounding box center [1077, 473] width 225 height 24
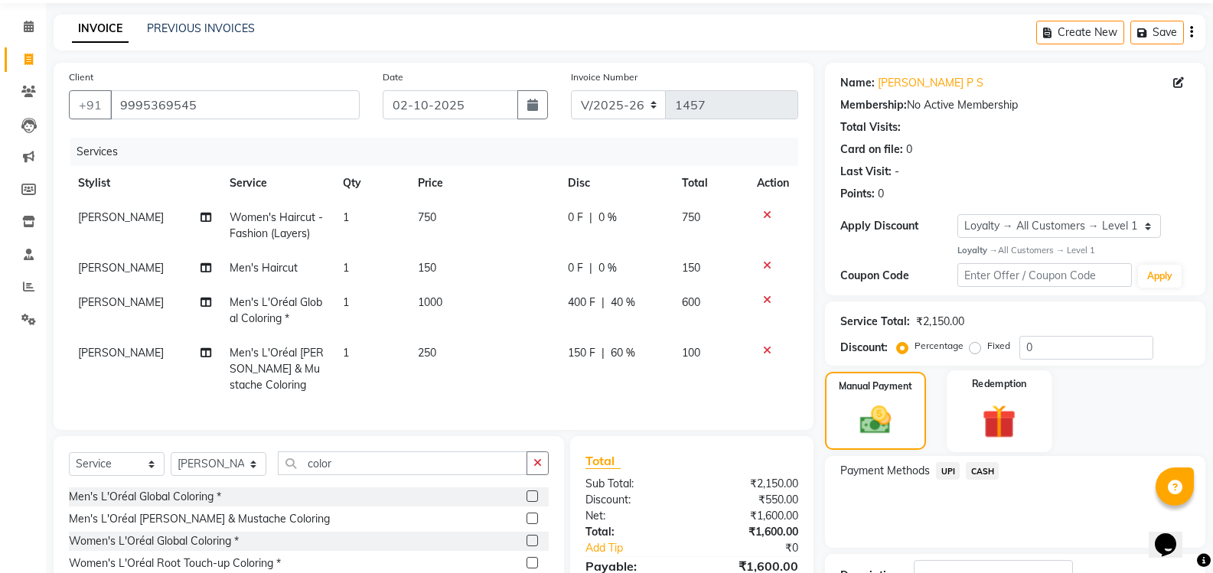
scroll to position [250, 0]
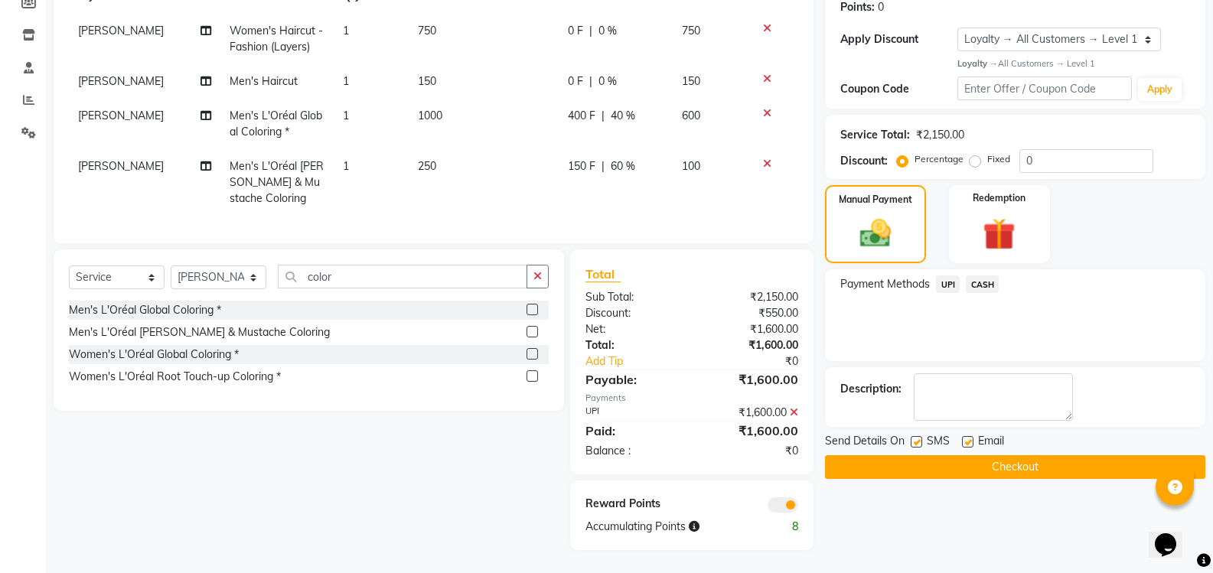
click at [955, 455] on button "Checkout" at bounding box center [1015, 467] width 380 height 24
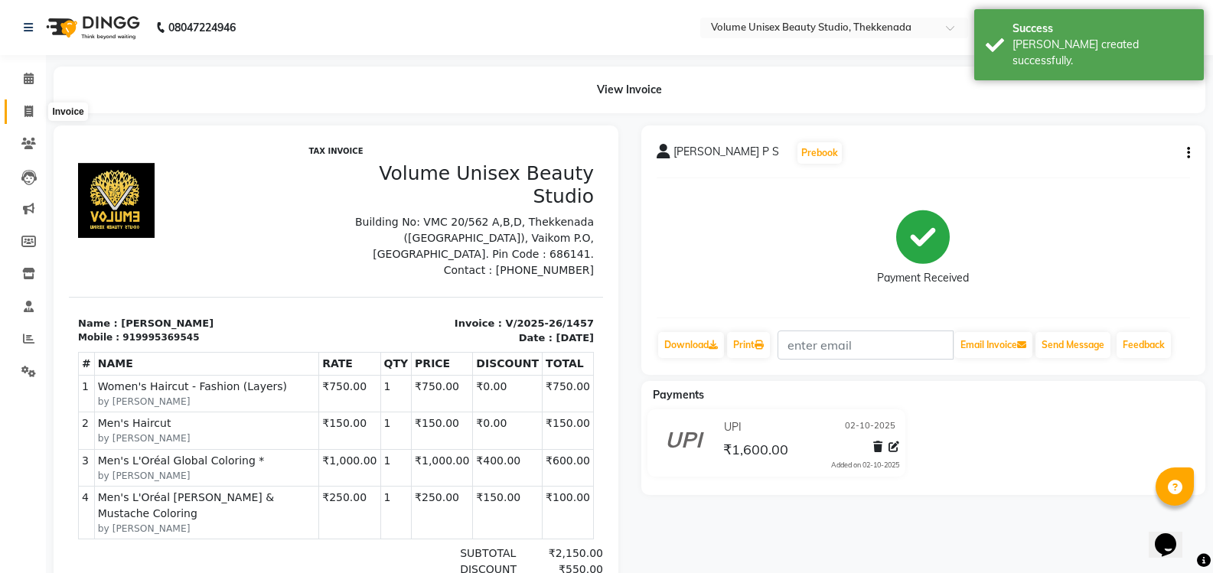
click at [31, 111] on icon at bounding box center [28, 111] width 8 height 11
select select "service"
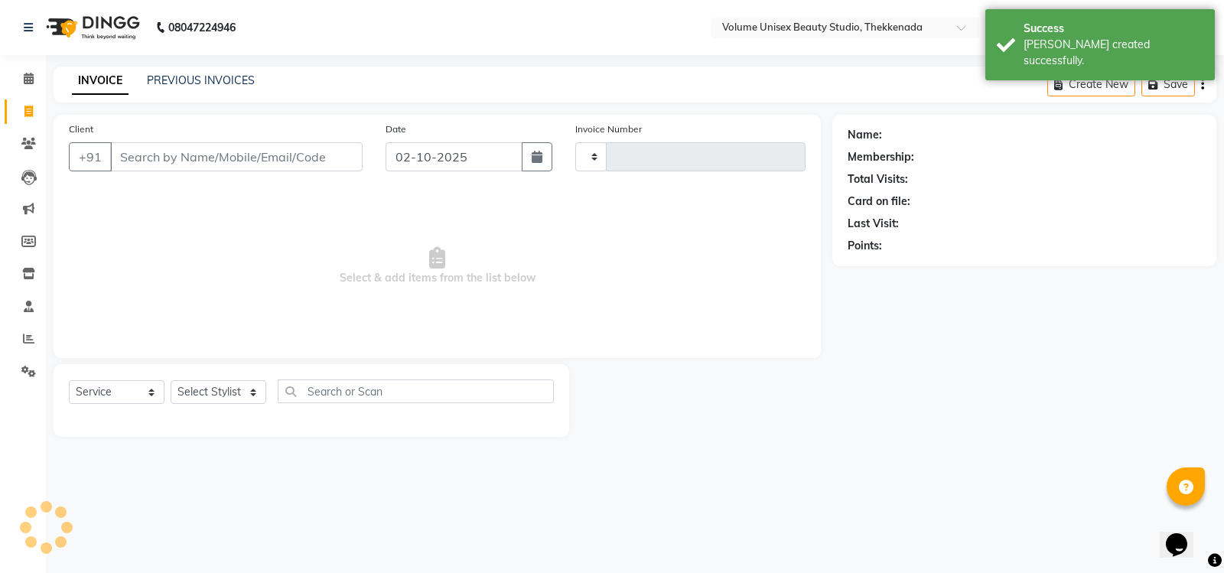
type input "1458"
select select "7432"
click at [181, 81] on link "PREVIOUS INVOICES" at bounding box center [201, 80] width 108 height 14
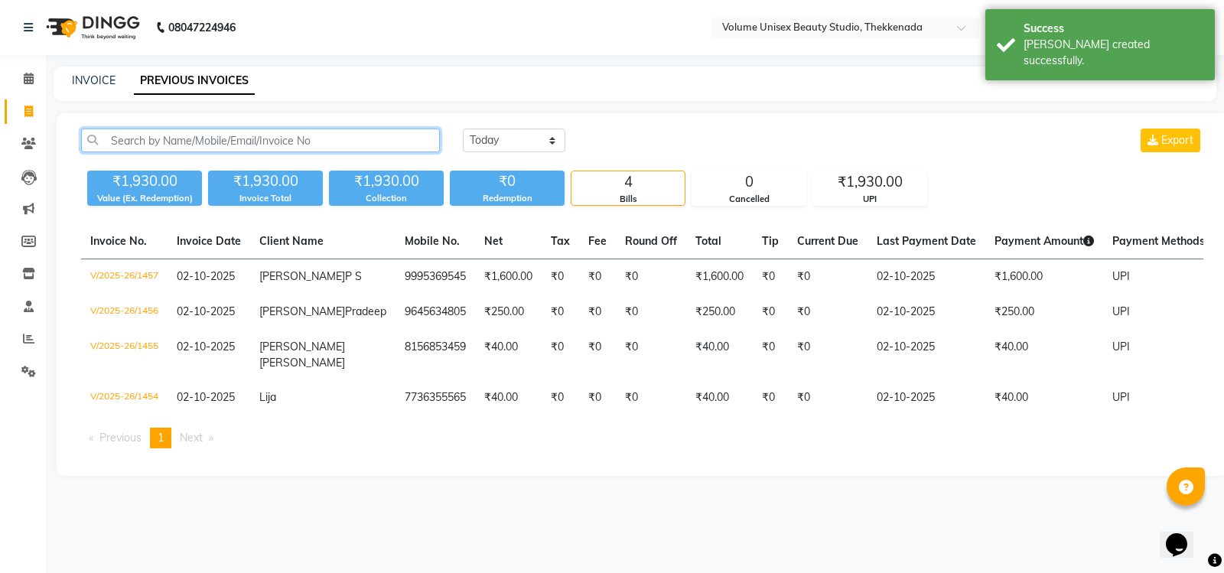
click at [155, 142] on input "text" at bounding box center [260, 141] width 359 height 24
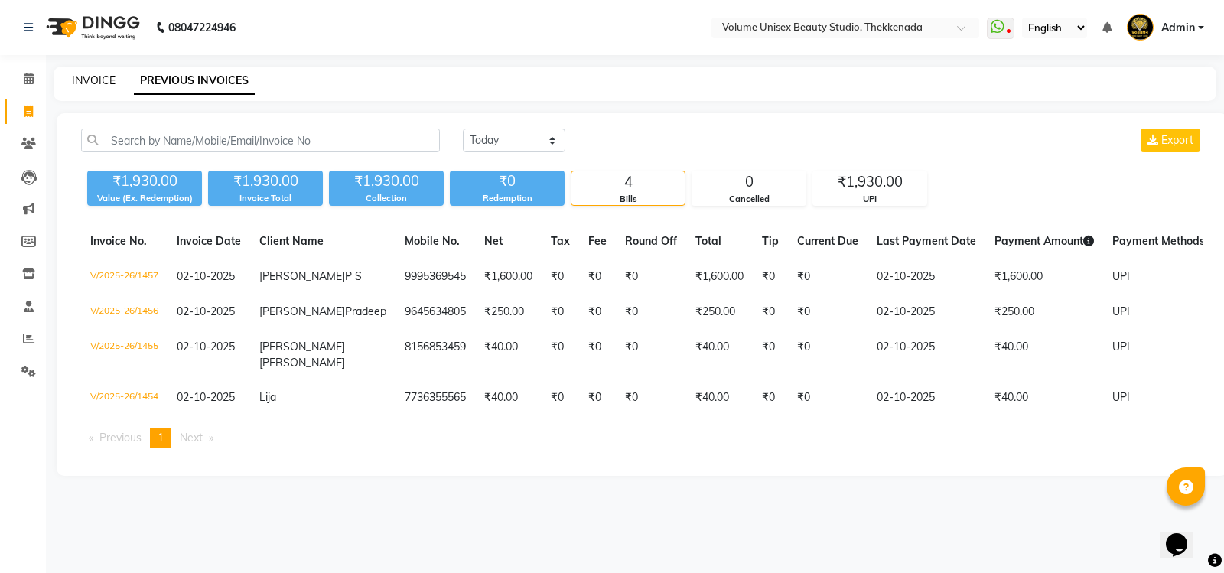
click at [98, 80] on link "INVOICE" at bounding box center [94, 80] width 44 height 14
select select "7432"
select select "service"
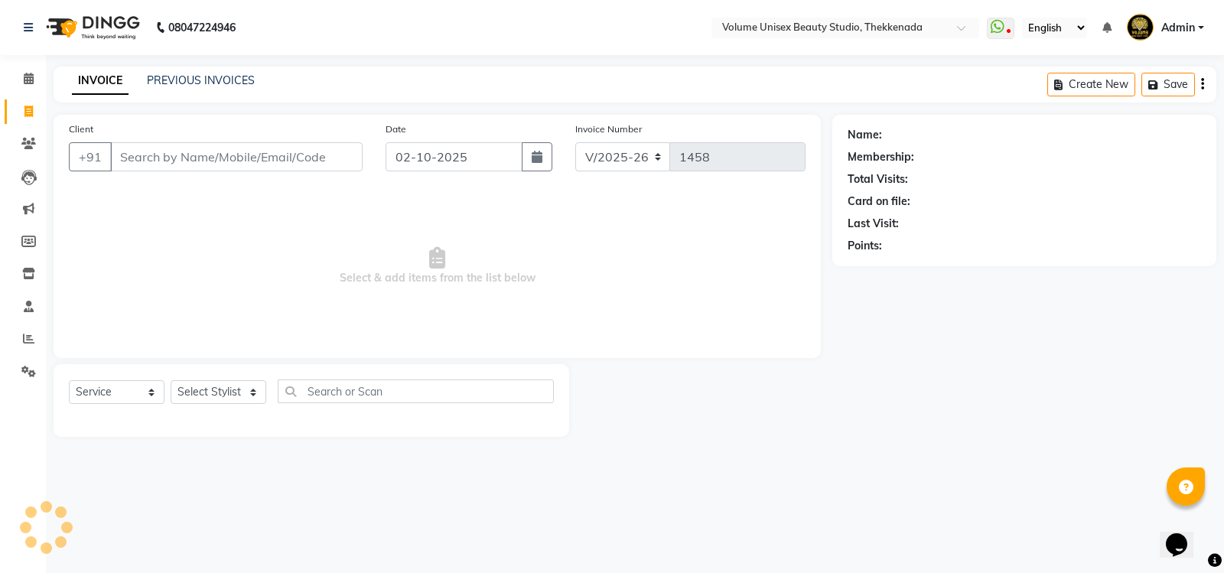
drag, startPoint x: 207, startPoint y: 155, endPoint x: 194, endPoint y: 151, distance: 14.1
click at [207, 155] on input "Client" at bounding box center [236, 156] width 252 height 29
type input "9400612110"
click at [334, 152] on span "Add Client" at bounding box center [323, 156] width 60 height 15
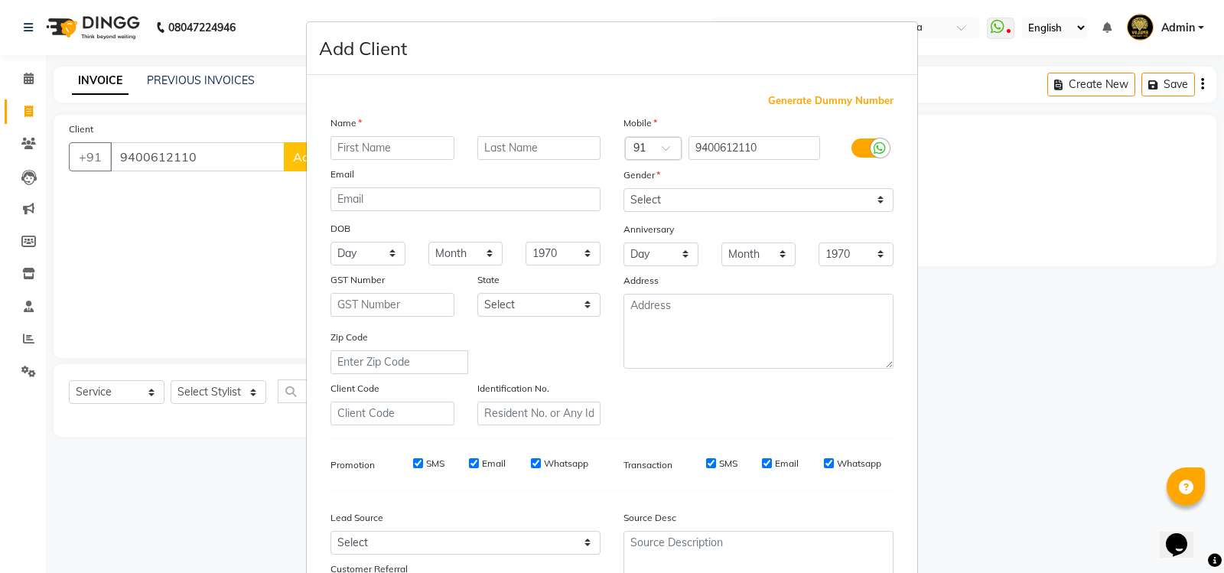
click at [348, 142] on input "text" at bounding box center [393, 148] width 124 height 24
type input "n"
type input "Vipin"
type input "Wilson"
click at [874, 200] on select "Select Male Female Other Prefer Not To Say" at bounding box center [759, 200] width 270 height 24
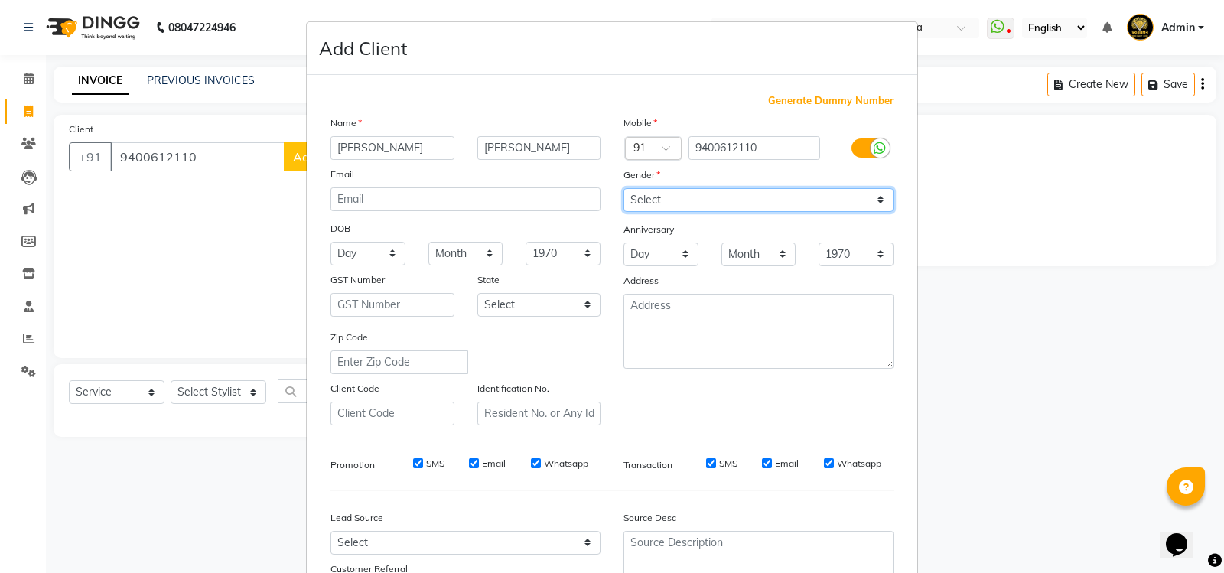
select select "[DEMOGRAPHIC_DATA]"
click at [624, 188] on select "Select Male Female Other Prefer Not To Say" at bounding box center [759, 200] width 270 height 24
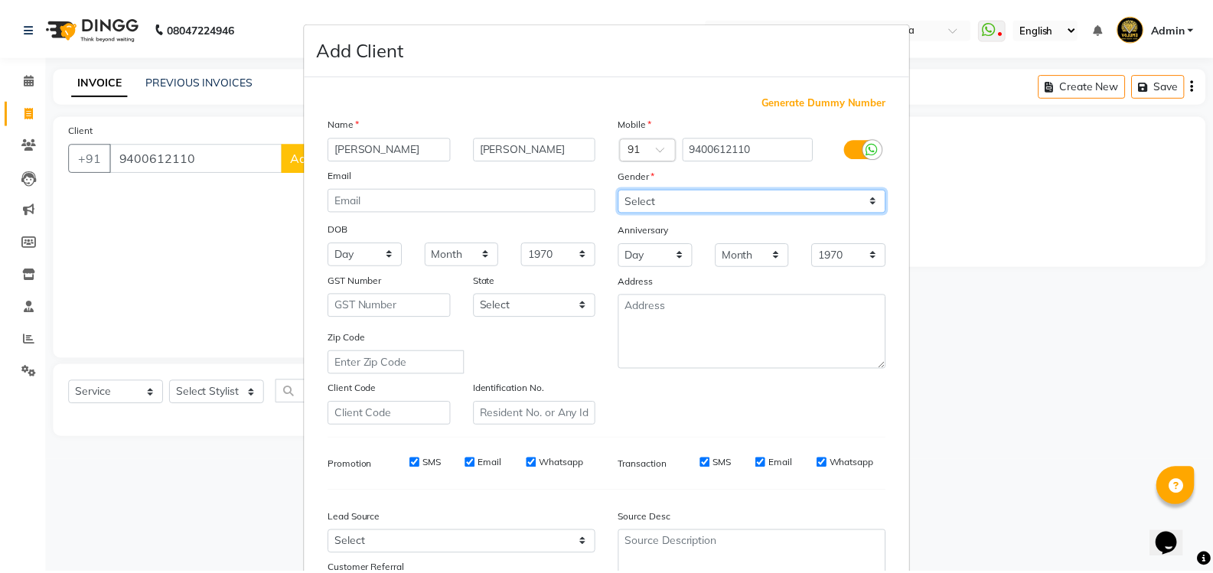
scroll to position [133, 0]
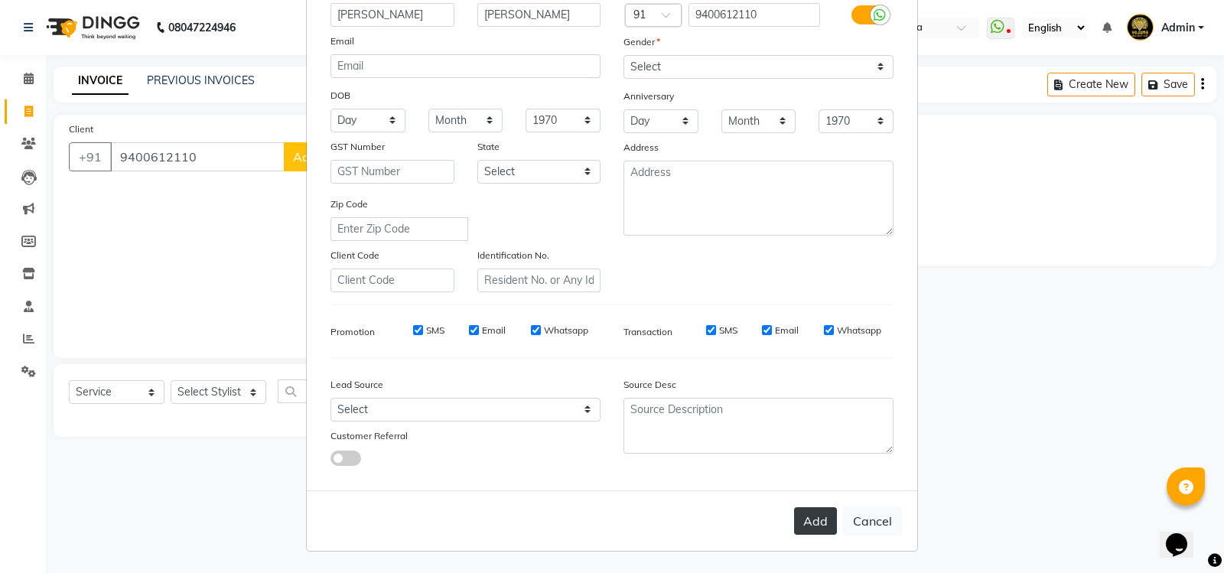
click at [824, 520] on button "Add" at bounding box center [815, 521] width 43 height 28
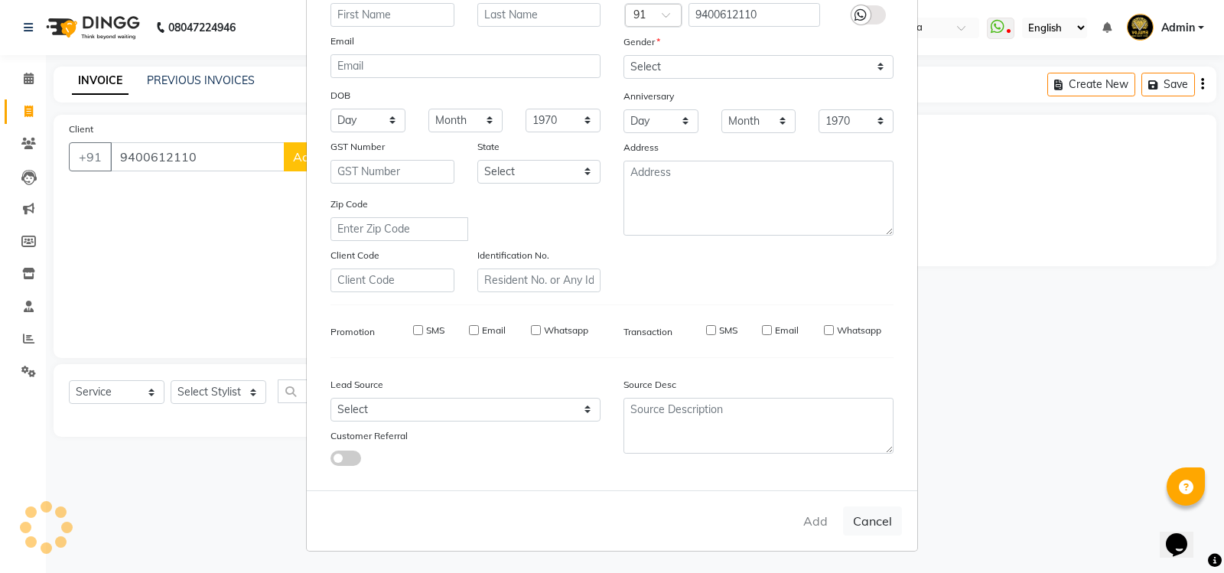
select select
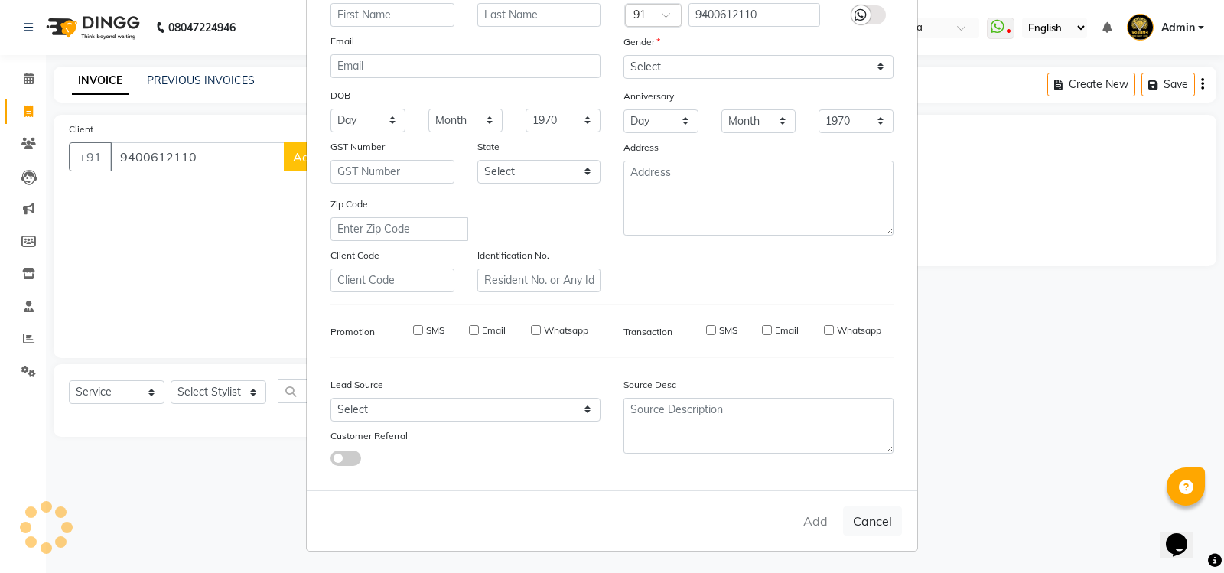
select select
checkbox input "false"
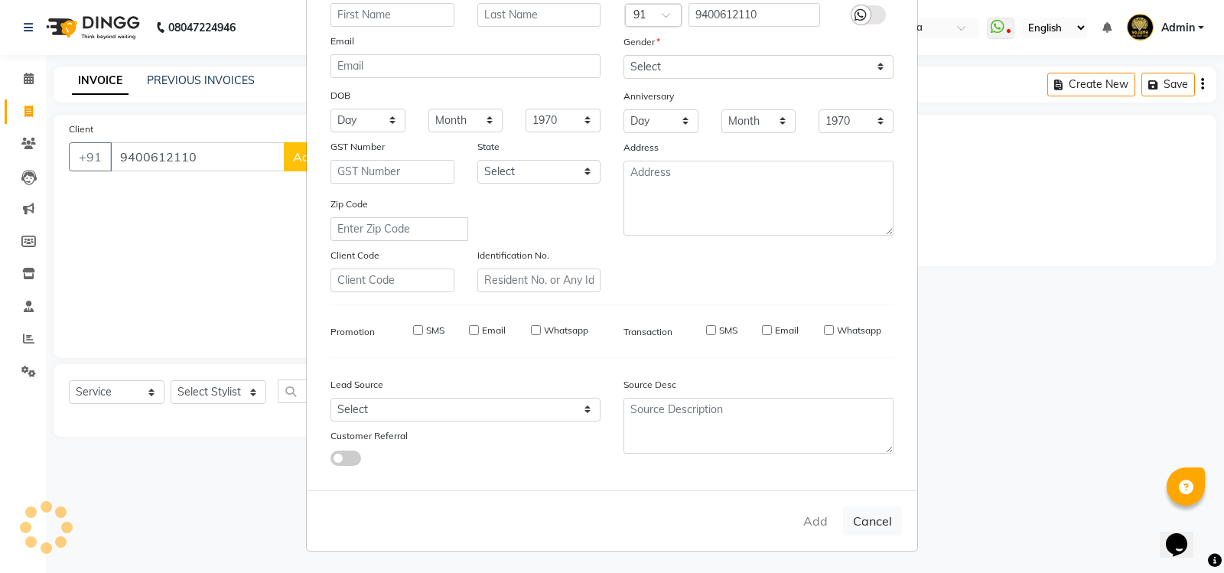
checkbox input "false"
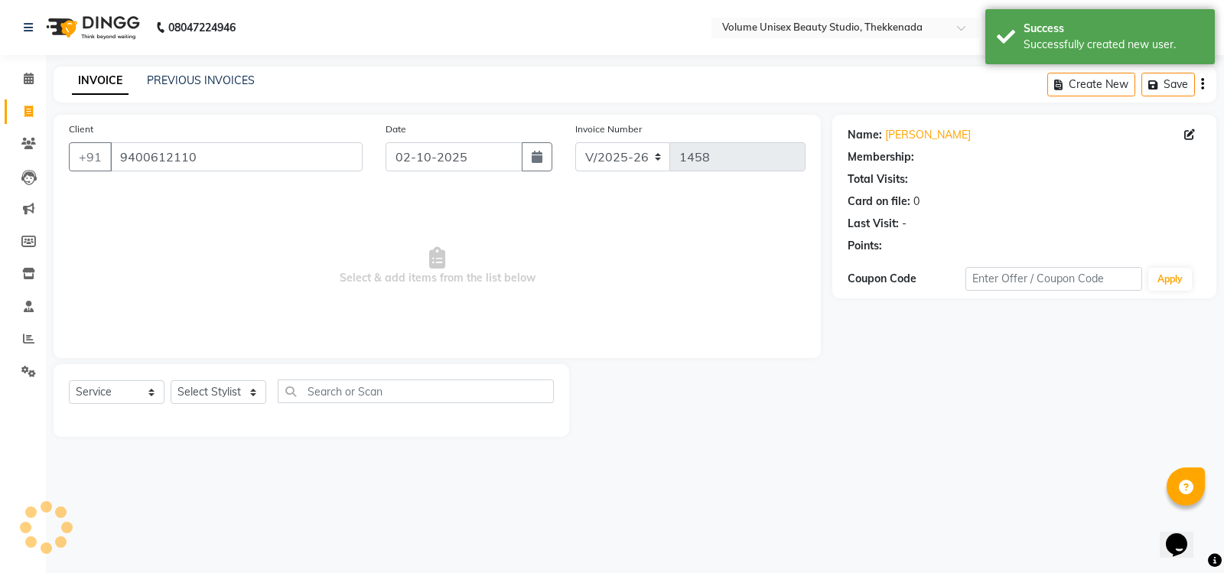
select select "1: Object"
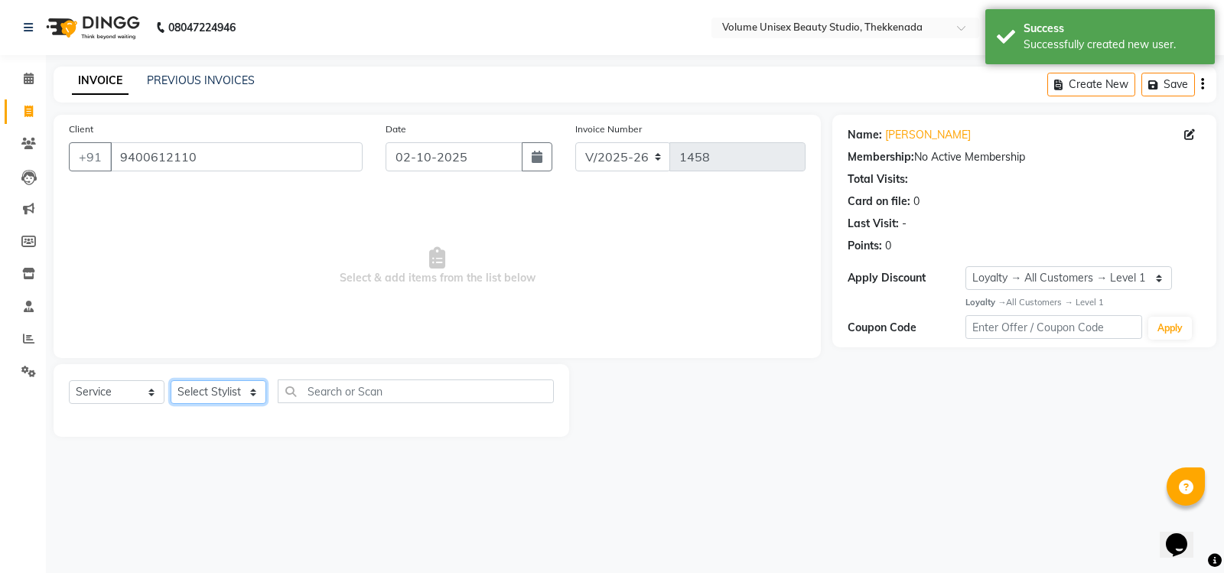
click at [251, 392] on select "Select Stylist Adarsh Ashika Ayaan Khan Bimal Krishnan Firoj Khan Neethu S Kuma…" at bounding box center [219, 392] width 96 height 24
select select "91918"
click at [171, 380] on select "Select Stylist Adarsh Ashika Ayaan Khan Bimal Krishnan Firoj Khan Neethu S Kuma…" at bounding box center [219, 392] width 96 height 24
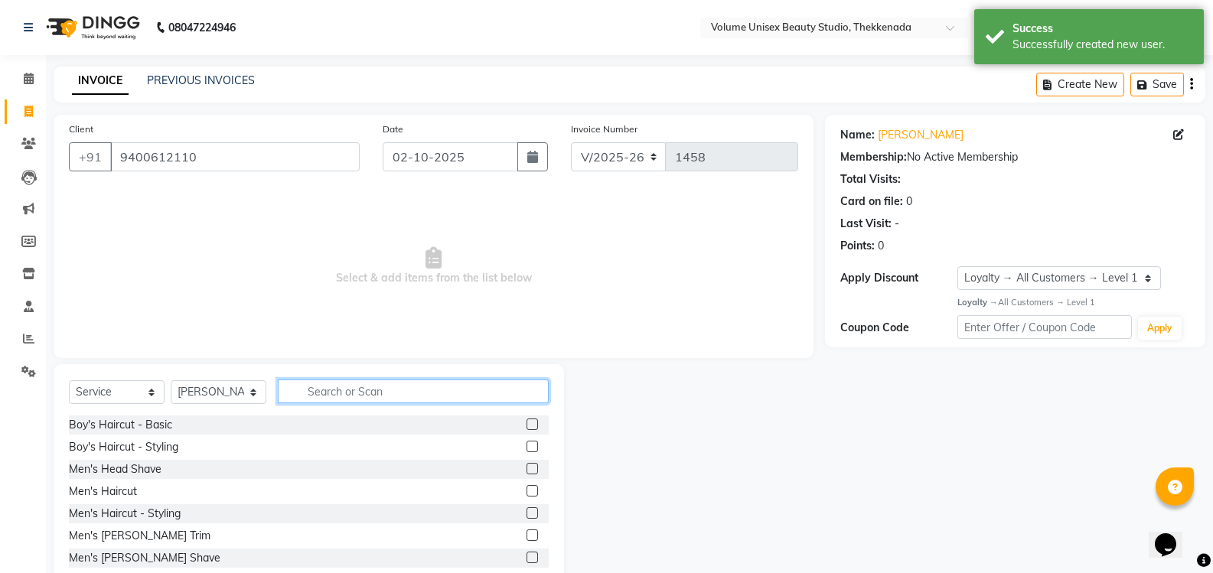
click at [343, 386] on input "text" at bounding box center [413, 391] width 271 height 24
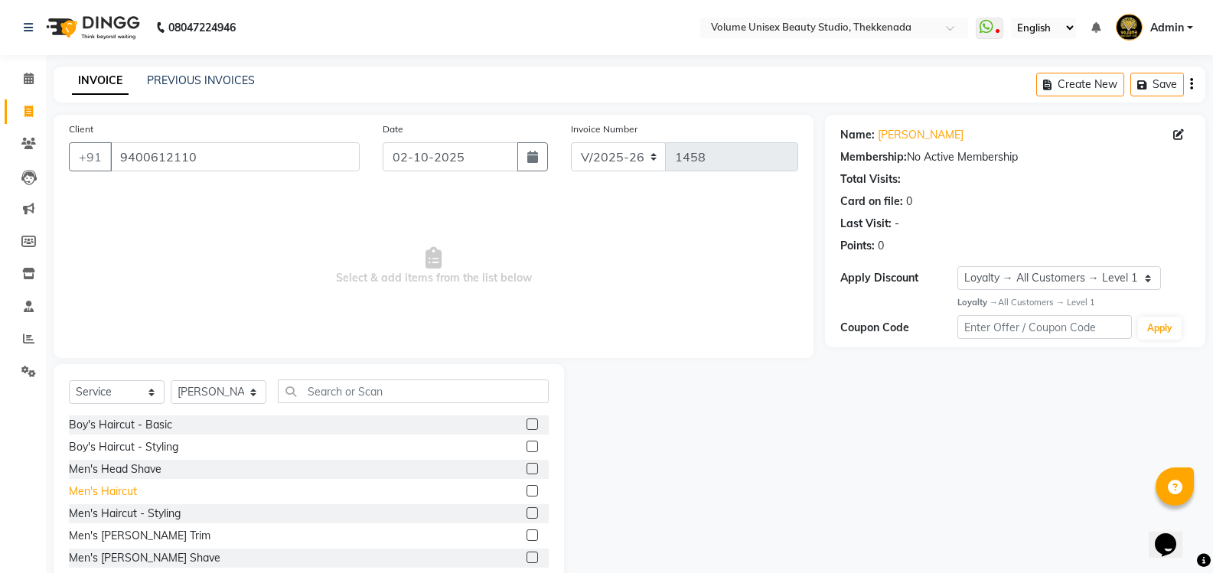
click at [114, 486] on div "Men's Haircut" at bounding box center [103, 492] width 68 height 16
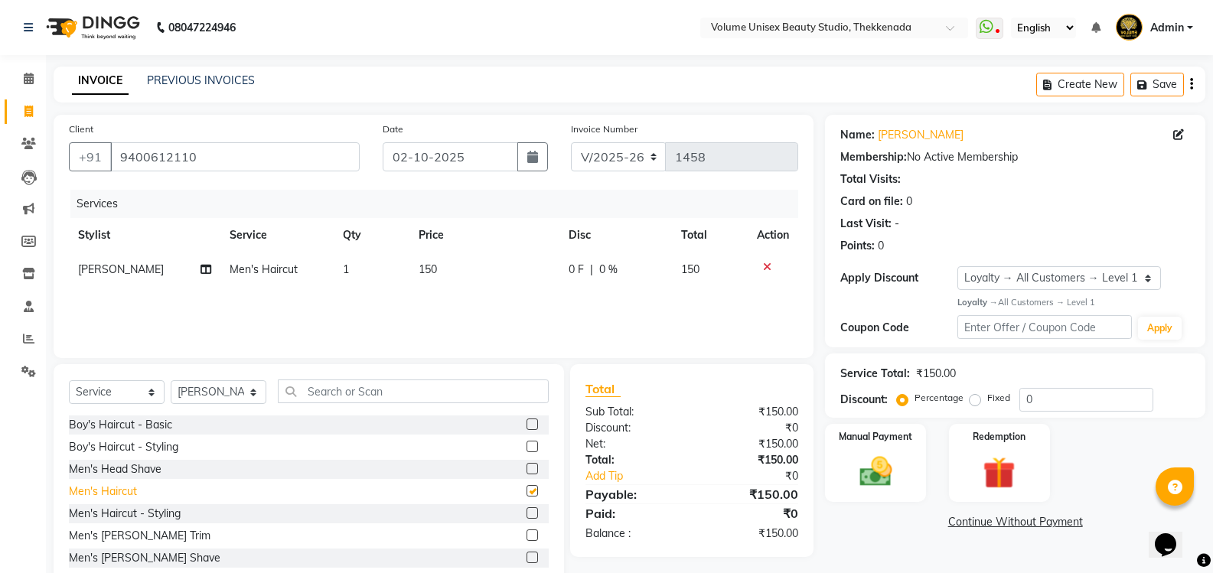
checkbox input "false"
click at [883, 480] on img at bounding box center [875, 471] width 54 height 39
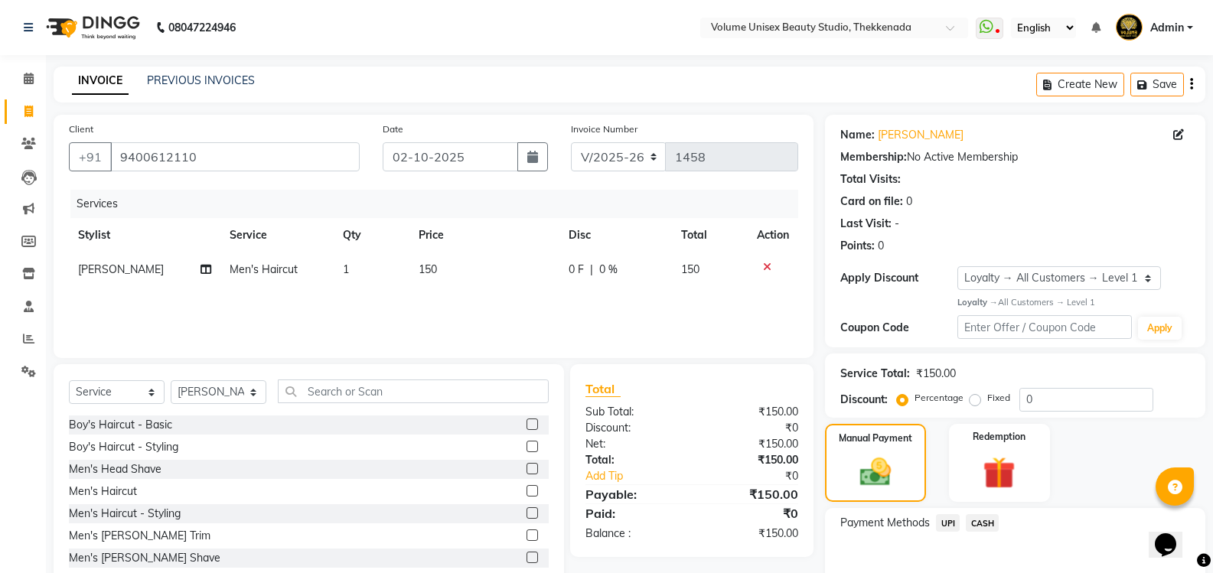
click at [949, 522] on span "UPI" at bounding box center [948, 523] width 24 height 18
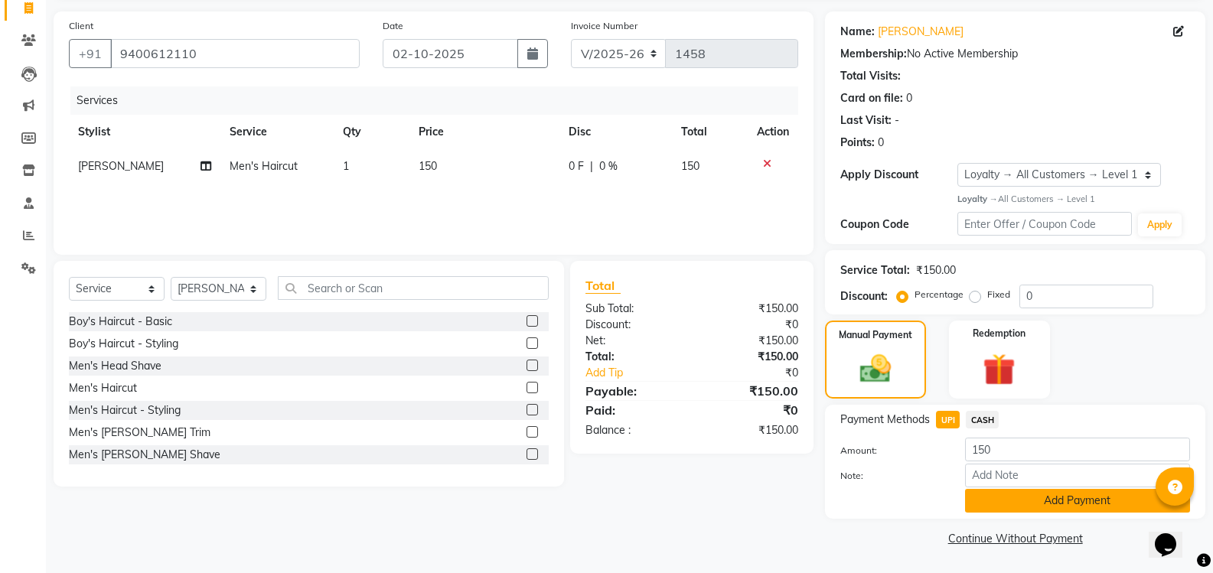
click at [998, 507] on button "Add Payment" at bounding box center [1077, 501] width 225 height 24
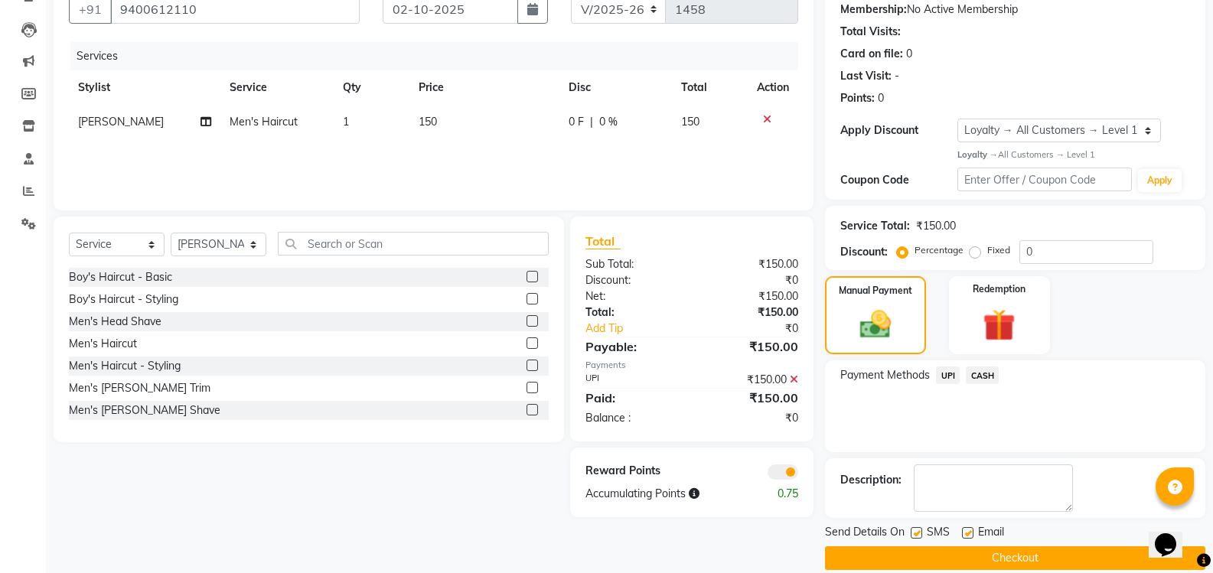
scroll to position [168, 0]
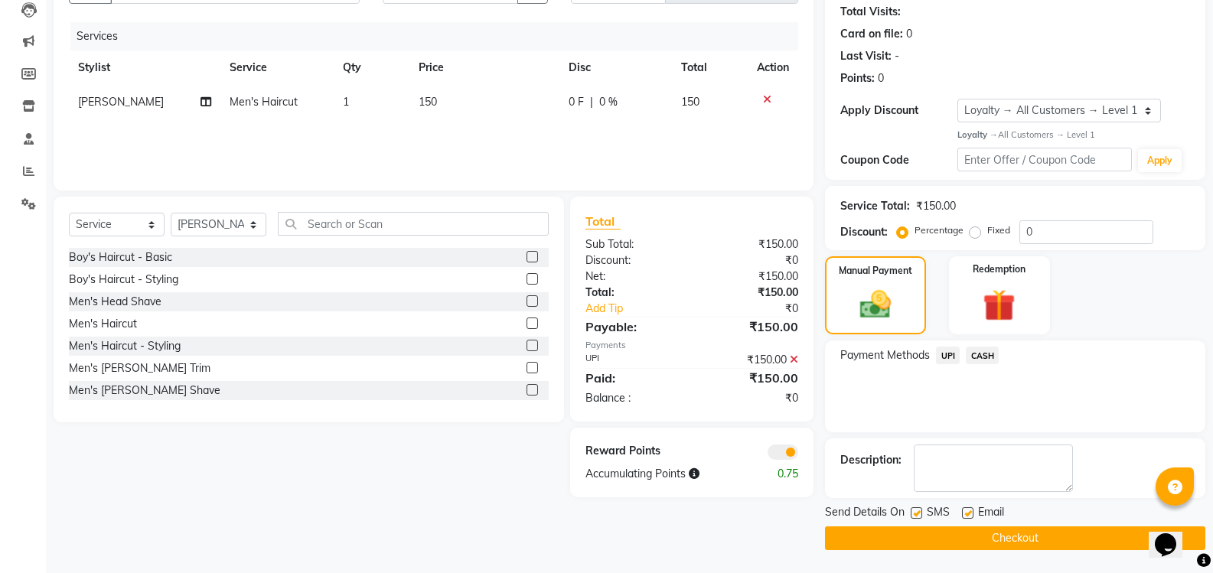
click at [984, 535] on button "Checkout" at bounding box center [1015, 538] width 380 height 24
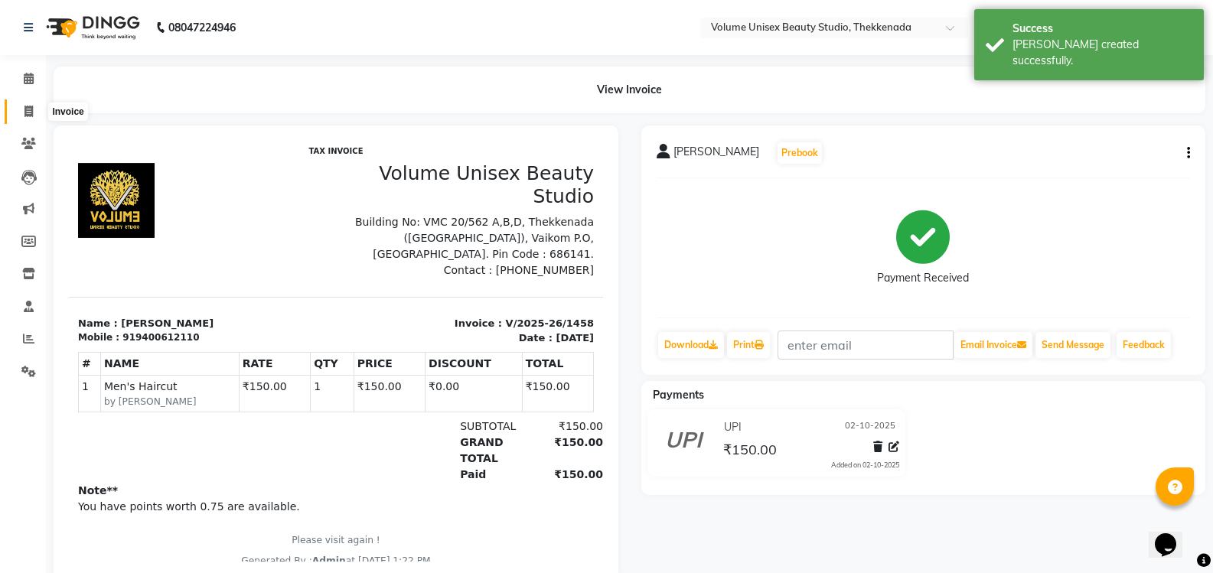
click at [32, 110] on icon at bounding box center [28, 111] width 8 height 11
select select "7432"
select select "service"
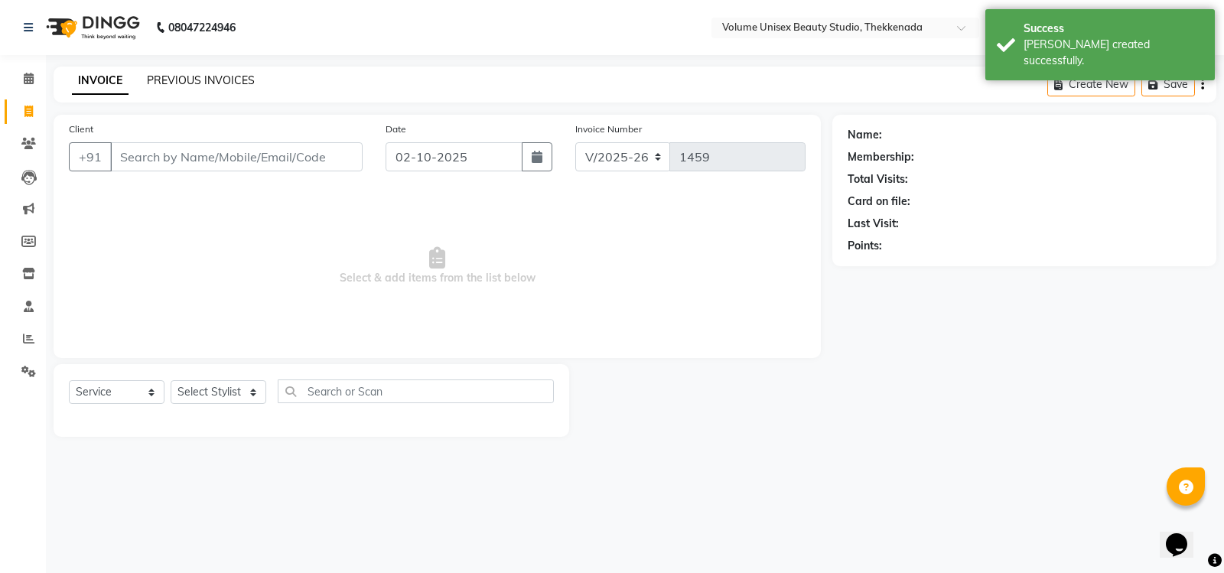
click at [195, 78] on link "PREVIOUS INVOICES" at bounding box center [201, 80] width 108 height 14
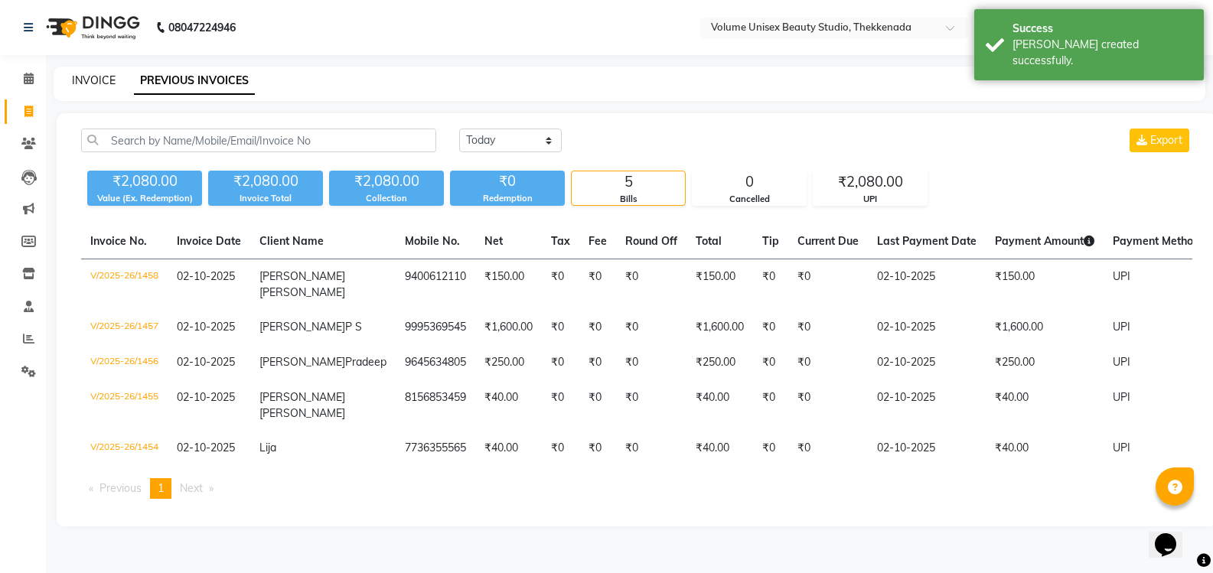
click at [96, 75] on link "INVOICE" at bounding box center [94, 80] width 44 height 14
select select "7432"
select select "service"
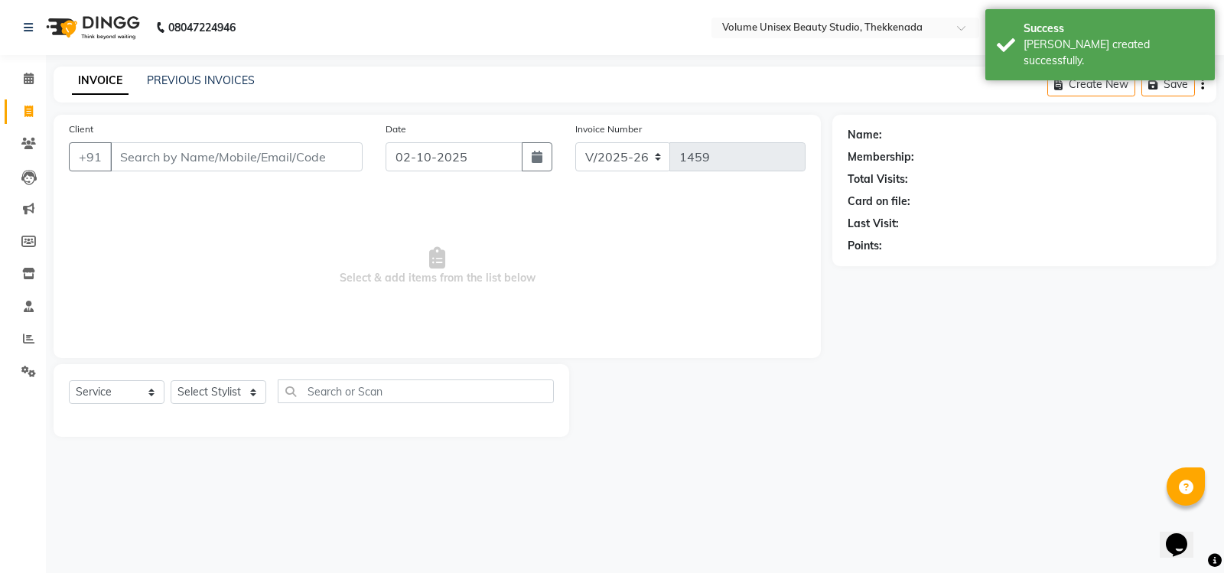
click at [226, 157] on input "Client" at bounding box center [236, 156] width 252 height 29
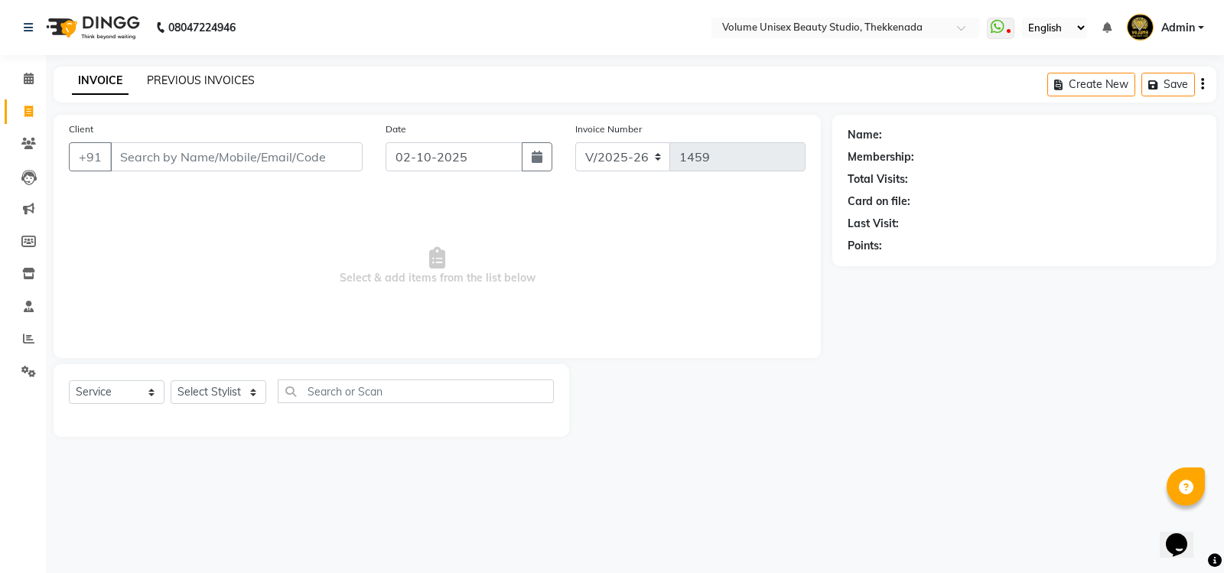
click at [197, 85] on link "PREVIOUS INVOICES" at bounding box center [201, 80] width 108 height 14
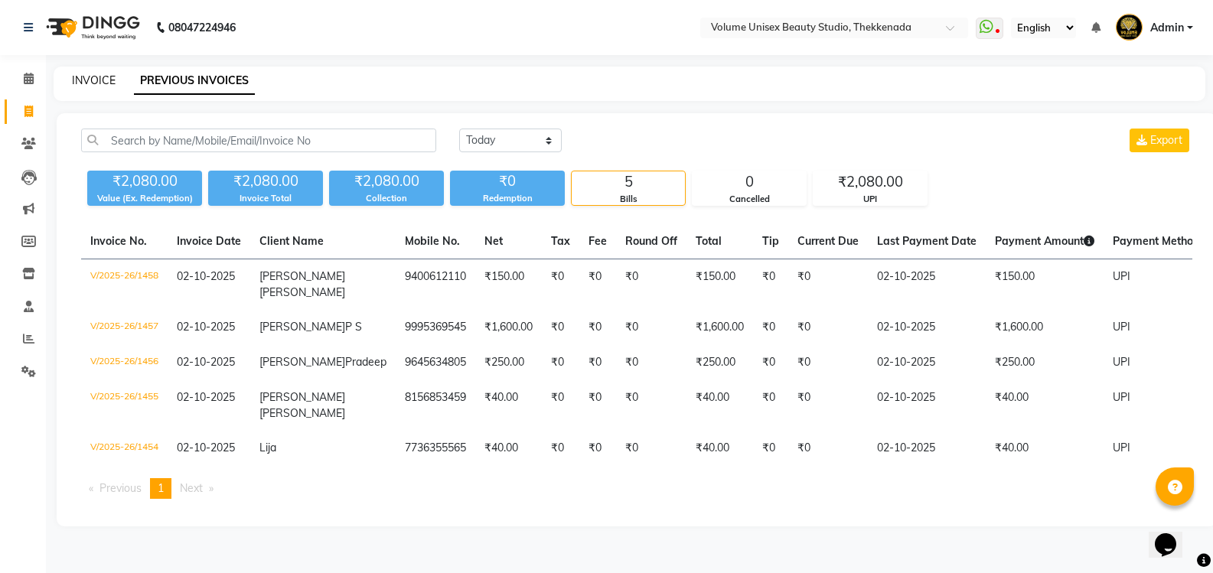
click at [93, 83] on link "INVOICE" at bounding box center [94, 80] width 44 height 14
select select "service"
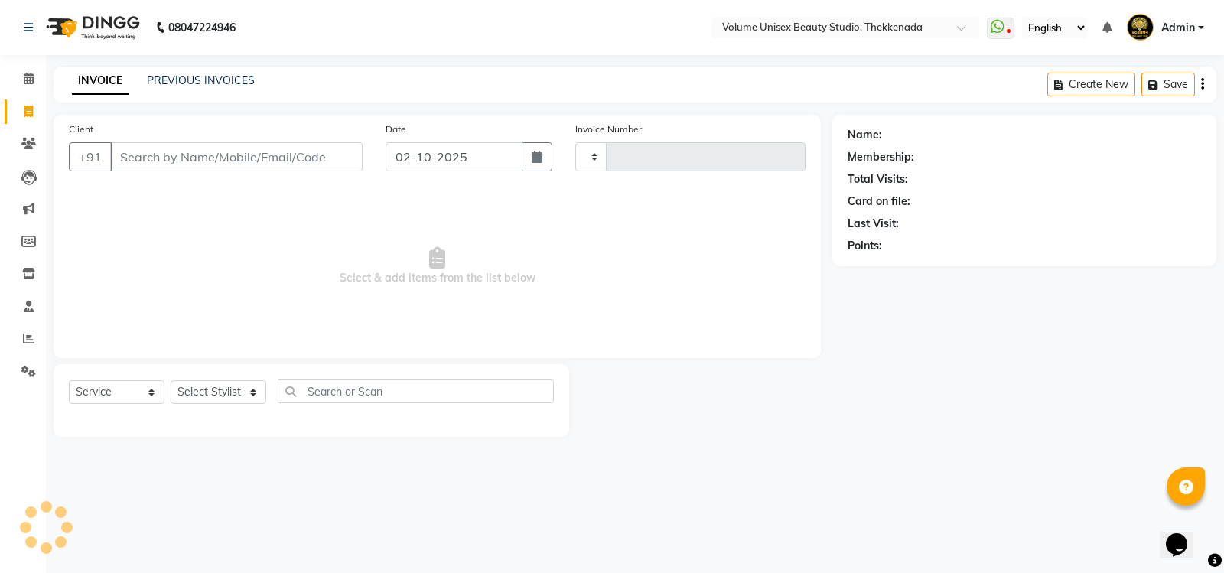
type input "1459"
select select "7432"
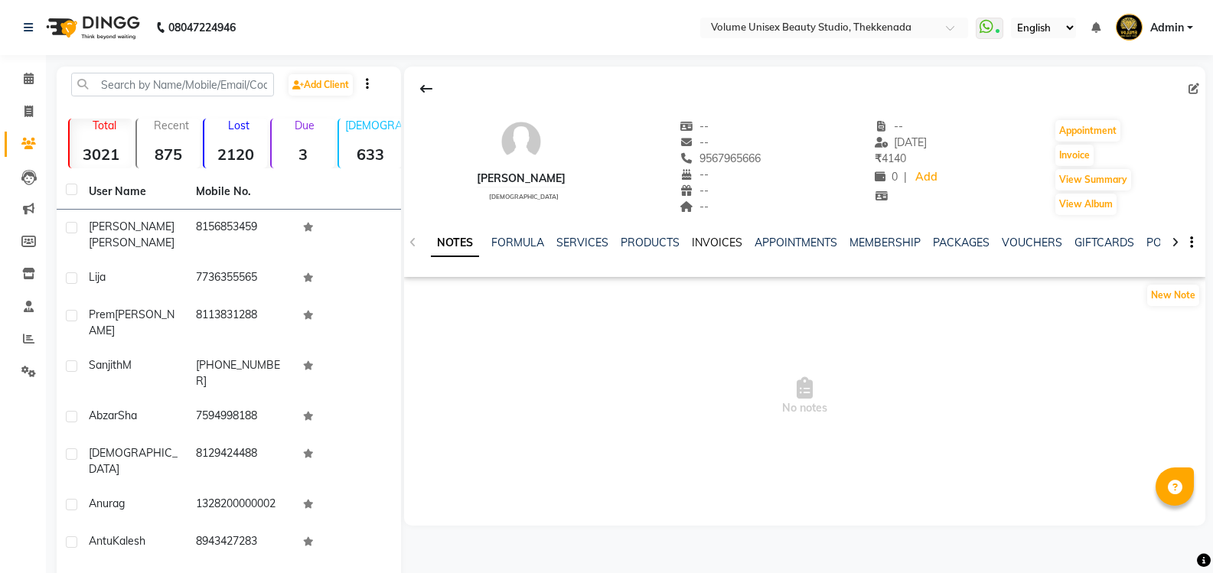
click at [722, 243] on link "INVOICES" at bounding box center [717, 243] width 50 height 14
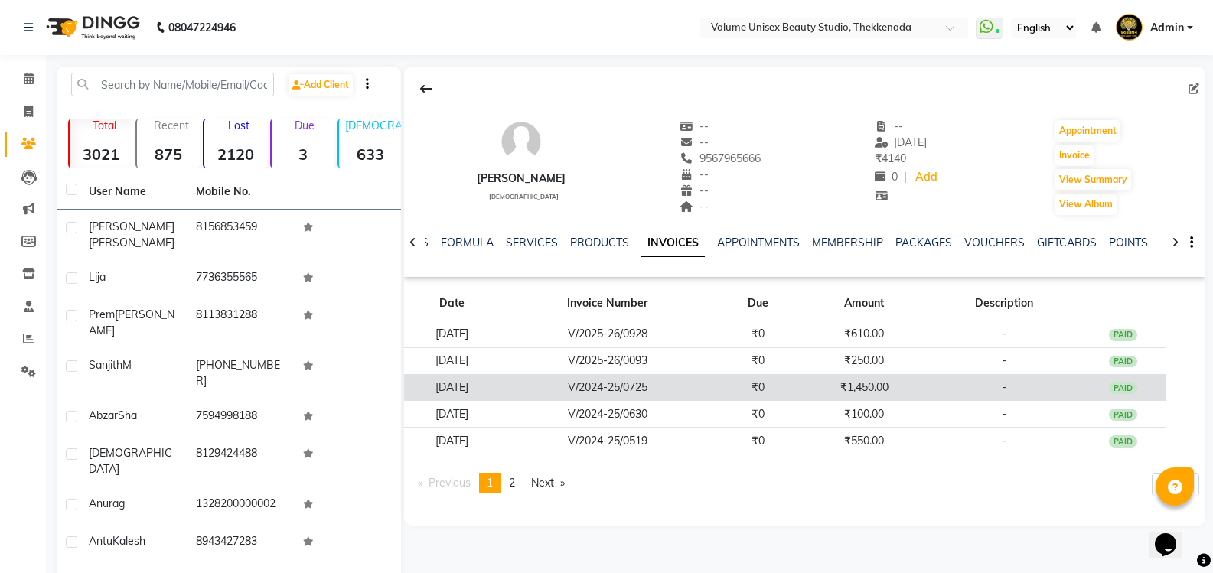
click at [494, 383] on td "[DATE]" at bounding box center [452, 387] width 96 height 27
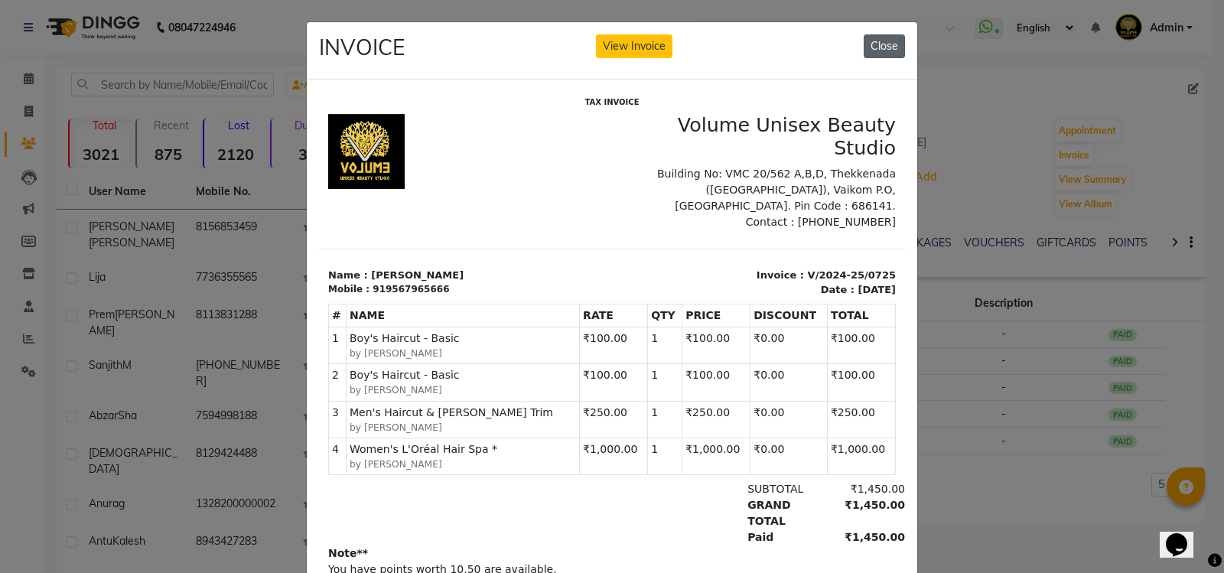
click at [868, 47] on button "Close" at bounding box center [884, 46] width 41 height 24
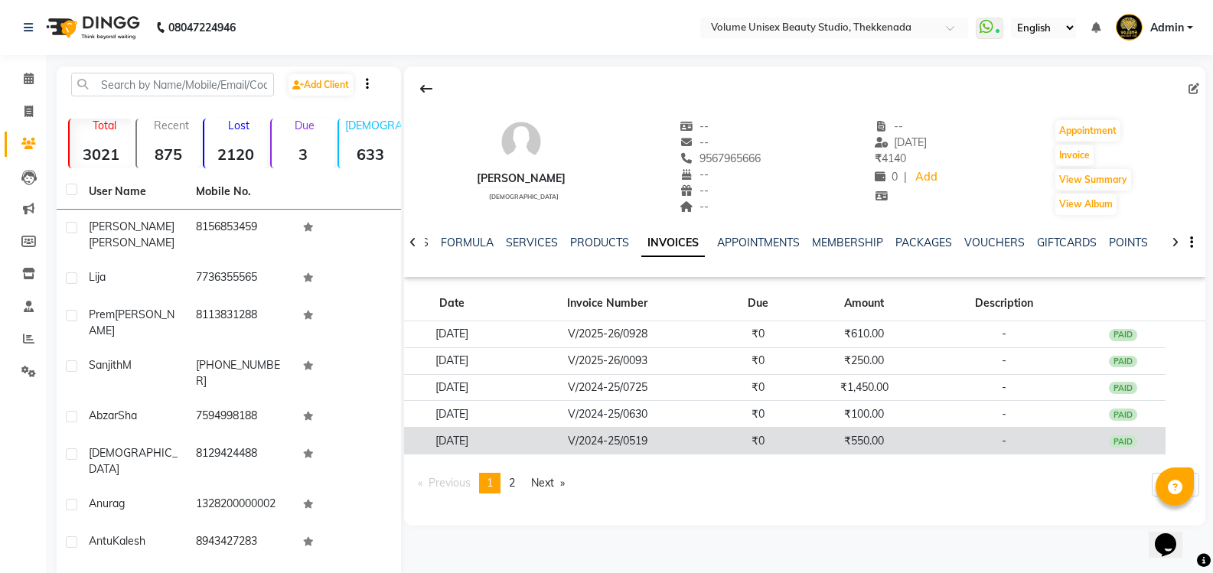
click at [496, 442] on td "[DATE]" at bounding box center [452, 441] width 96 height 27
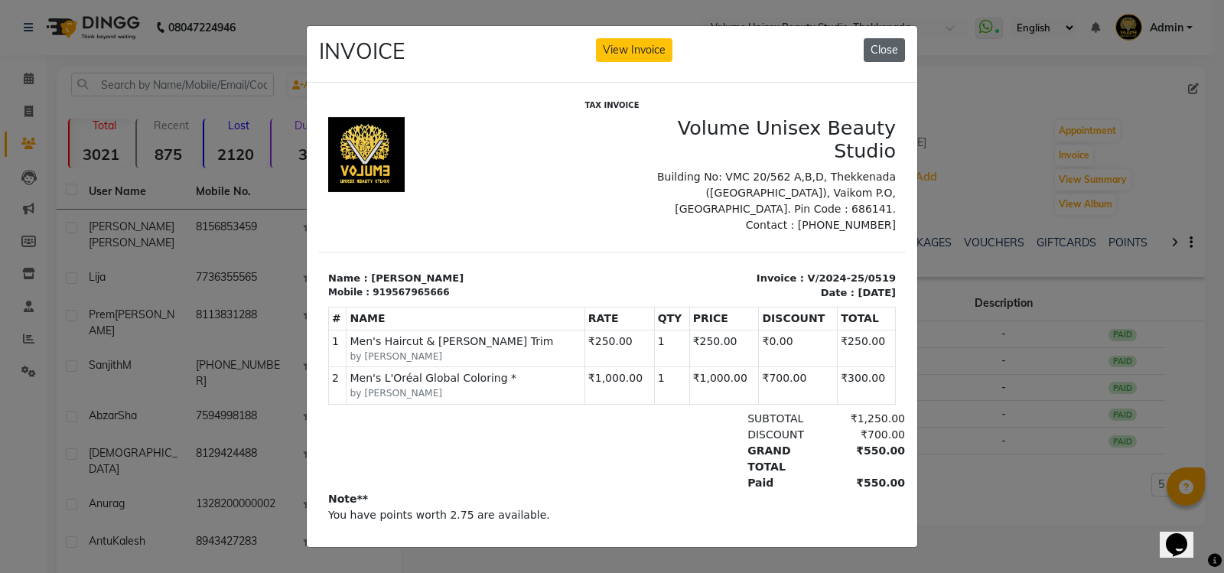
click at [884, 43] on button "Close" at bounding box center [884, 50] width 41 height 24
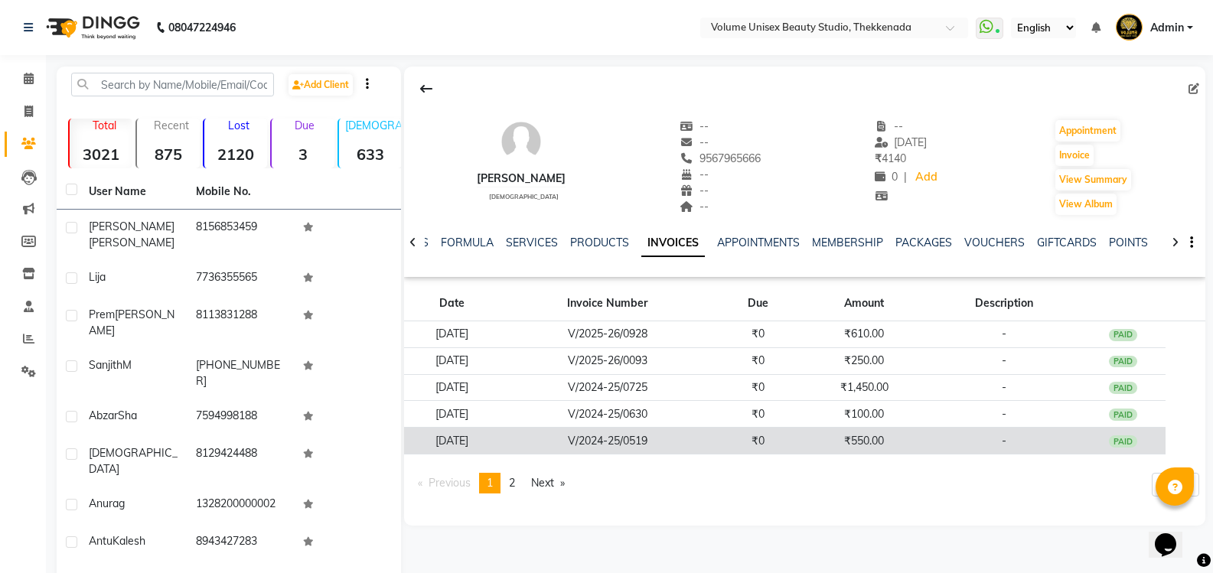
click at [493, 437] on td "[DATE]" at bounding box center [452, 441] width 96 height 27
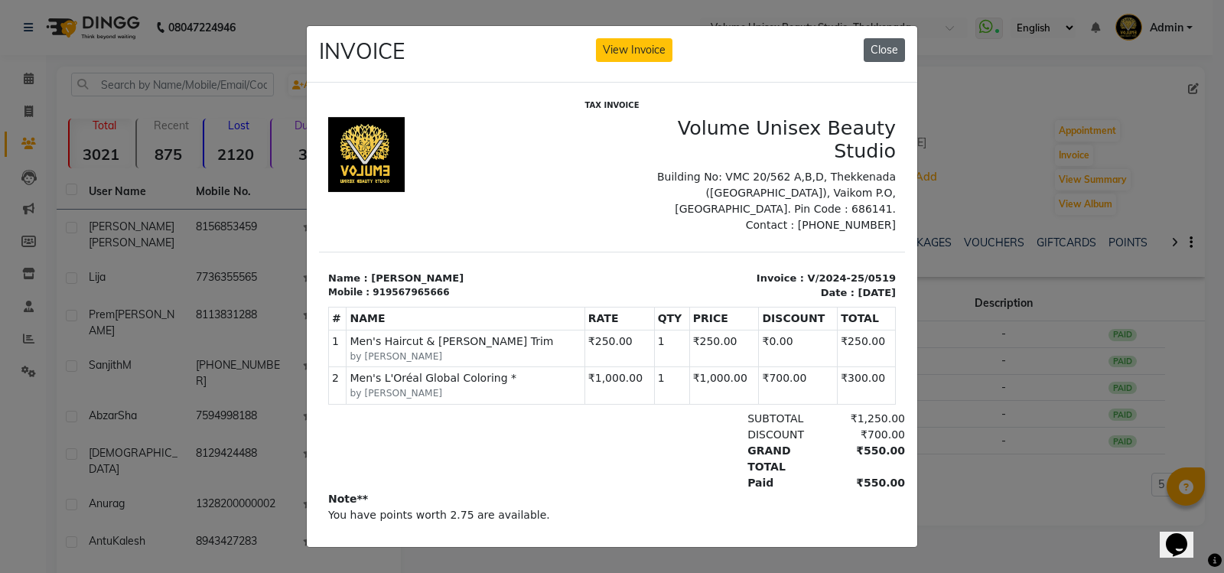
click at [871, 40] on button "Close" at bounding box center [884, 50] width 41 height 24
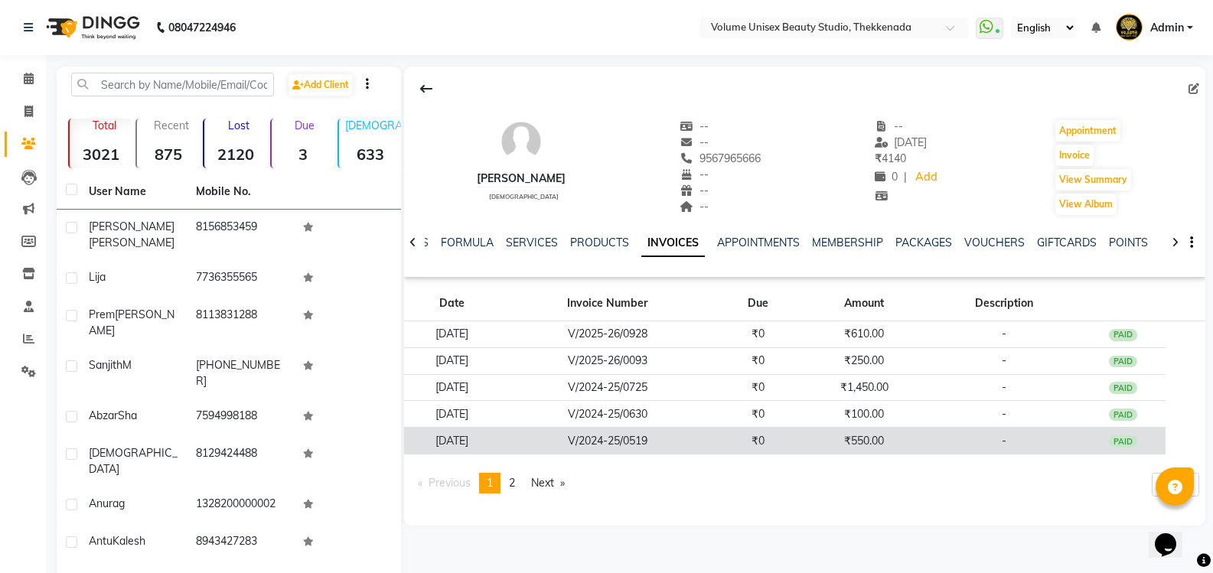
click at [480, 445] on td "[DATE]" at bounding box center [452, 441] width 96 height 27
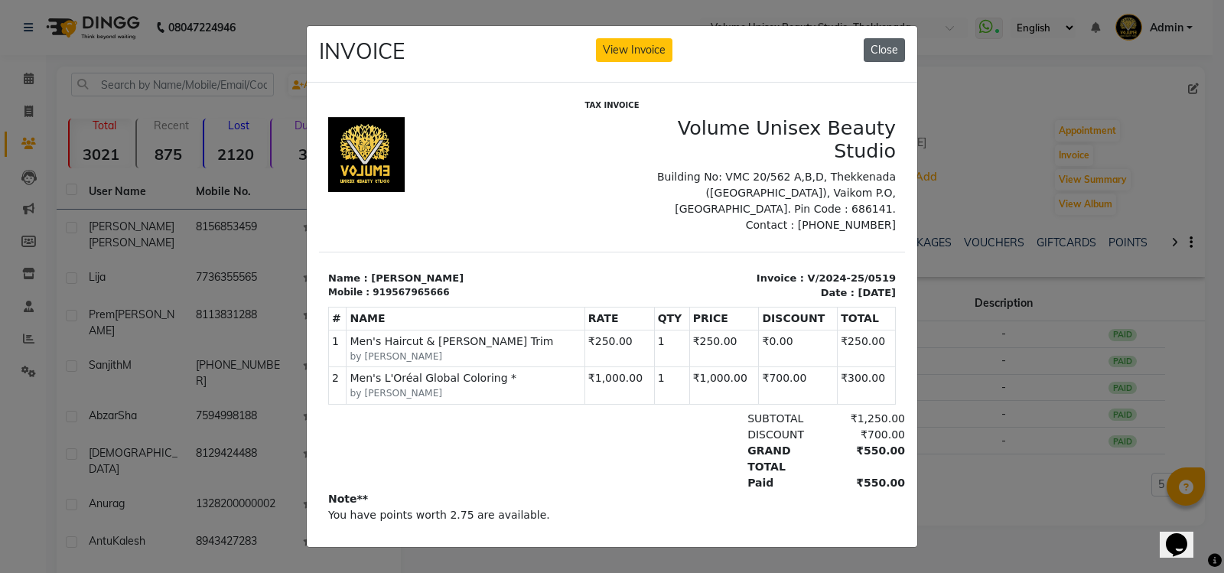
click at [881, 49] on button "Close" at bounding box center [884, 50] width 41 height 24
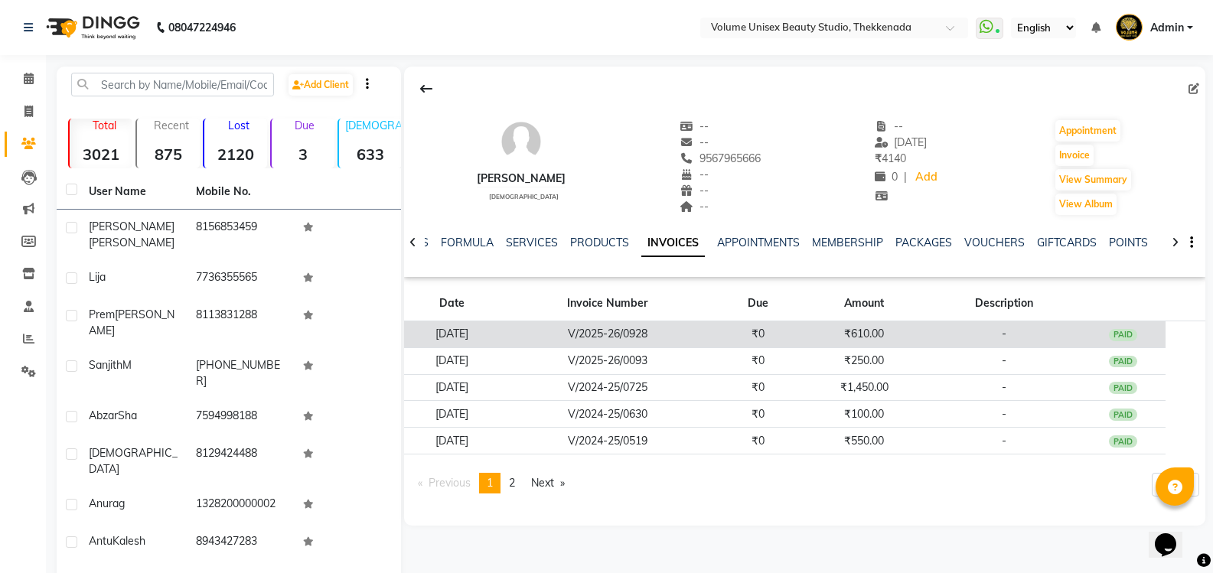
click at [493, 334] on td "[DATE]" at bounding box center [452, 334] width 96 height 27
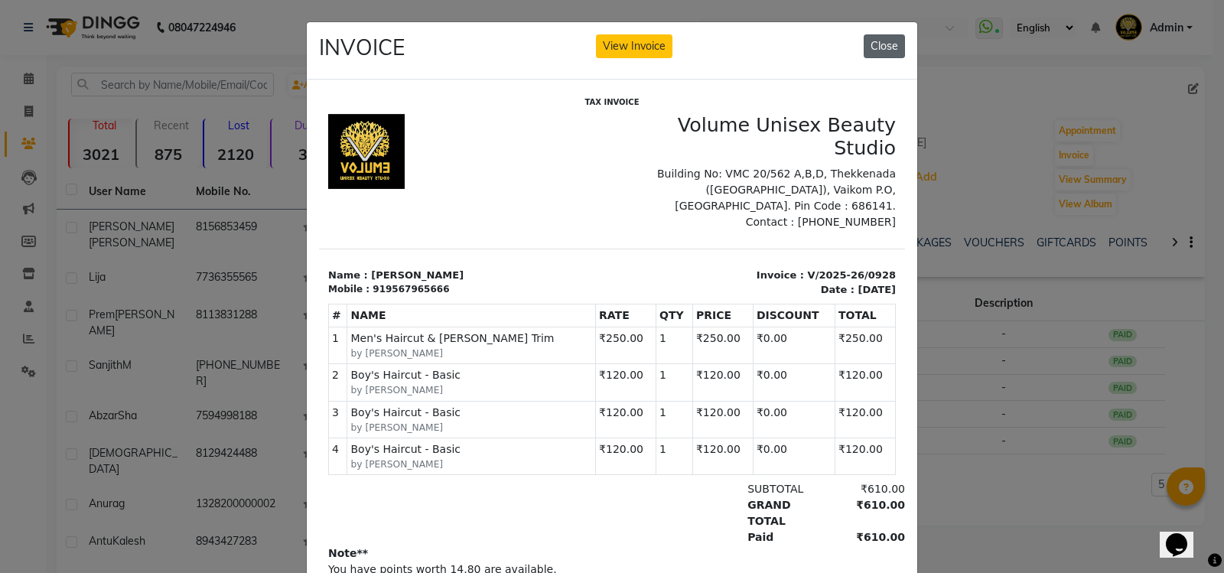
click at [883, 50] on button "Close" at bounding box center [884, 46] width 41 height 24
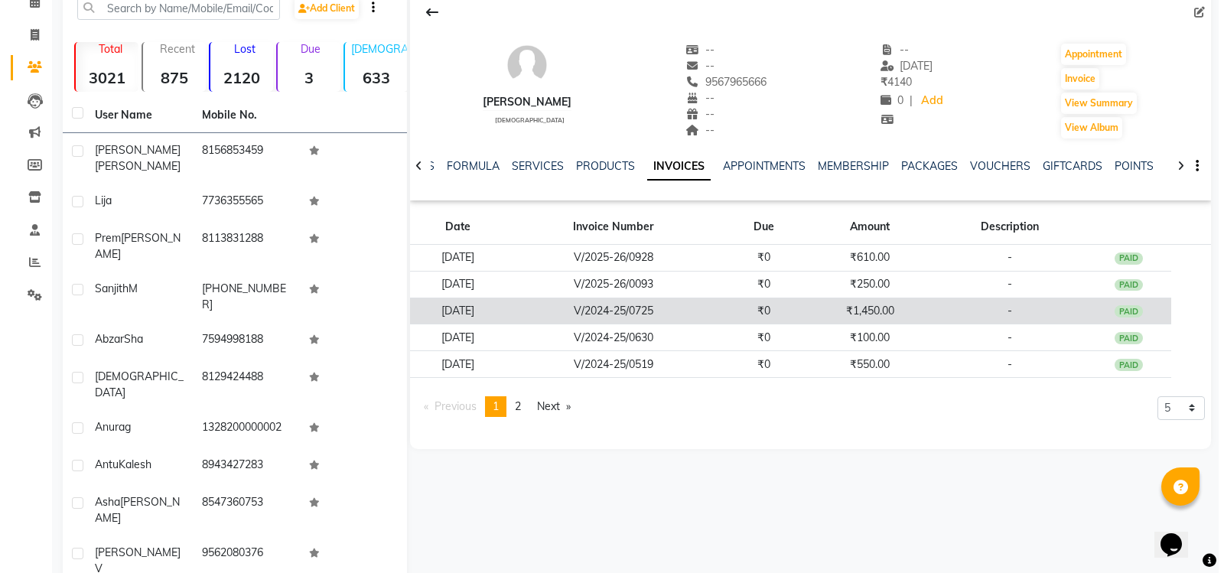
scroll to position [77, 0]
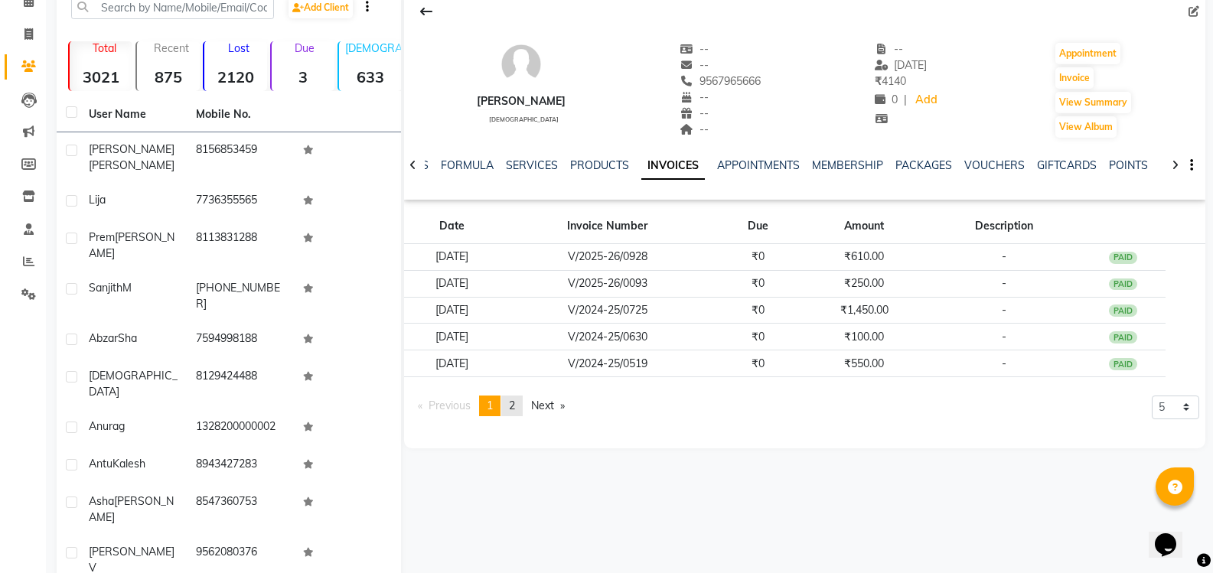
click at [513, 410] on span "2" at bounding box center [512, 406] width 6 height 14
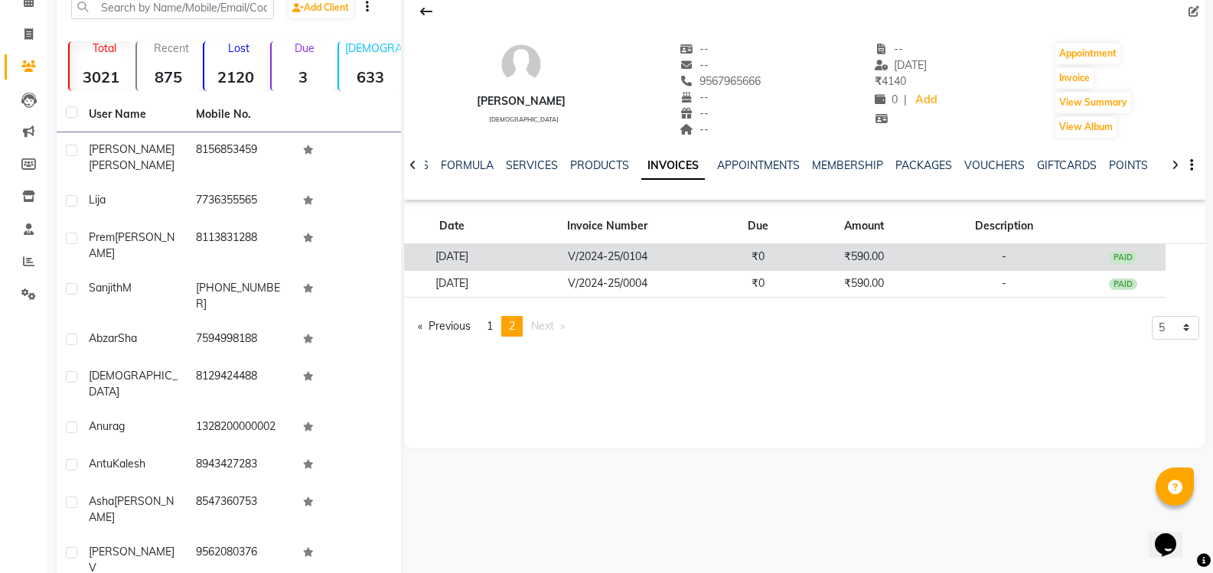
click at [478, 258] on td "[DATE]" at bounding box center [452, 257] width 96 height 27
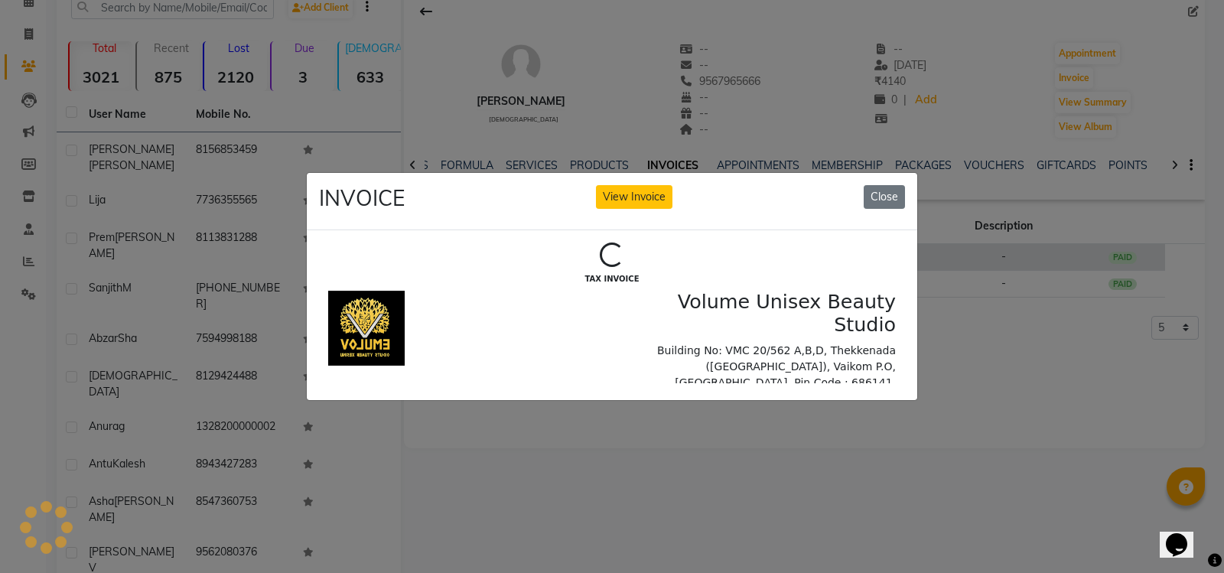
scroll to position [0, 0]
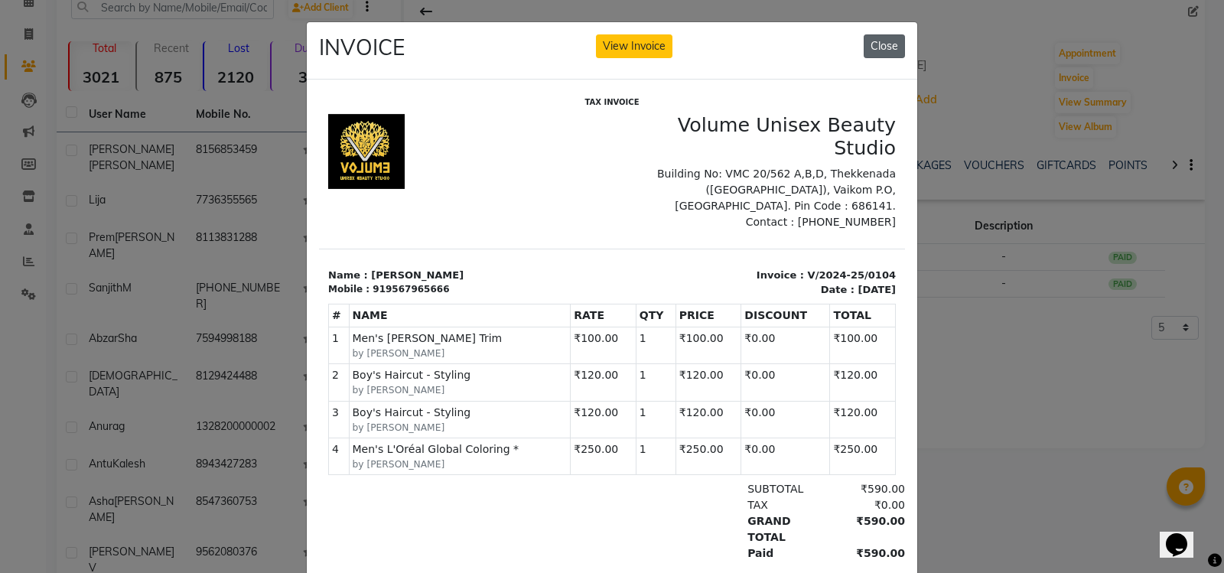
click at [874, 43] on button "Close" at bounding box center [884, 46] width 41 height 24
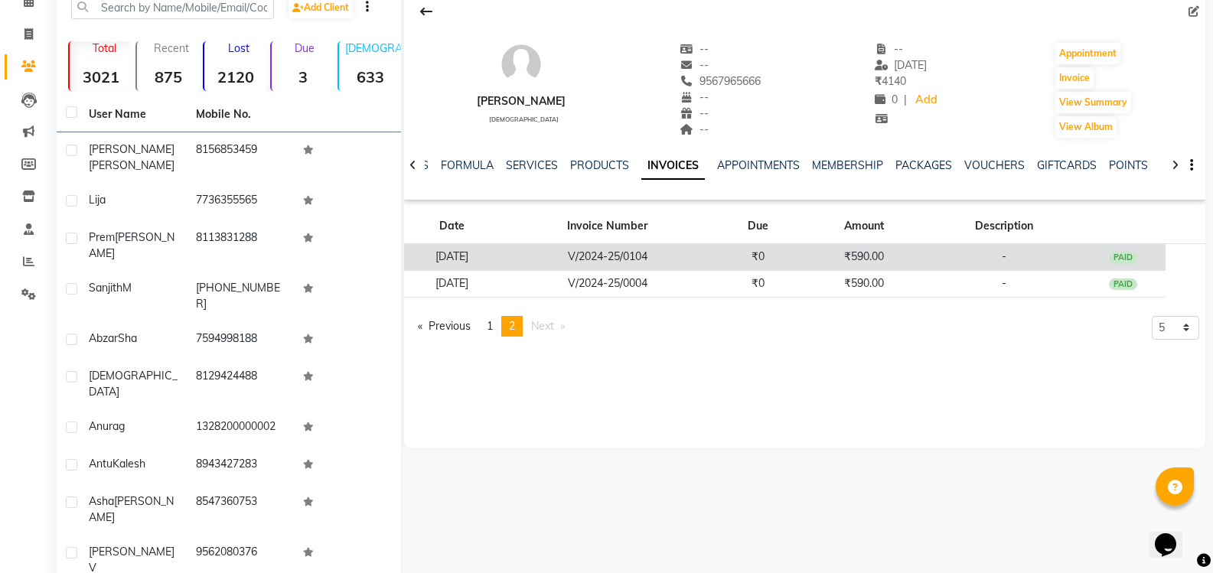
click at [480, 254] on td "[DATE]" at bounding box center [452, 257] width 96 height 27
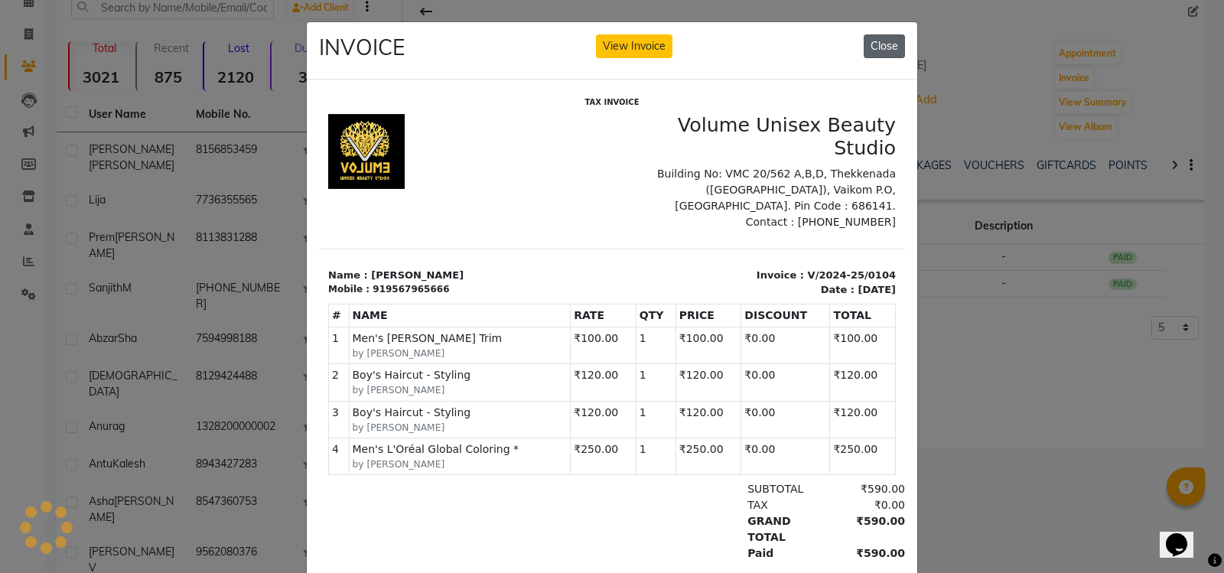
click at [878, 49] on button "Close" at bounding box center [884, 46] width 41 height 24
